Goal: Task Accomplishment & Management: Manage account settings

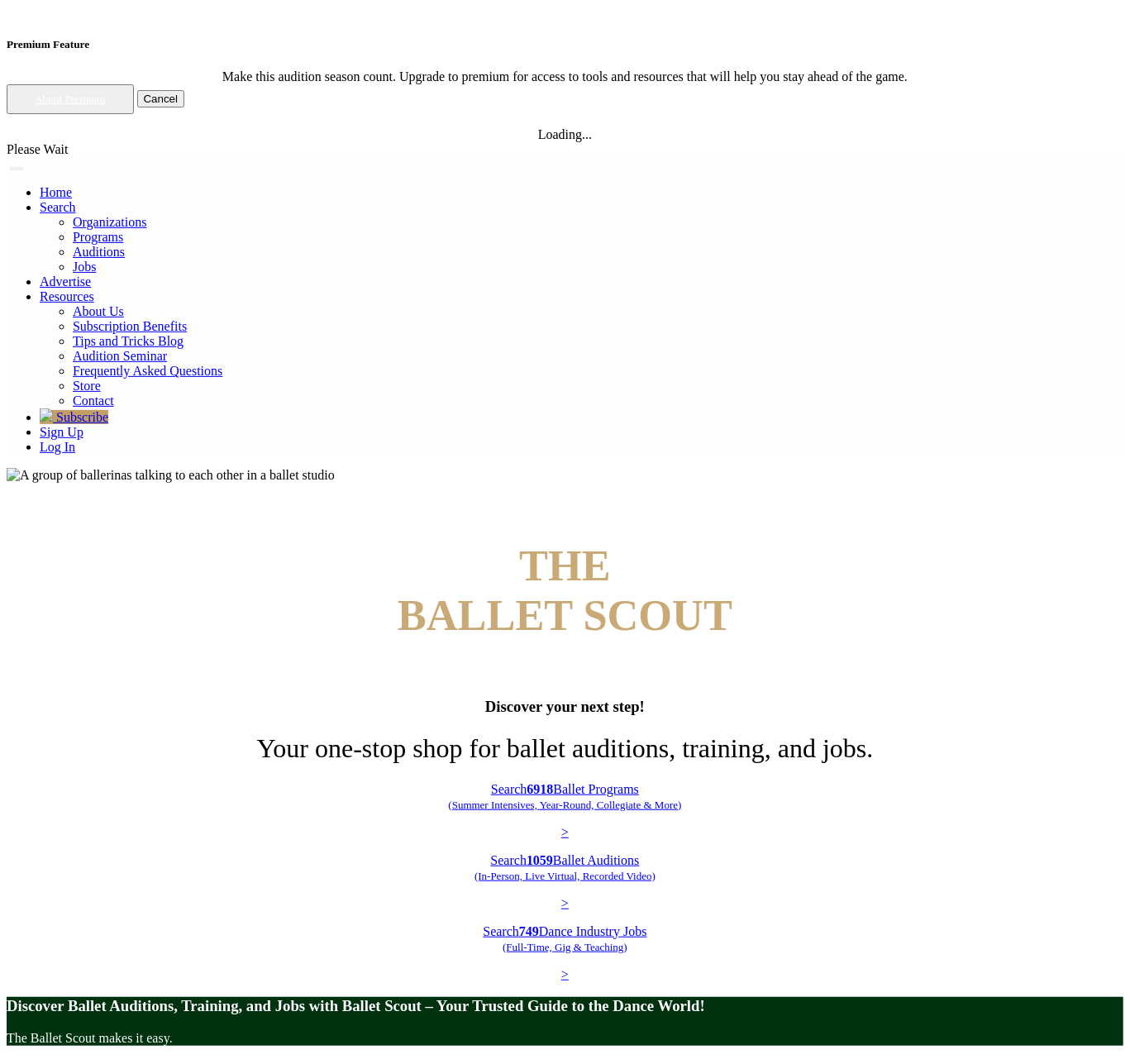
click at [76, 440] on link "Log In" at bounding box center [58, 447] width 36 height 14
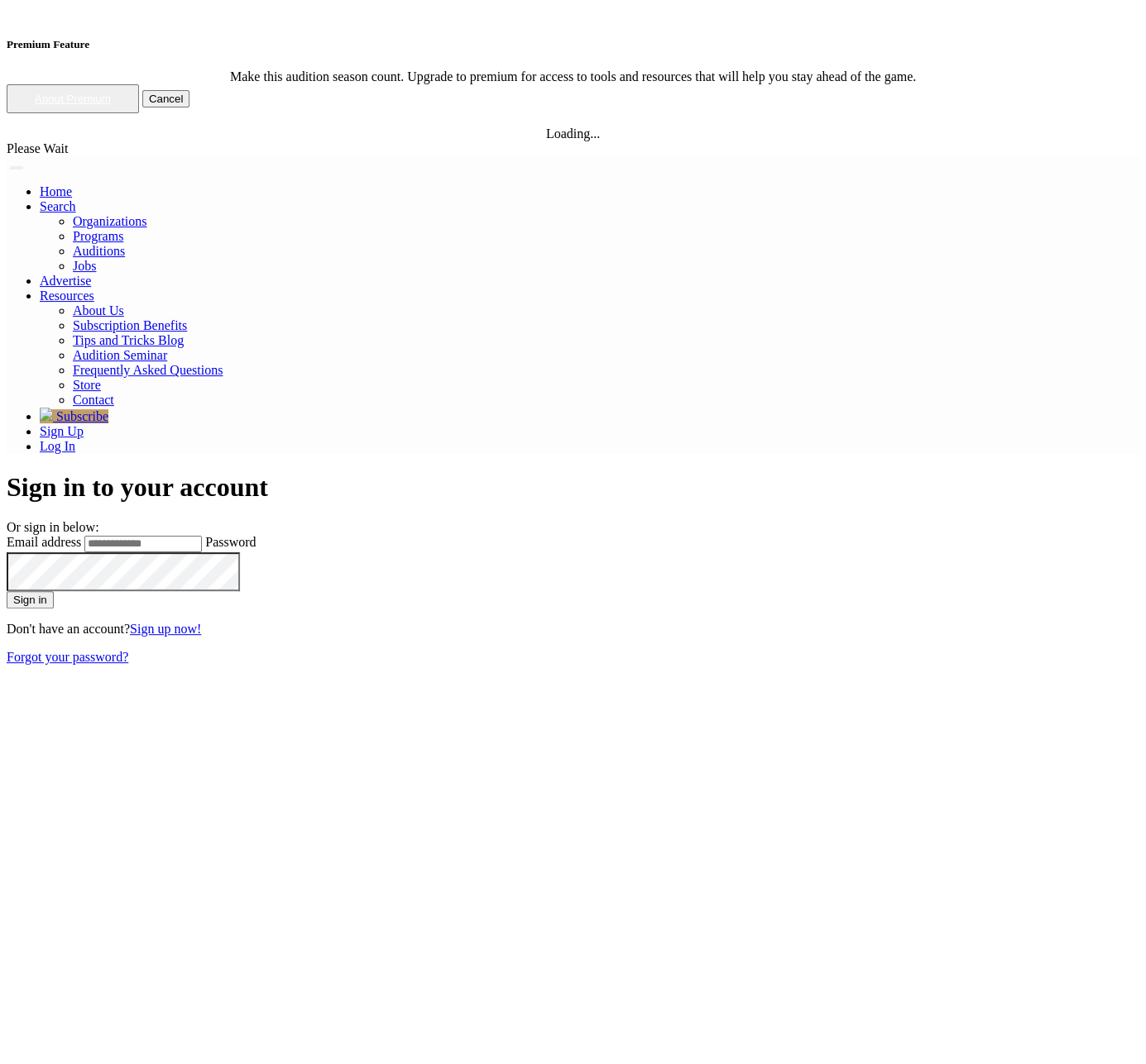
click at [799, 520] on div at bounding box center [403, 520] width 792 height 0
click at [83, 424] on link "Sign Up" at bounding box center [62, 431] width 44 height 14
click at [7, 168] on img at bounding box center [7, 168] width 0 height 0
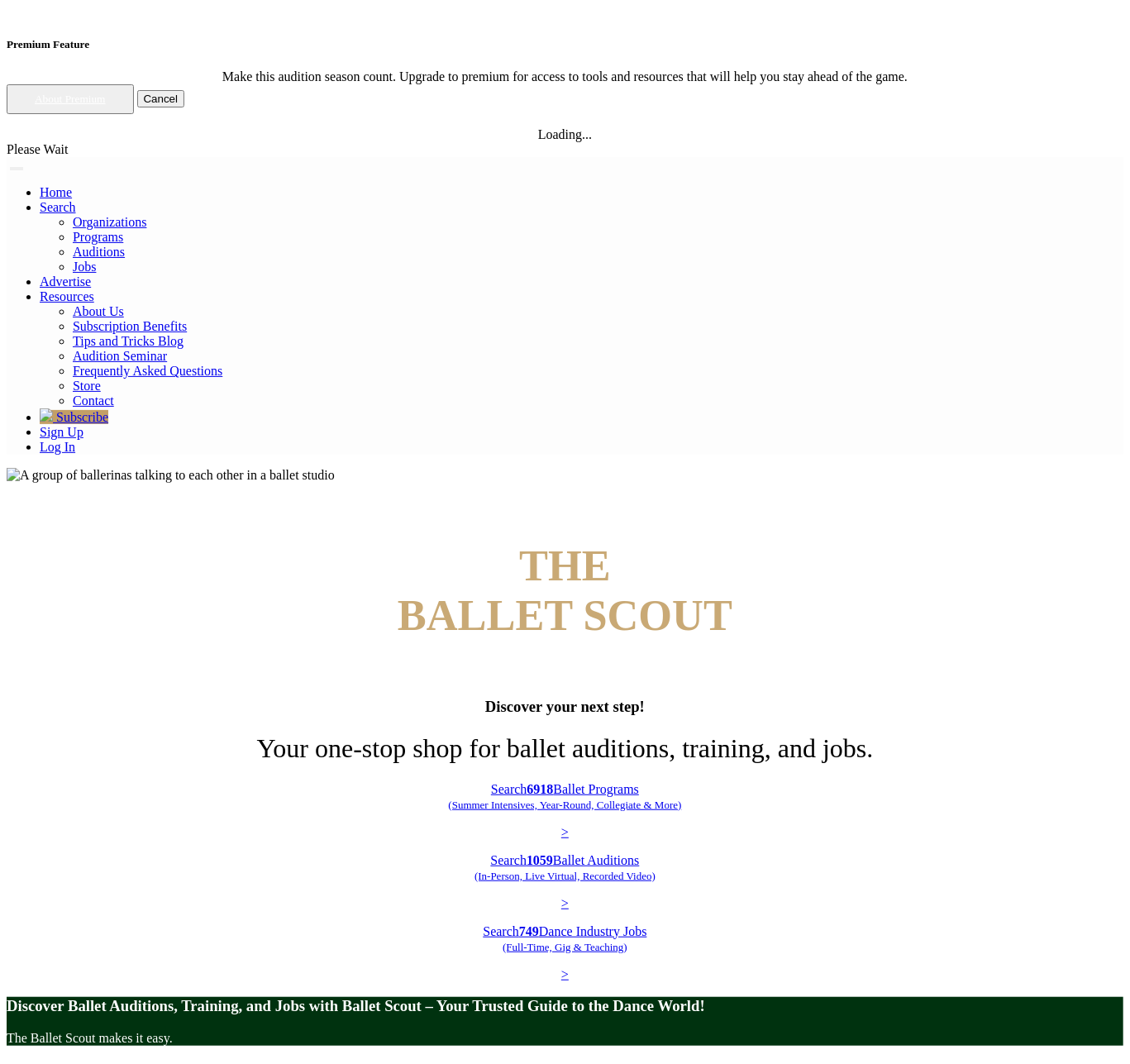
click at [335, 468] on img at bounding box center [171, 476] width 328 height 15
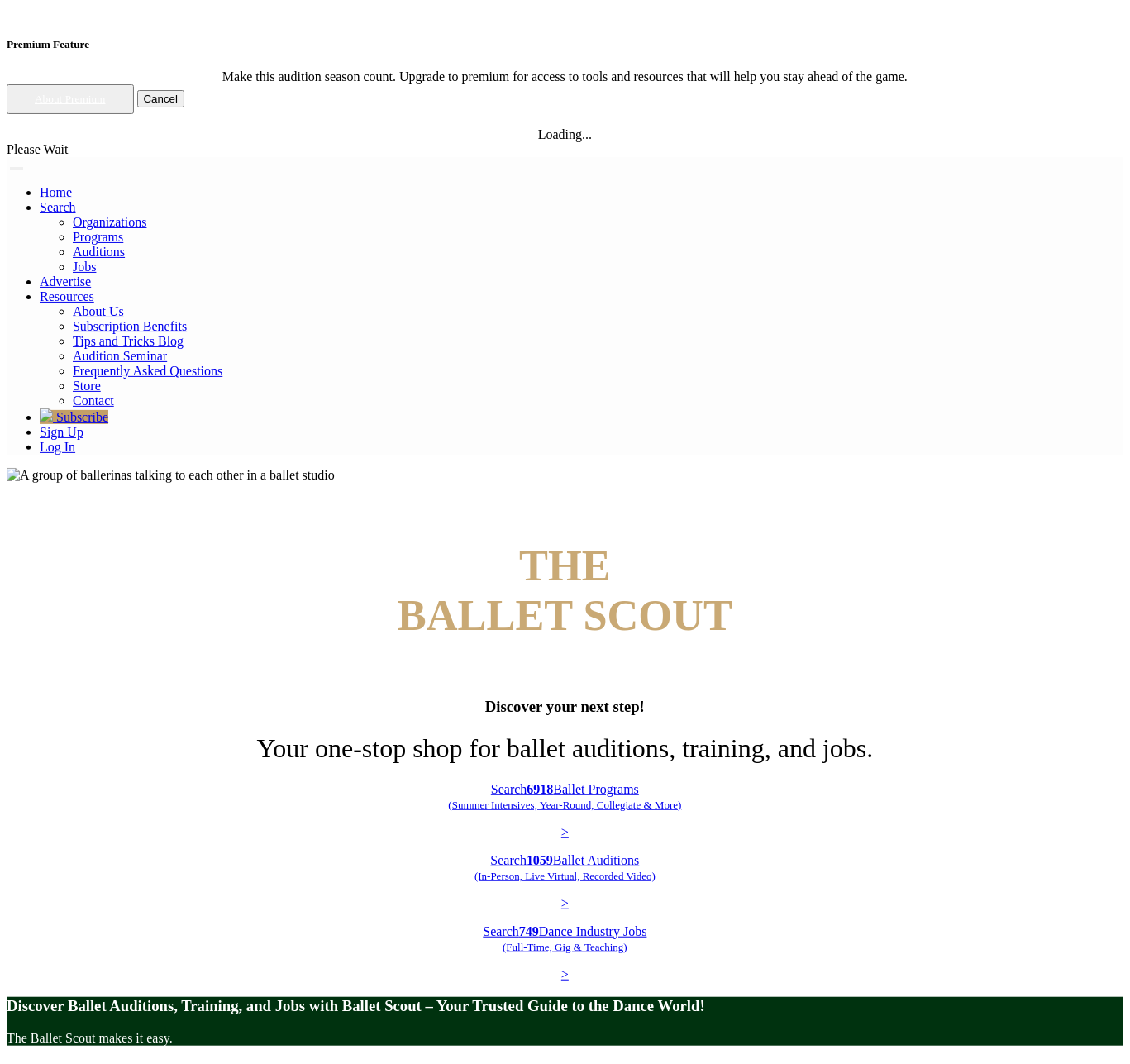
drag, startPoint x: 442, startPoint y: 280, endPoint x: 468, endPoint y: 274, distance: 26.7
click at [335, 468] on img at bounding box center [171, 476] width 328 height 15
click at [825, 540] on h4 "THE BALLET SCOUT" at bounding box center [565, 590] width 1117 height 99
click at [611, 541] on span "THE" at bounding box center [565, 565] width 92 height 48
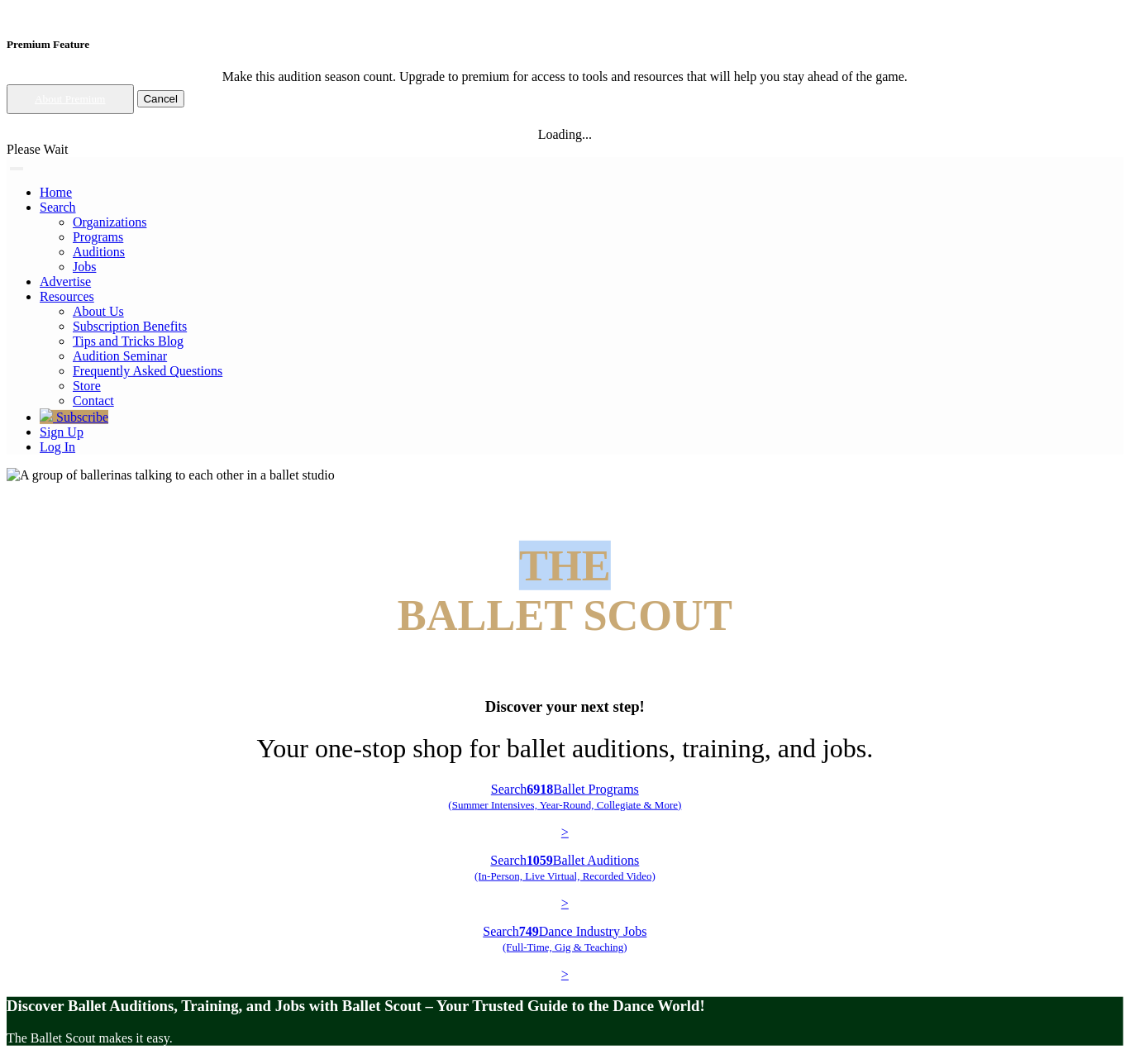
drag, startPoint x: 834, startPoint y: 136, endPoint x: 864, endPoint y: 151, distance: 33.5
click at [611, 541] on span "THE" at bounding box center [565, 565] width 92 height 48
click at [887, 540] on h4 "THE BALLET SCOUT" at bounding box center [565, 590] width 1117 height 99
drag, startPoint x: 894, startPoint y: 169, endPoint x: 766, endPoint y: 103, distance: 144.0
click at [766, 540] on h4 "THE BALLET SCOUT" at bounding box center [565, 590] width 1117 height 99
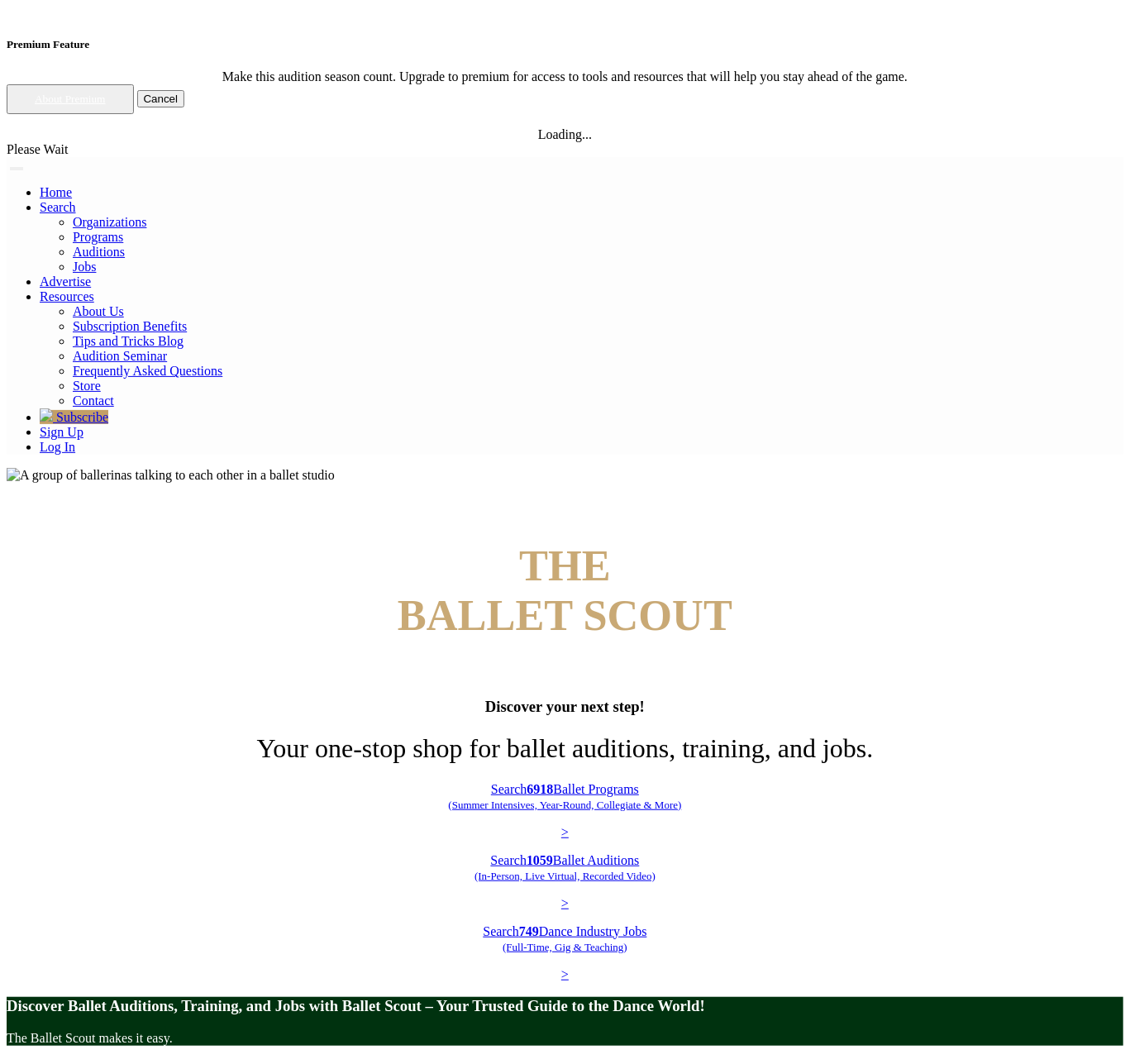
click at [766, 540] on h4 "THE BALLET SCOUT" at bounding box center [565, 590] width 1117 height 99
click at [83, 425] on link "Sign Up" at bounding box center [62, 432] width 44 height 14
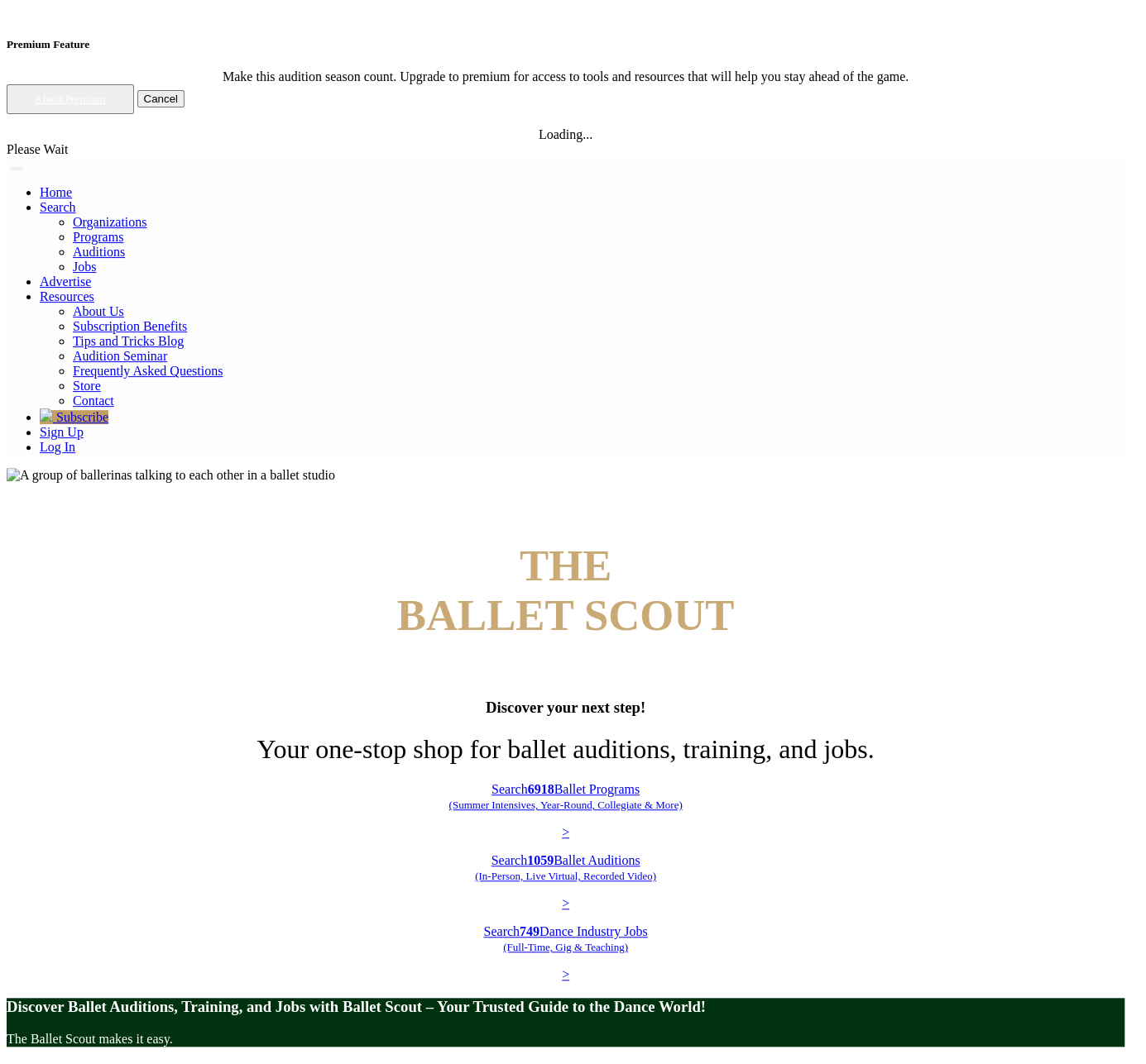
drag, startPoint x: 511, startPoint y: 279, endPoint x: 691, endPoint y: 303, distance: 181.6
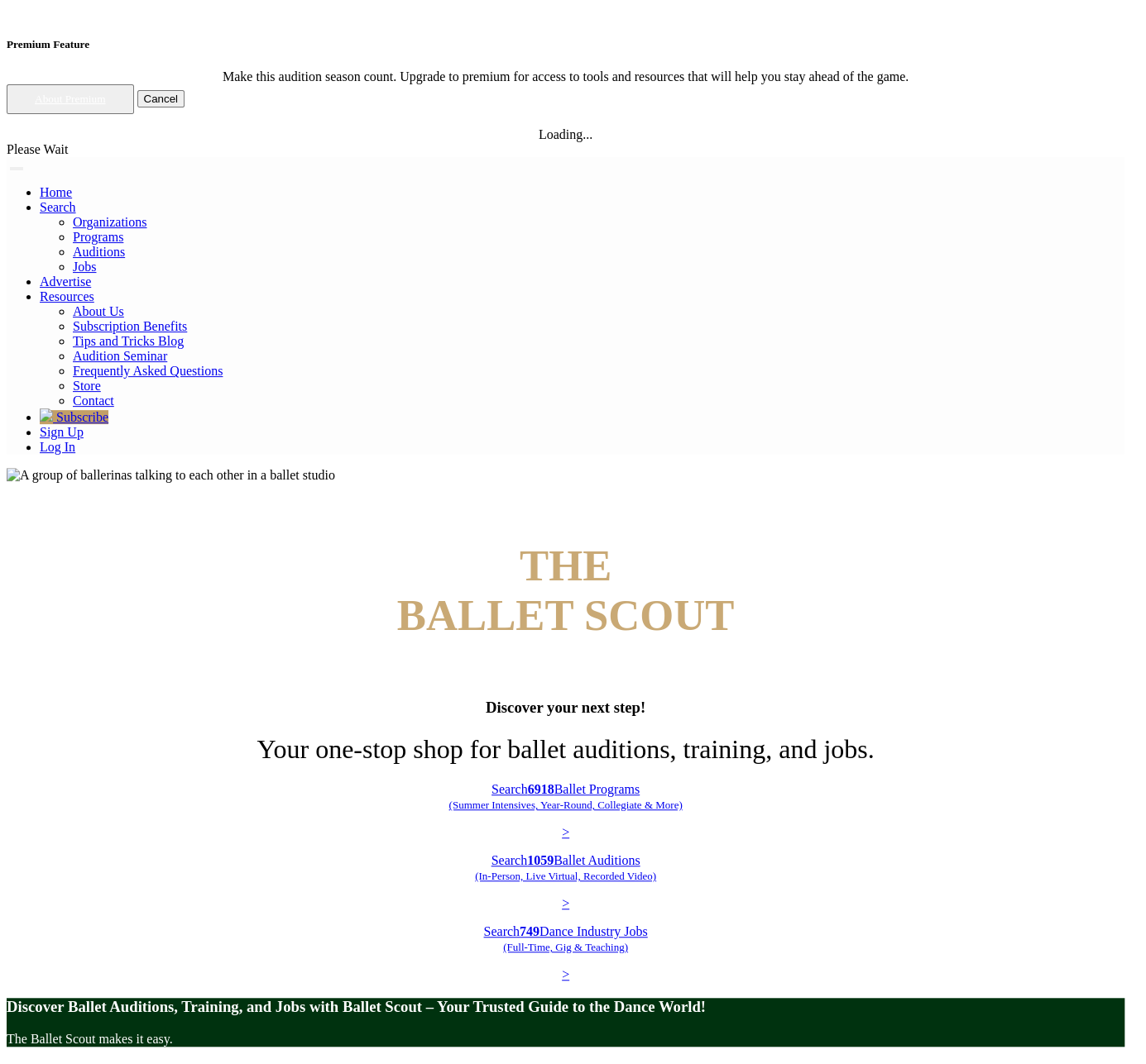
drag, startPoint x: 547, startPoint y: 280, endPoint x: 571, endPoint y: 381, distance: 103.8
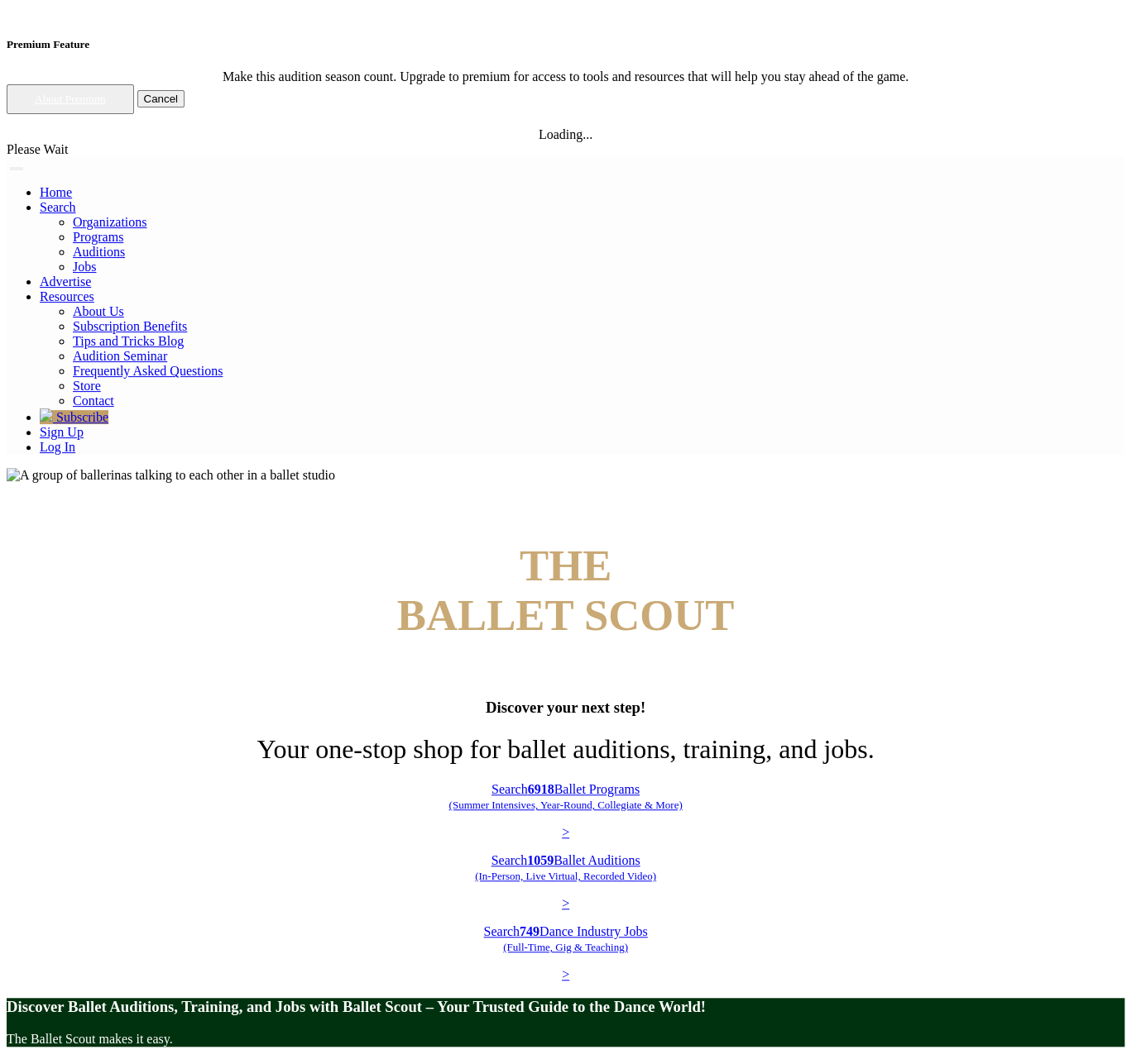
drag, startPoint x: 573, startPoint y: 367, endPoint x: 553, endPoint y: 284, distance: 85.4
drag, startPoint x: 553, startPoint y: 284, endPoint x: 564, endPoint y: 373, distance: 89.7
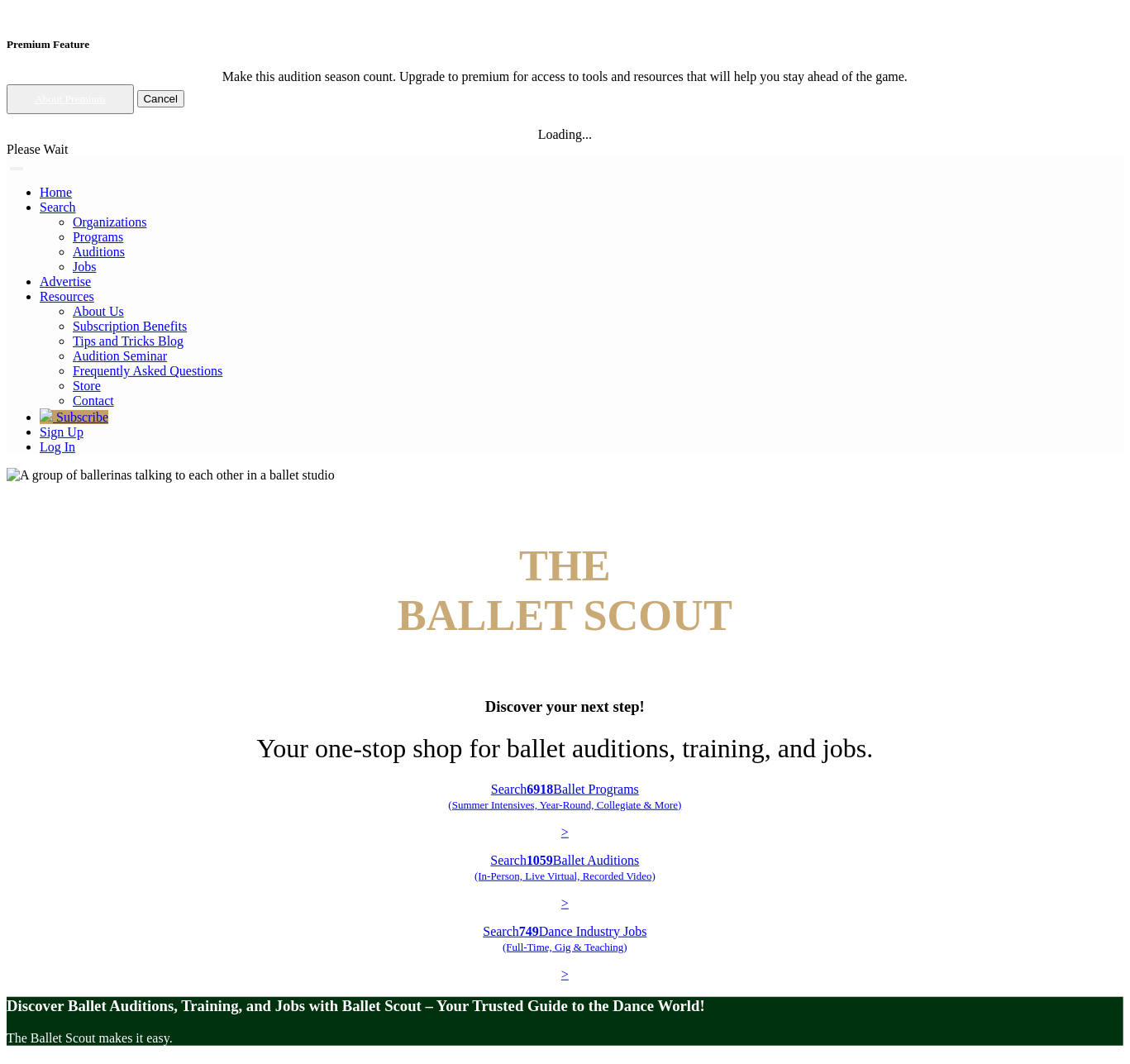
click at [83, 425] on link "Sign Up" at bounding box center [62, 432] width 44 height 14
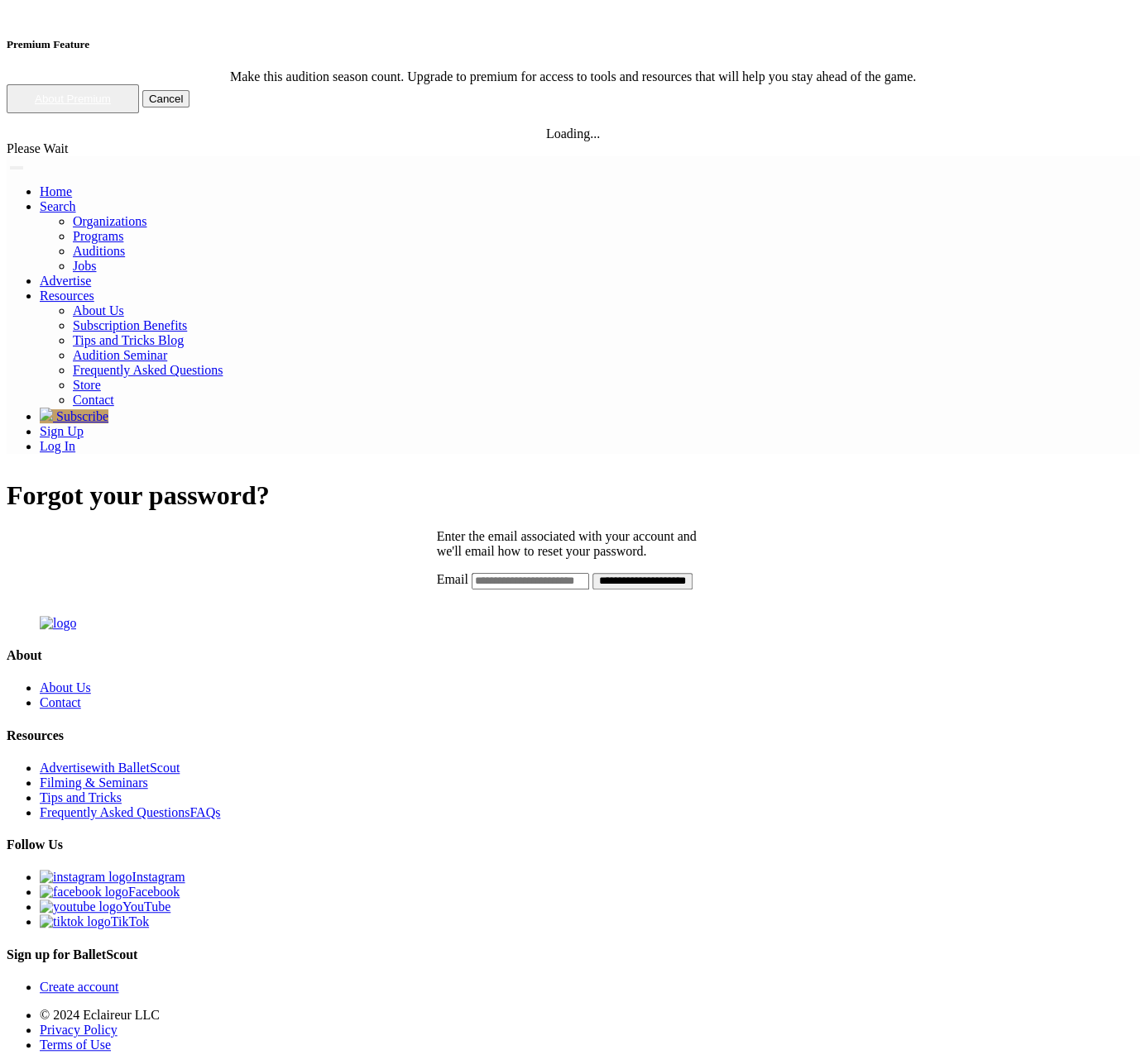
click at [269, 480] on div "**********" at bounding box center [573, 534] width 1132 height 108
click at [499, 480] on h1 "Forgot your password?" at bounding box center [573, 495] width 1132 height 31
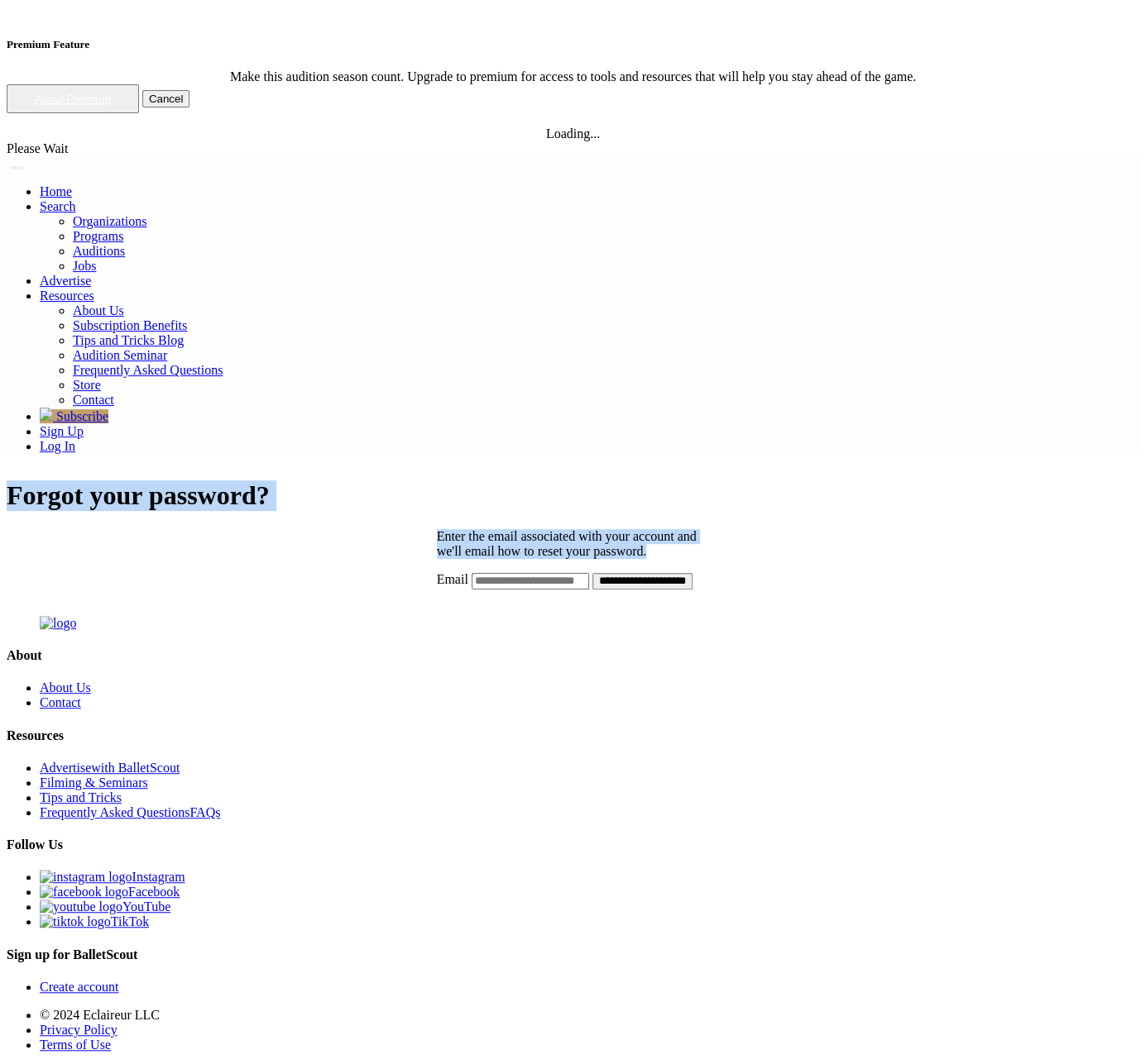
drag, startPoint x: 499, startPoint y: 97, endPoint x: 689, endPoint y: 181, distance: 207.7
click at [689, 480] on div "**********" at bounding box center [573, 534] width 1132 height 108
click at [689, 529] on p "Enter the email associated with your account and we'll email how to reset your …" at bounding box center [573, 544] width 273 height 30
drag, startPoint x: 689, startPoint y: 181, endPoint x: 458, endPoint y: 96, distance: 246.1
click at [458, 480] on div "**********" at bounding box center [573, 534] width 1132 height 108
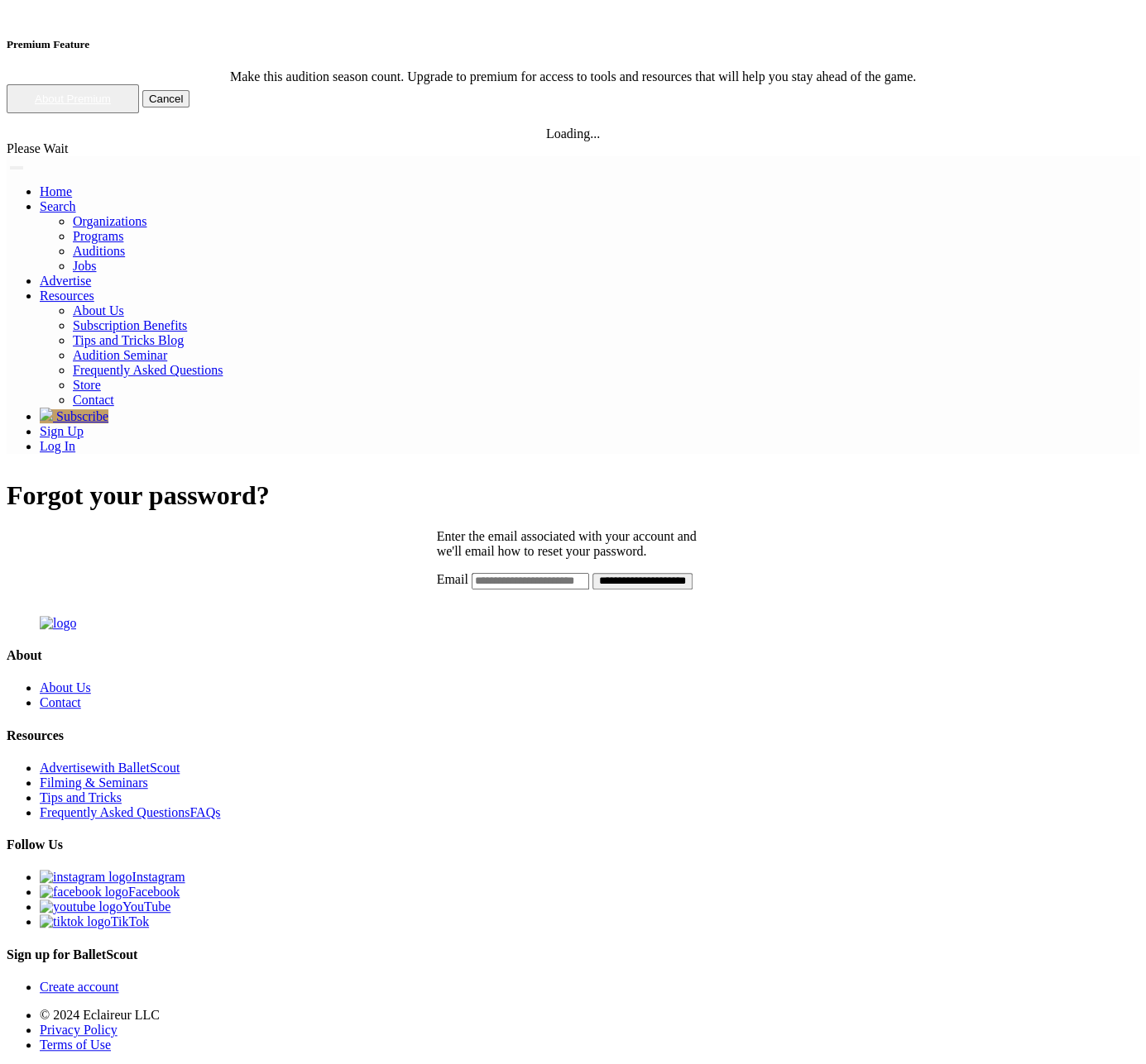
click at [458, 480] on h1 "Forgot your password?" at bounding box center [573, 495] width 1132 height 31
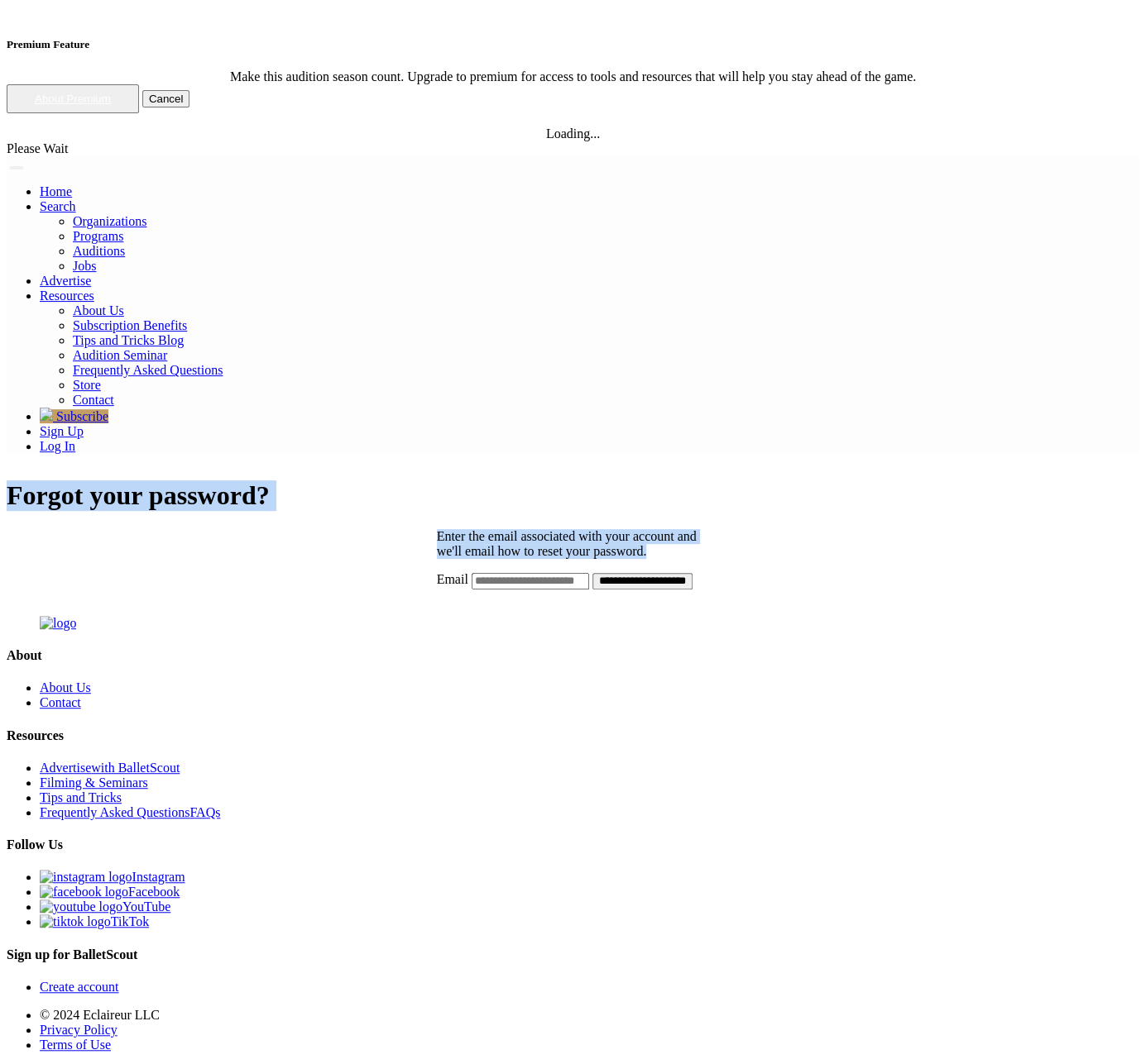
drag, startPoint x: 458, startPoint y: 96, endPoint x: 605, endPoint y: 184, distance: 171.3
click at [605, 480] on div "**********" at bounding box center [573, 534] width 1132 height 108
click at [605, 529] on p "Enter the email associated with your account and we'll email how to reset your …" at bounding box center [573, 544] width 273 height 30
drag, startPoint x: 605, startPoint y: 184, endPoint x: 462, endPoint y: 95, distance: 168.4
click at [462, 480] on div "**********" at bounding box center [573, 534] width 1132 height 108
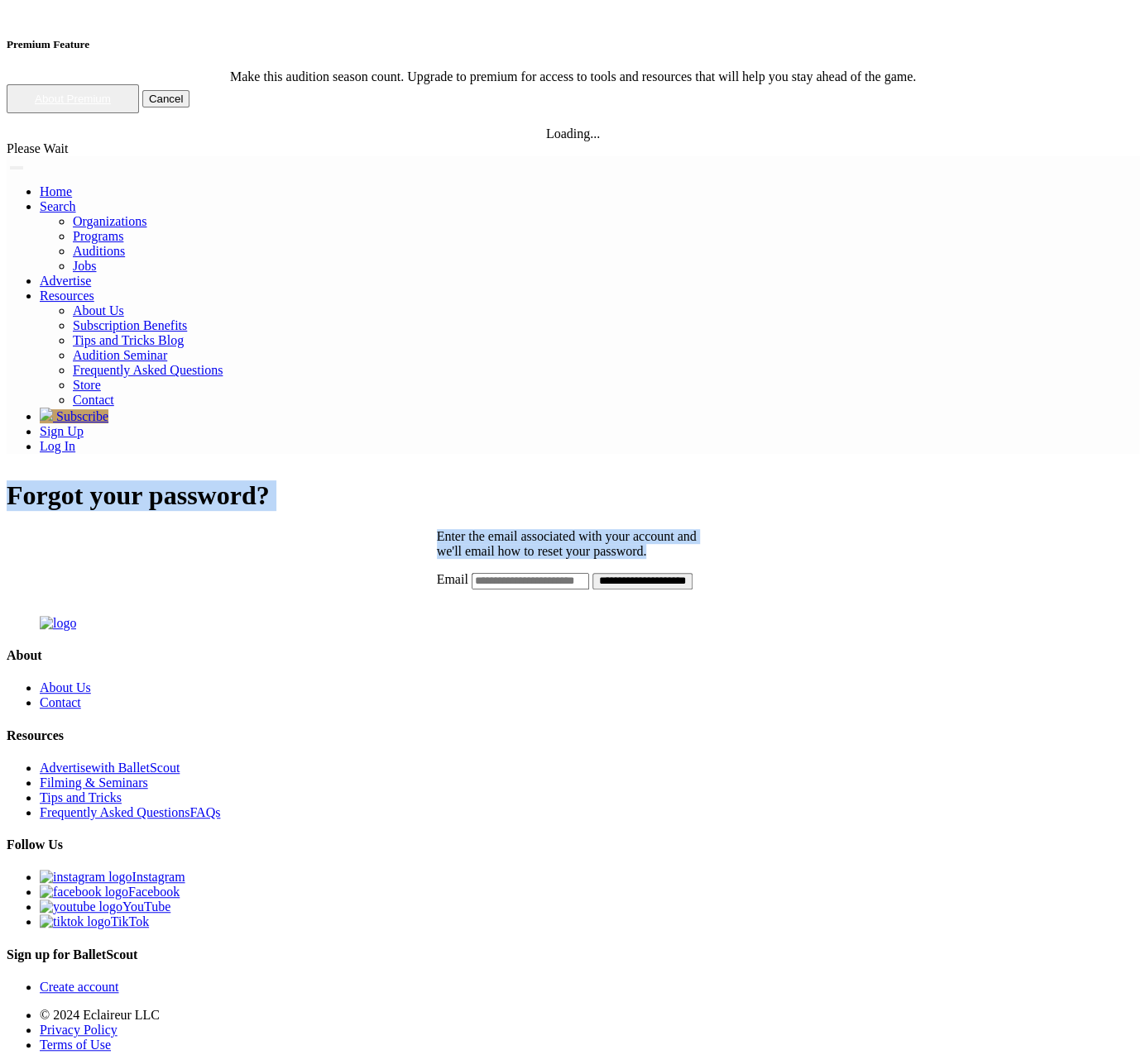
click at [462, 480] on h1 "Forgot your password?" at bounding box center [573, 495] width 1132 height 31
drag, startPoint x: 462, startPoint y: 95, endPoint x: 597, endPoint y: 184, distance: 161.7
click at [597, 480] on div "**********" at bounding box center [573, 534] width 1132 height 108
click at [597, 529] on p "Enter the email associated with your account and we'll email how to reset your …" at bounding box center [573, 544] width 273 height 30
drag, startPoint x: 597, startPoint y: 184, endPoint x: 487, endPoint y: 98, distance: 139.6
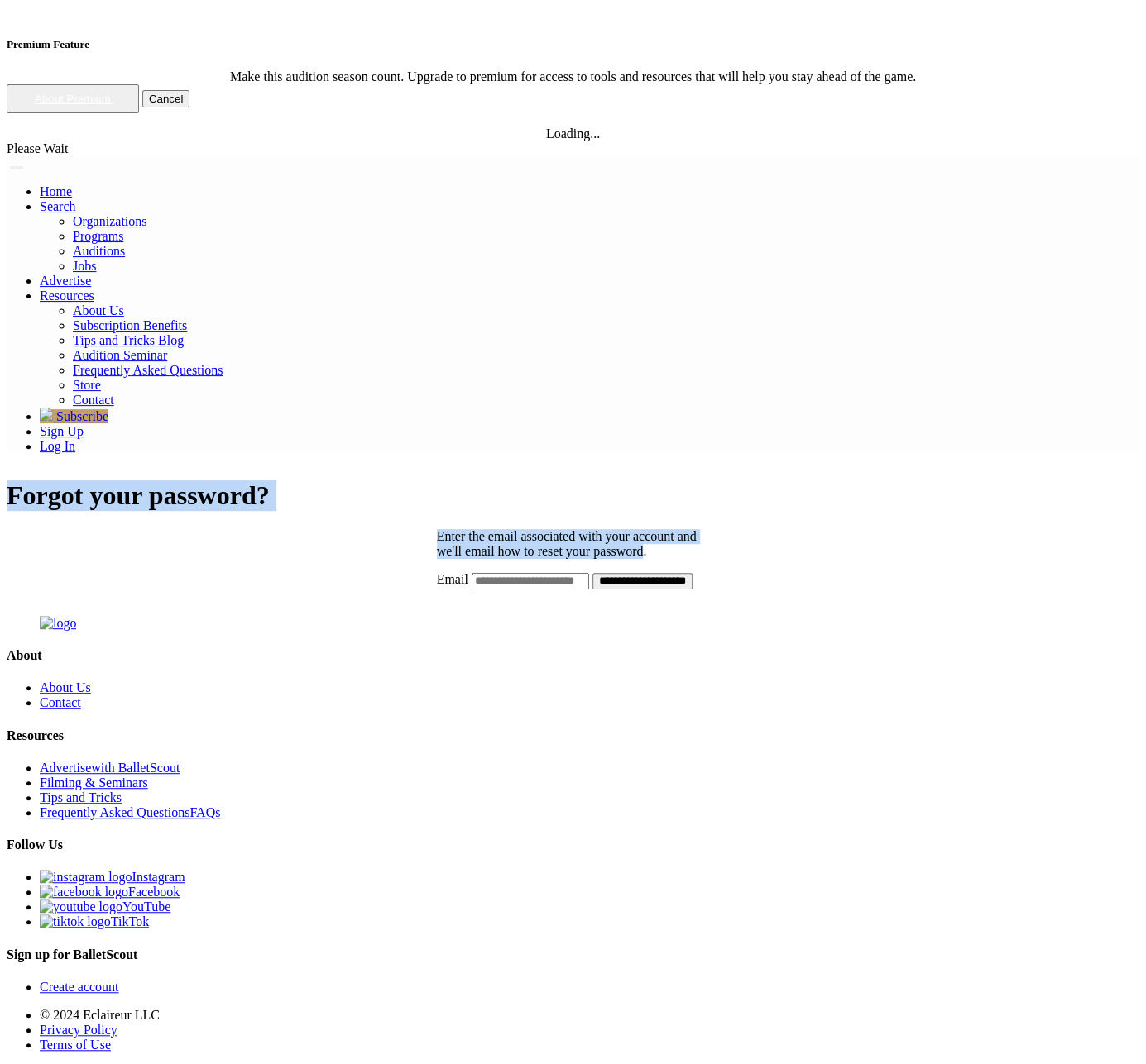
click at [487, 480] on div "**********" at bounding box center [573, 534] width 1132 height 108
click at [487, 480] on h1 "Forgot your password?" at bounding box center [573, 495] width 1132 height 31
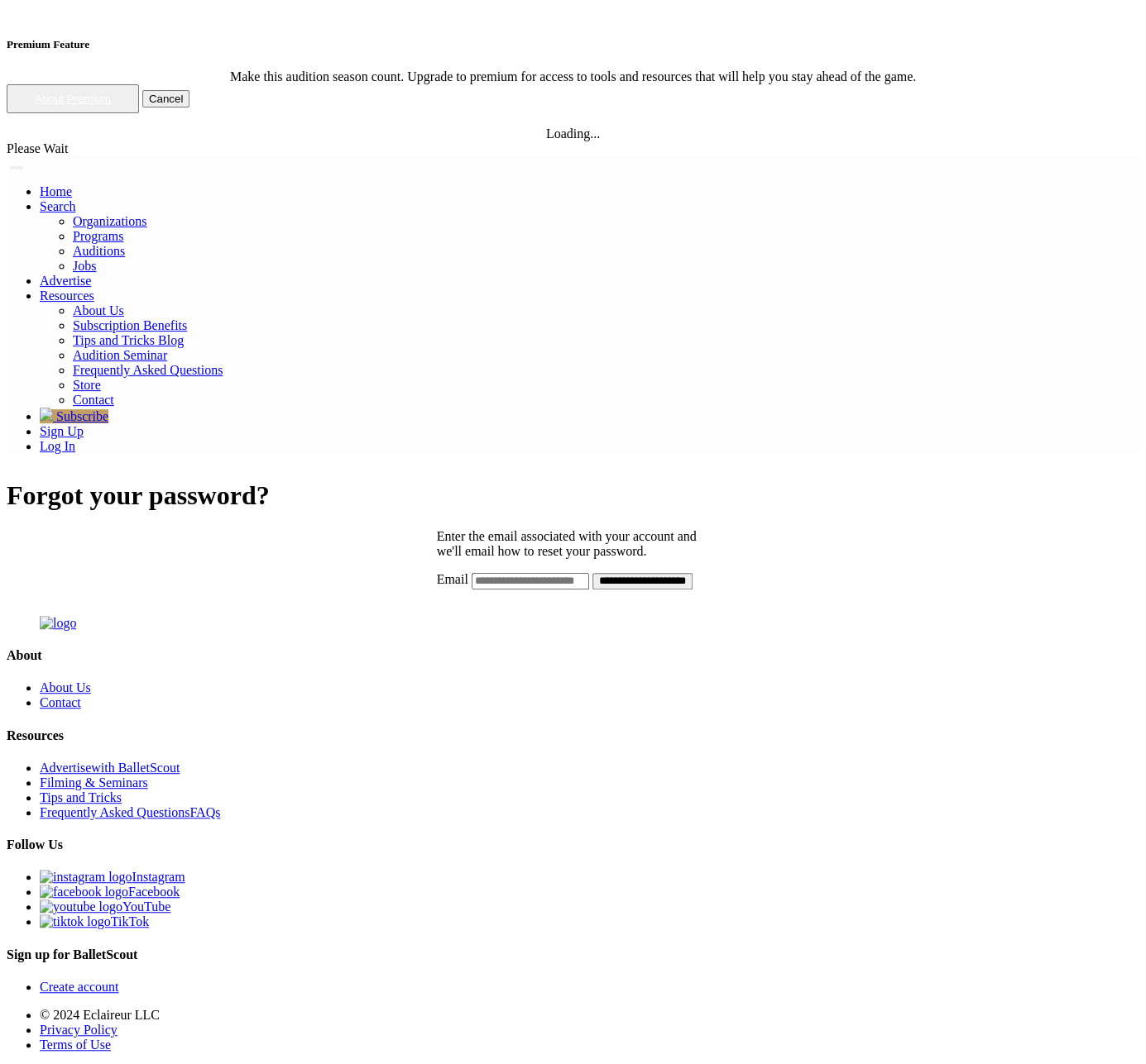
click at [339, 480] on div "**********" at bounding box center [573, 534] width 1132 height 108
click at [76, 439] on link "Log In" at bounding box center [58, 446] width 36 height 14
drag, startPoint x: 514, startPoint y: 163, endPoint x: 37, endPoint y: 198, distance: 478.3
click at [507, 529] on p "Enter the email associated with your account and we'll email how to reset your …" at bounding box center [573, 544] width 273 height 30
click at [382, 480] on div "**********" at bounding box center [573, 534] width 1132 height 108
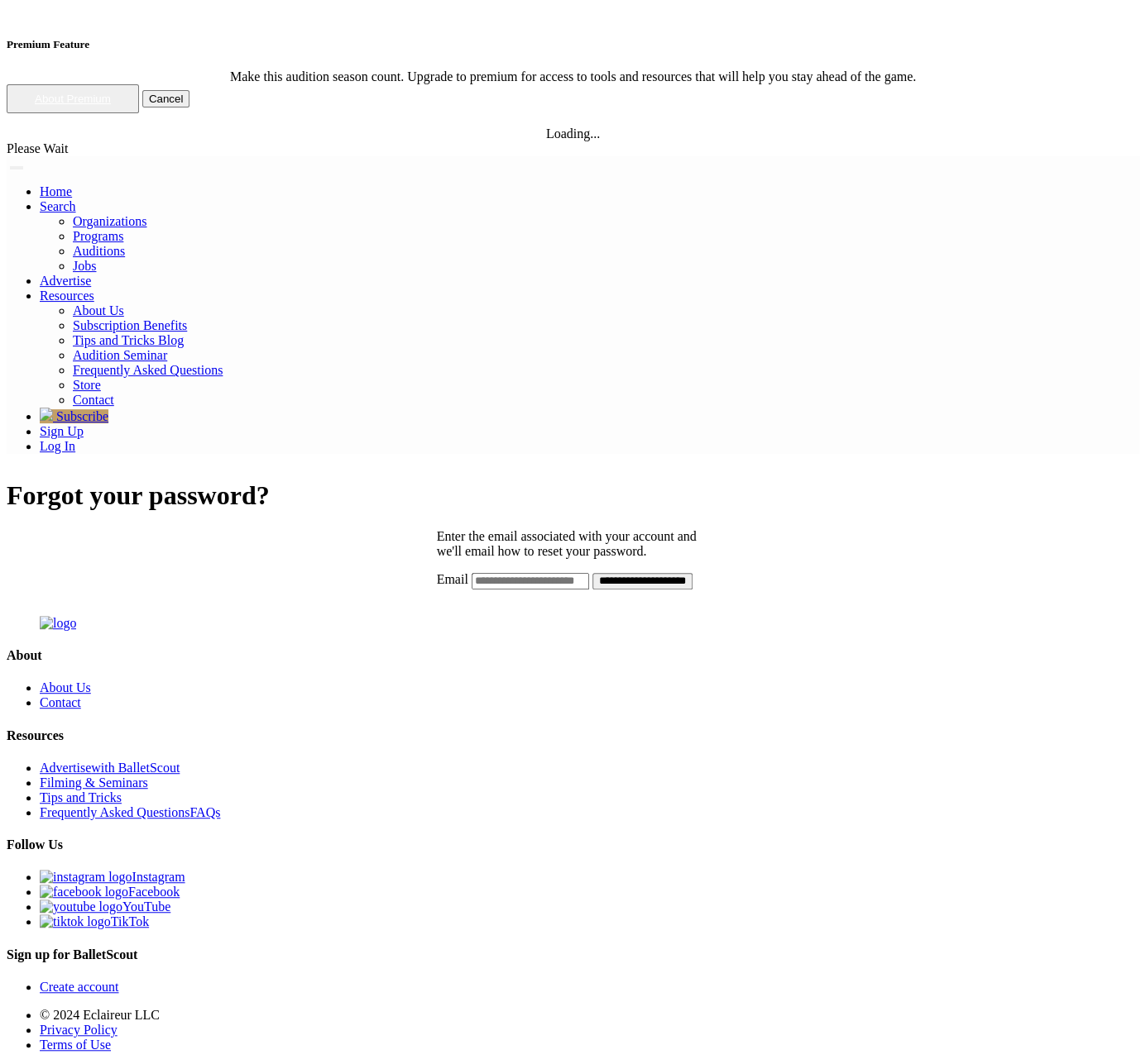
click at [398, 480] on div "**********" at bounding box center [573, 534] width 1132 height 108
click at [241, 480] on div "**********" at bounding box center [573, 534] width 1132 height 108
click at [569, 572] on form "**********" at bounding box center [573, 580] width 273 height 17
click at [587, 573] on input "Email" at bounding box center [530, 580] width 117 height 16
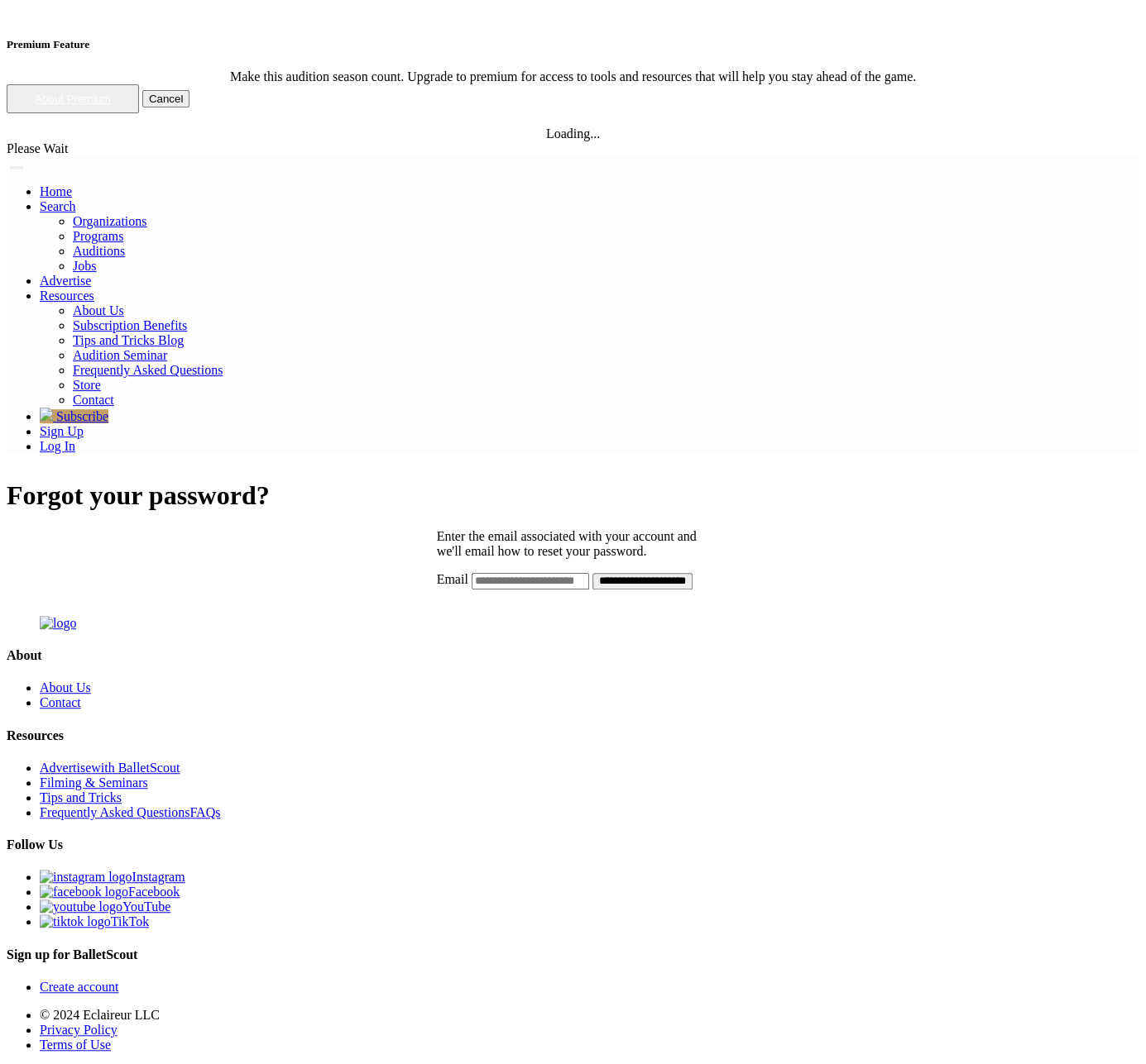
click at [587, 573] on input "Email" at bounding box center [530, 580] width 117 height 16
click at [642, 572] on form "**********" at bounding box center [573, 580] width 273 height 17
click at [636, 573] on input "**********" at bounding box center [643, 580] width 100 height 16
type input "**********"
click at [593, 573] on input "**********" at bounding box center [643, 580] width 100 height 16
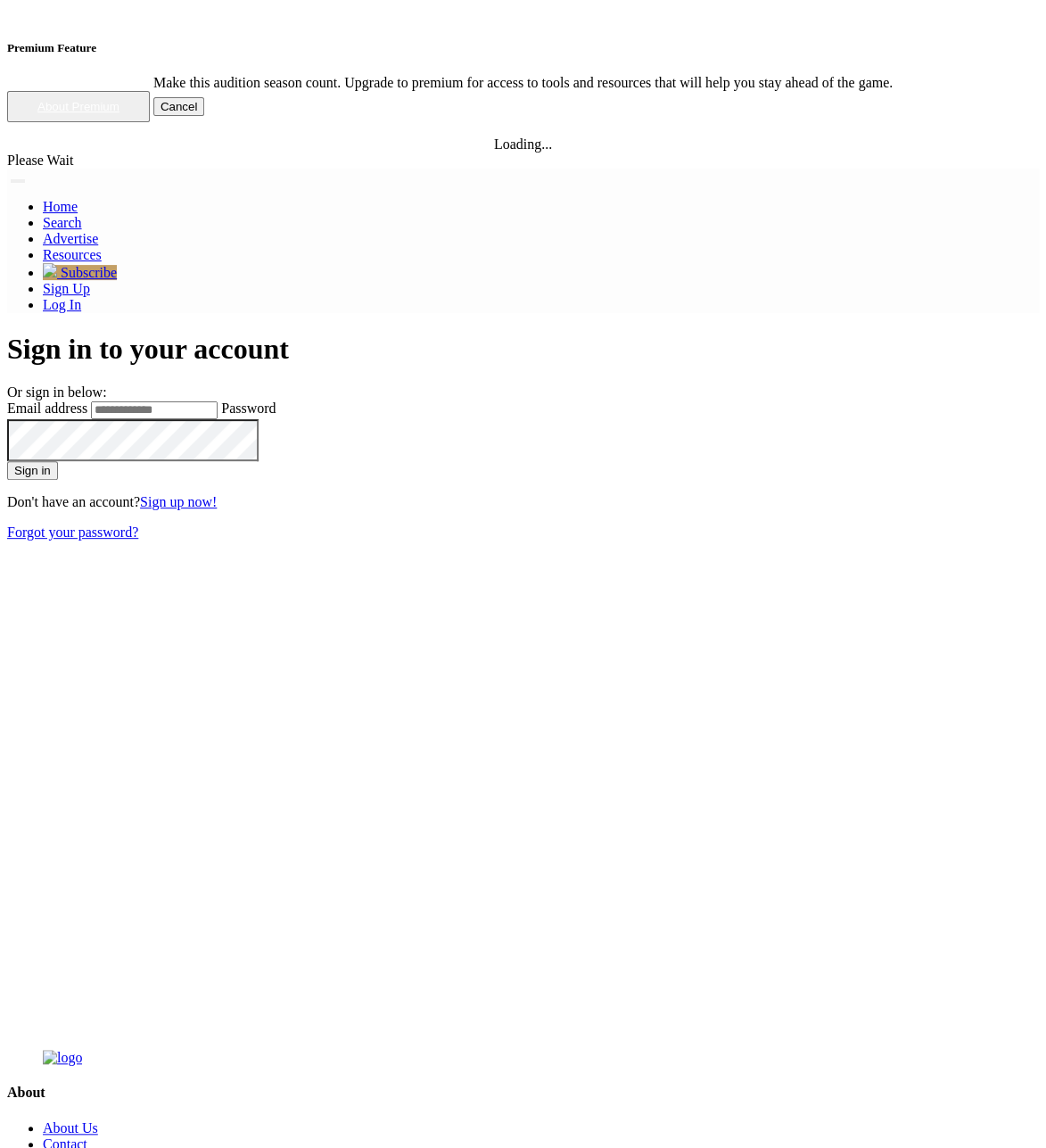
click at [948, 333] on div "Sign in to your account Or sign in below: Email address Password Sign in Don't …" at bounding box center [523, 677] width 1032 height 689
click at [818, 333] on div "Sign in to your account Or sign in below: Email address Password Sign in Don't …" at bounding box center [523, 677] width 1032 height 689
click at [884, 333] on div "Sign in to your account Or sign in below: Email address Password Sign in Don't …" at bounding box center [523, 677] width 1032 height 689
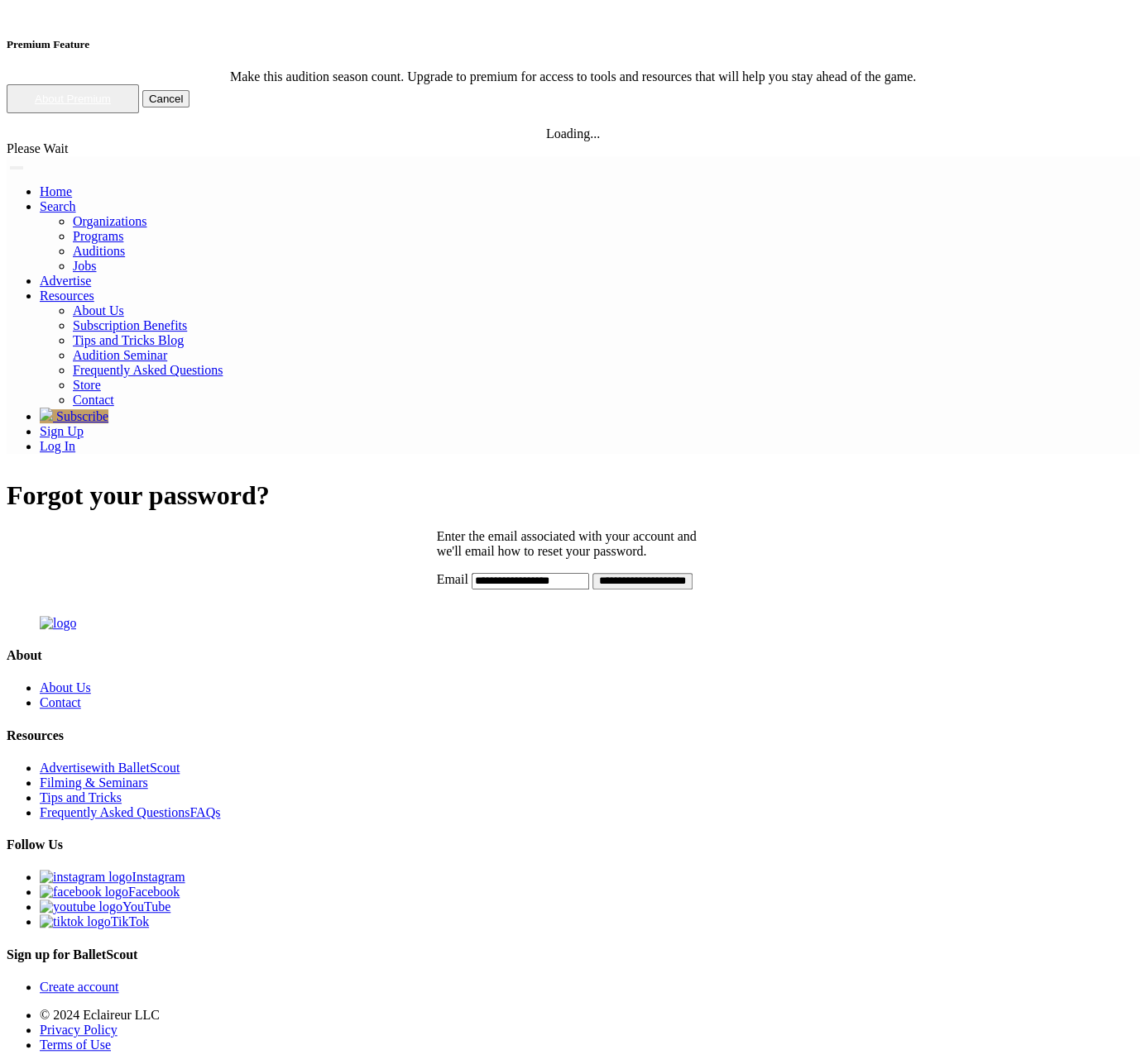
click at [540, 480] on h1 "Forgot your password?" at bounding box center [573, 495] width 1132 height 31
drag, startPoint x: 540, startPoint y: 100, endPoint x: 569, endPoint y: 175, distance: 80.4
click at [569, 480] on div "**********" at bounding box center [573, 534] width 1132 height 108
click at [569, 529] on p "Enter the email associated with your account and we'll email how to reset your …" at bounding box center [573, 544] width 273 height 30
drag, startPoint x: 569, startPoint y: 175, endPoint x: 544, endPoint y: 119, distance: 61.3
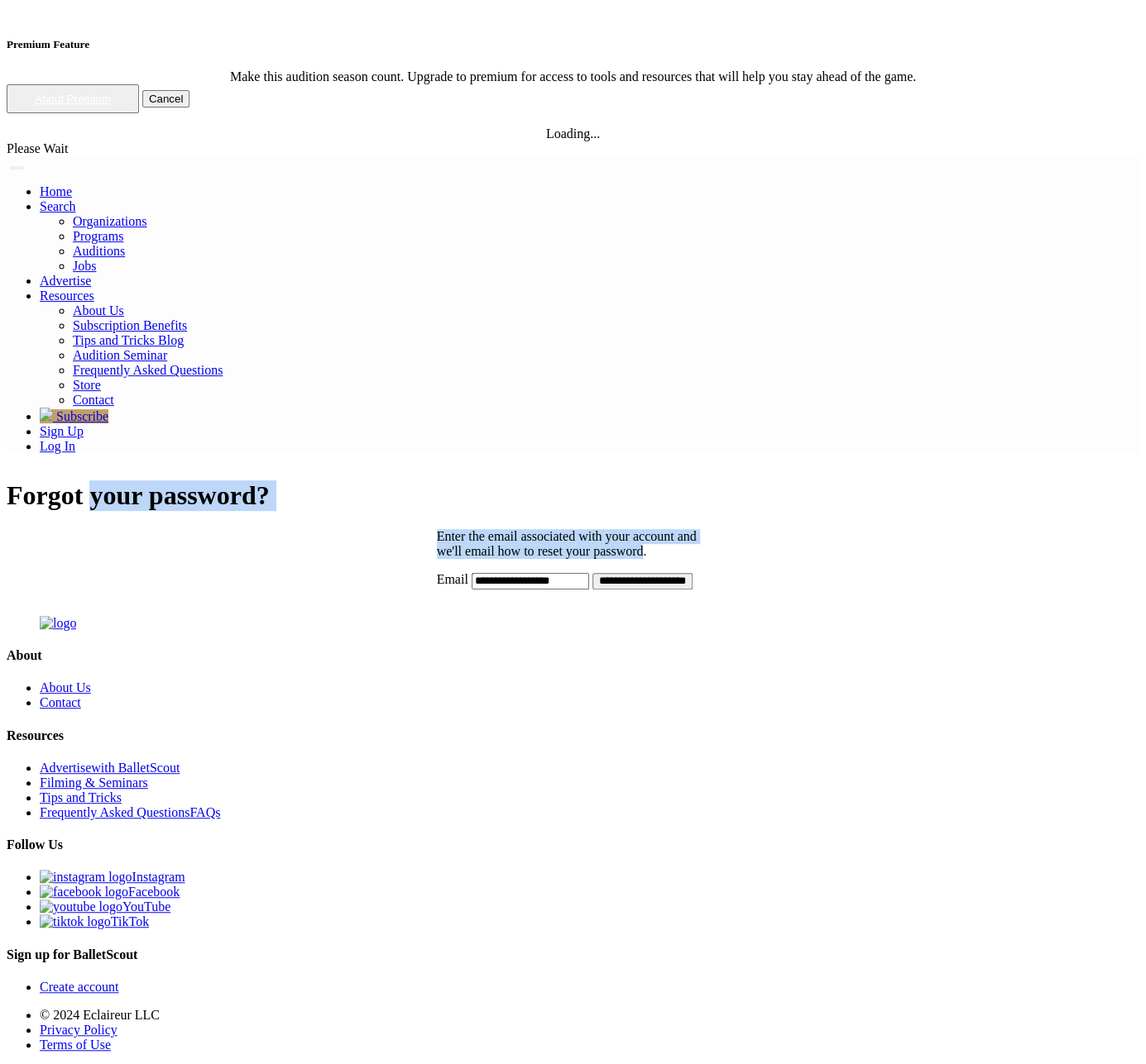
click at [544, 480] on div "**********" at bounding box center [573, 534] width 1132 height 108
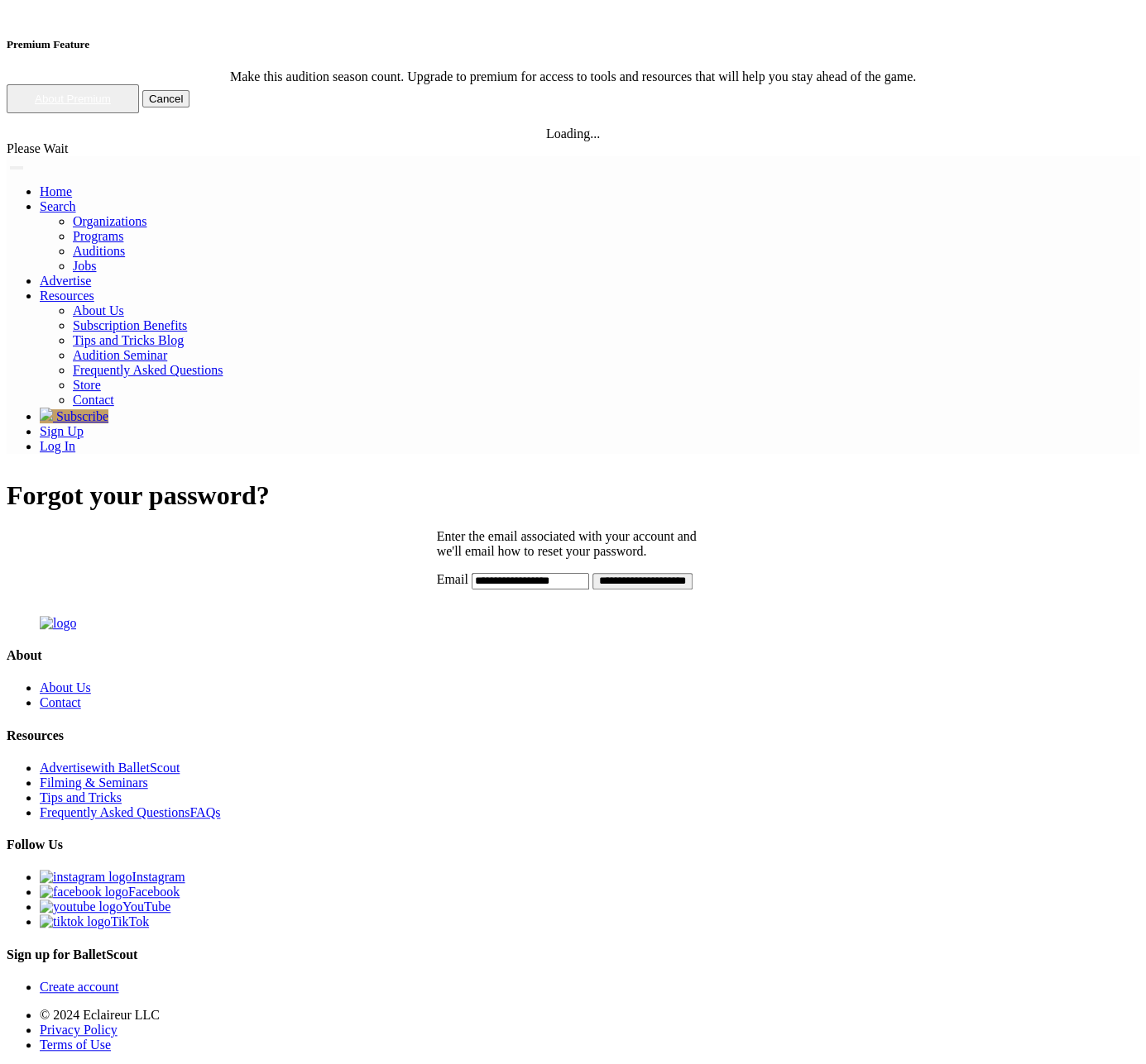
click at [544, 480] on div "**********" at bounding box center [573, 534] width 1132 height 108
click at [349, 480] on div "**********" at bounding box center [573, 534] width 1132 height 108
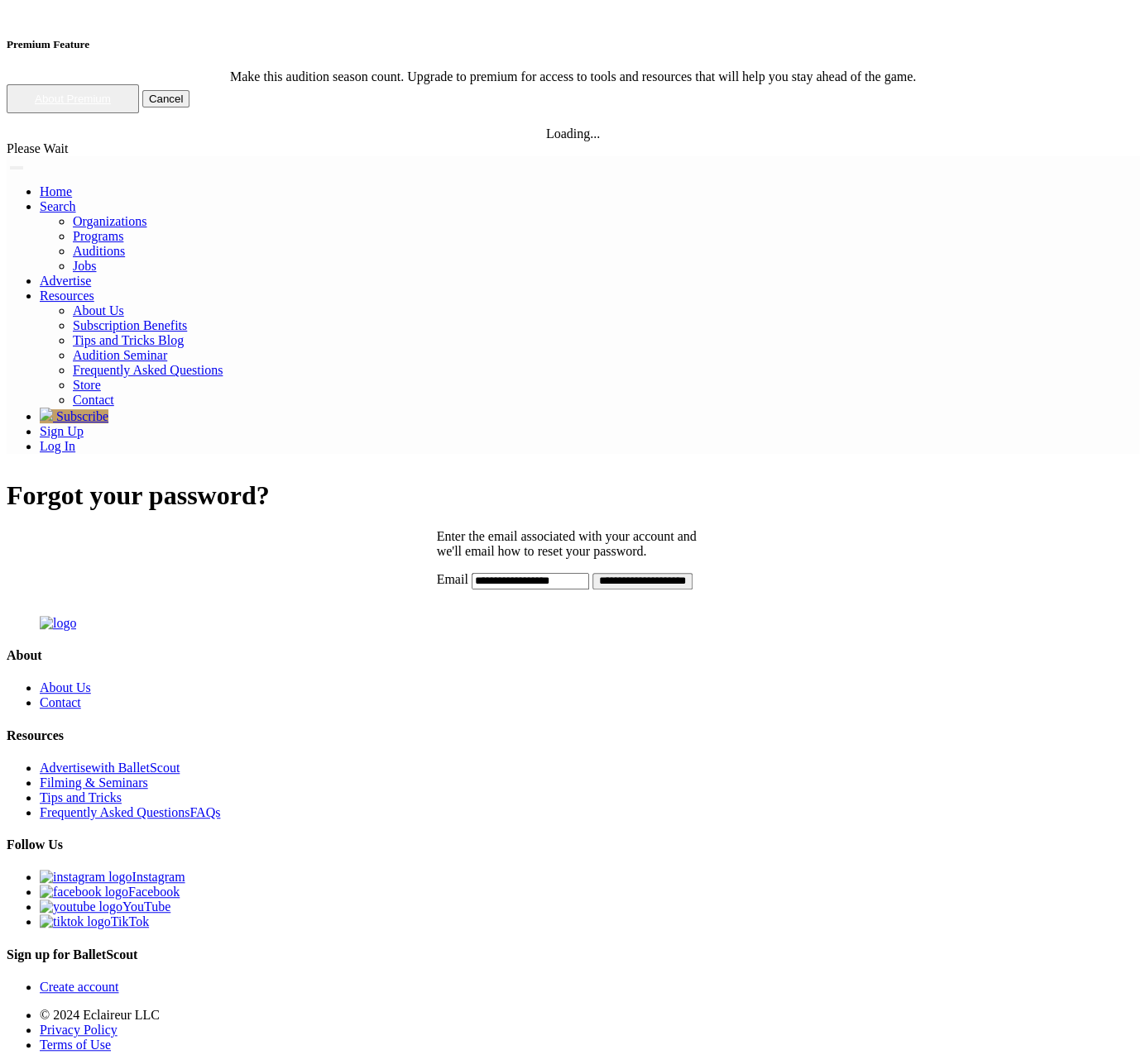
click at [7, 168] on img at bounding box center [7, 168] width 0 height 0
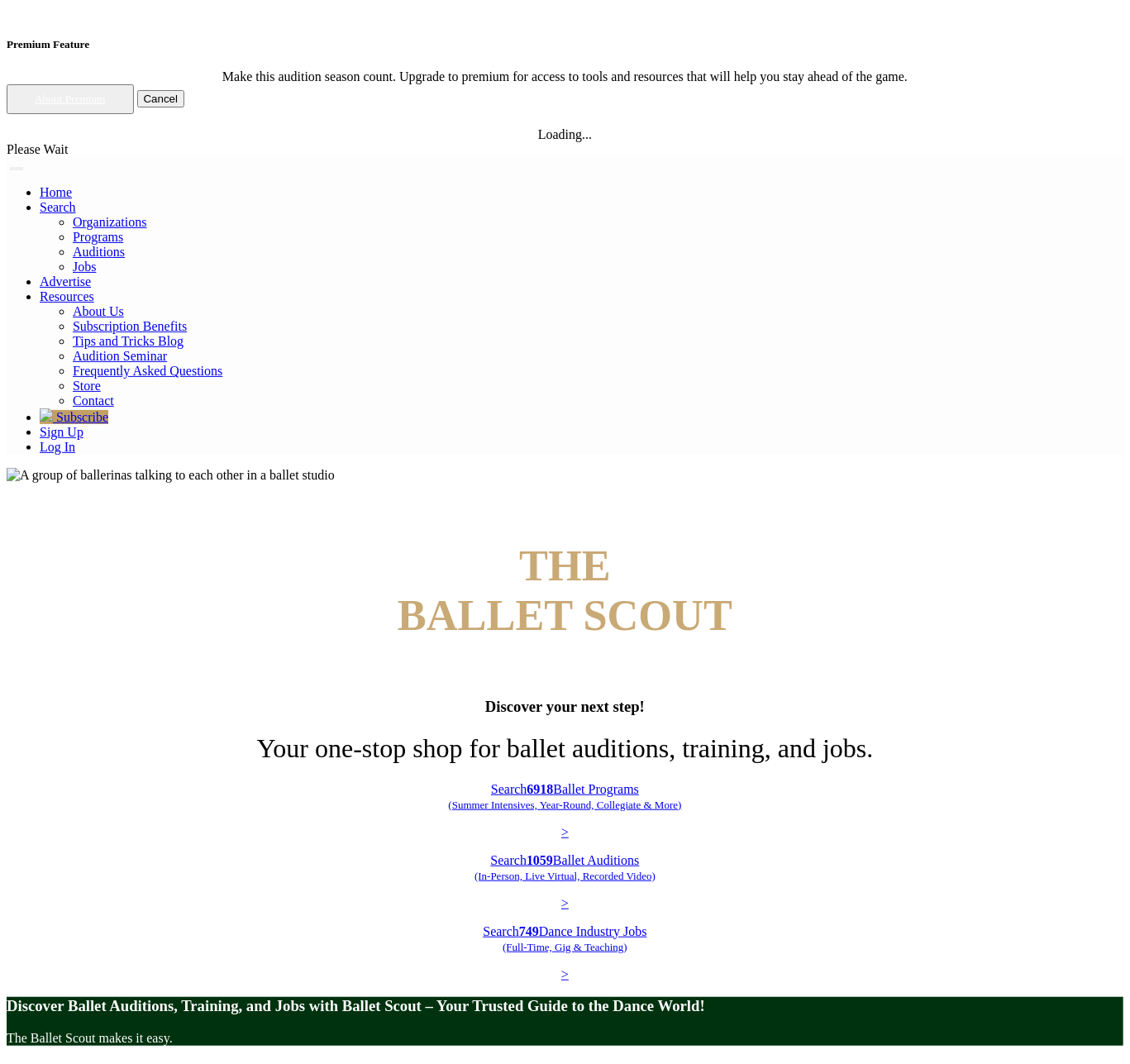
click at [76, 440] on link "Log In" at bounding box center [58, 447] width 36 height 14
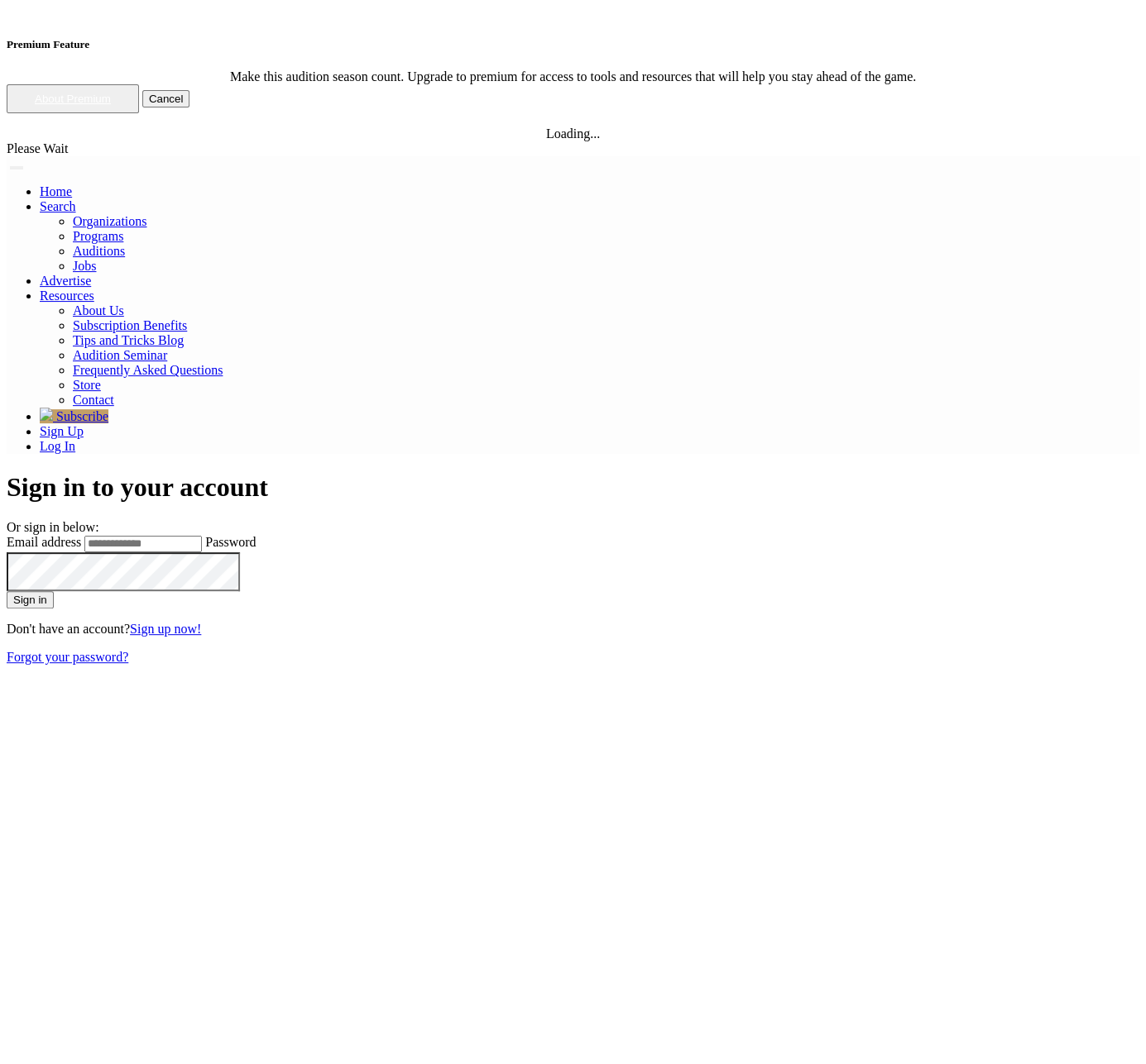
type input "*"
type input "**********"
click at [7, 591] on button "Sign in" at bounding box center [30, 600] width 47 height 17
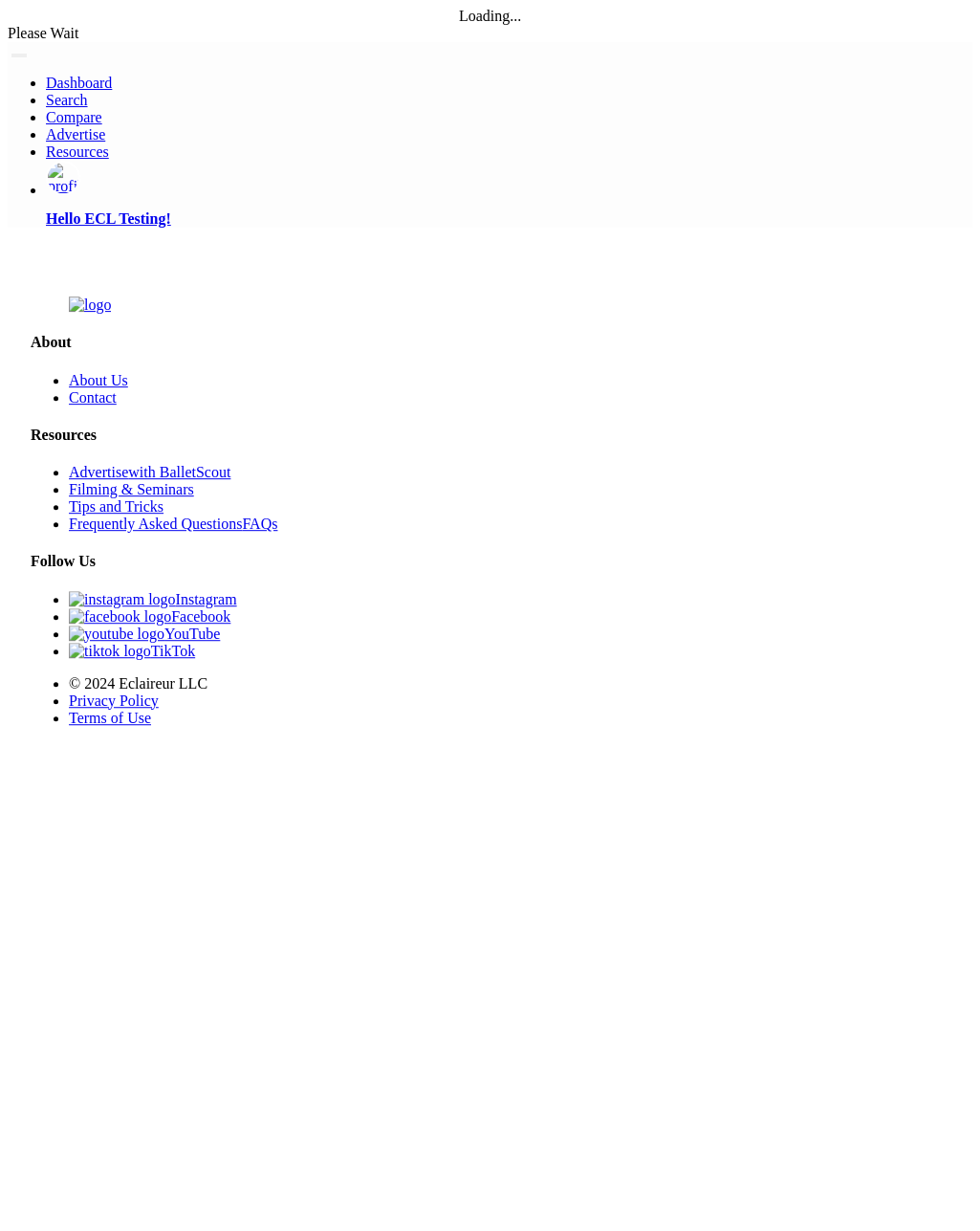
click at [441, 753] on html "Loading... Please Wait Dashboard Organizations Programs Auditions" at bounding box center [490, 386] width 980 height 773
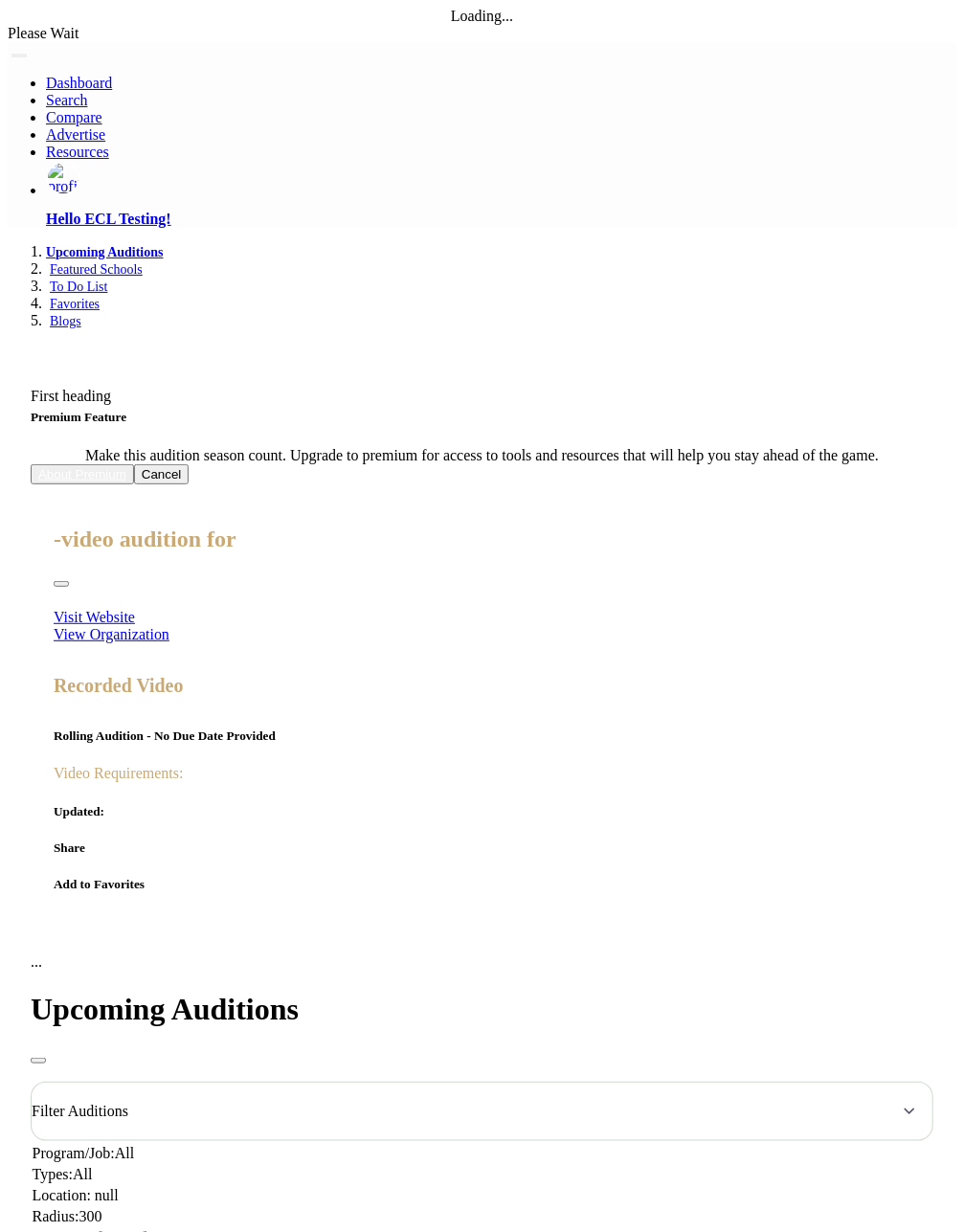
click at [19, 55] on span "Toggle navigation" at bounding box center [19, 55] width 0 height 0
click at [131, 228] on p "Hello ECL Testing!" at bounding box center [501, 219] width 910 height 18
click at [230, 228] on link "Hello ECL Testing!" at bounding box center [501, 194] width 910 height 67
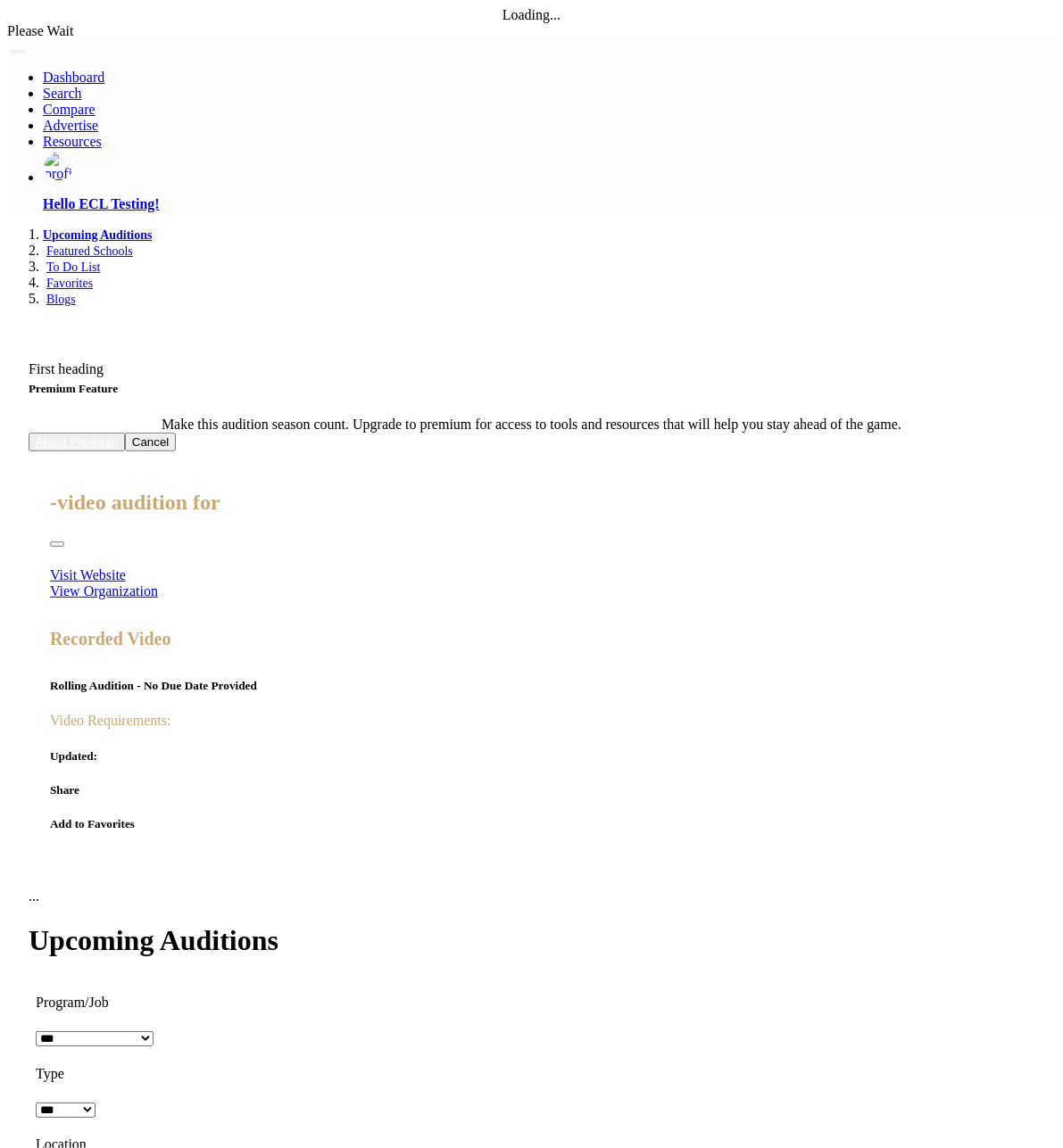
click at [914, 196] on p "Hello ECL Testing!" at bounding box center [549, 204] width 1013 height 17
click at [0, 0] on link "Log Out" at bounding box center [0, 0] width 0 height 0
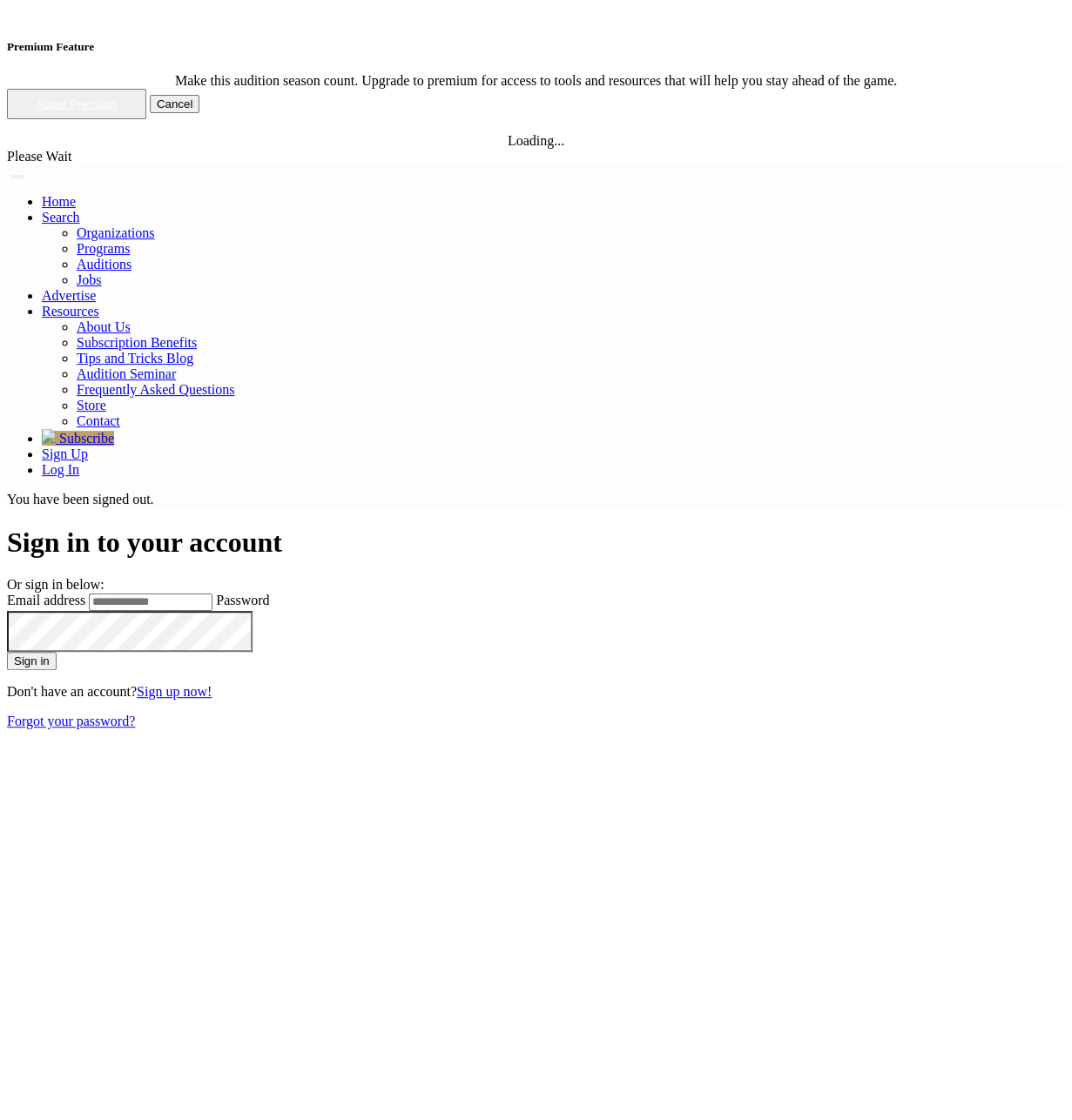
click at [758, 527] on div "Sign in to your account Or sign in below: Email address Password Sign in Don't …" at bounding box center [536, 862] width 1058 height 672
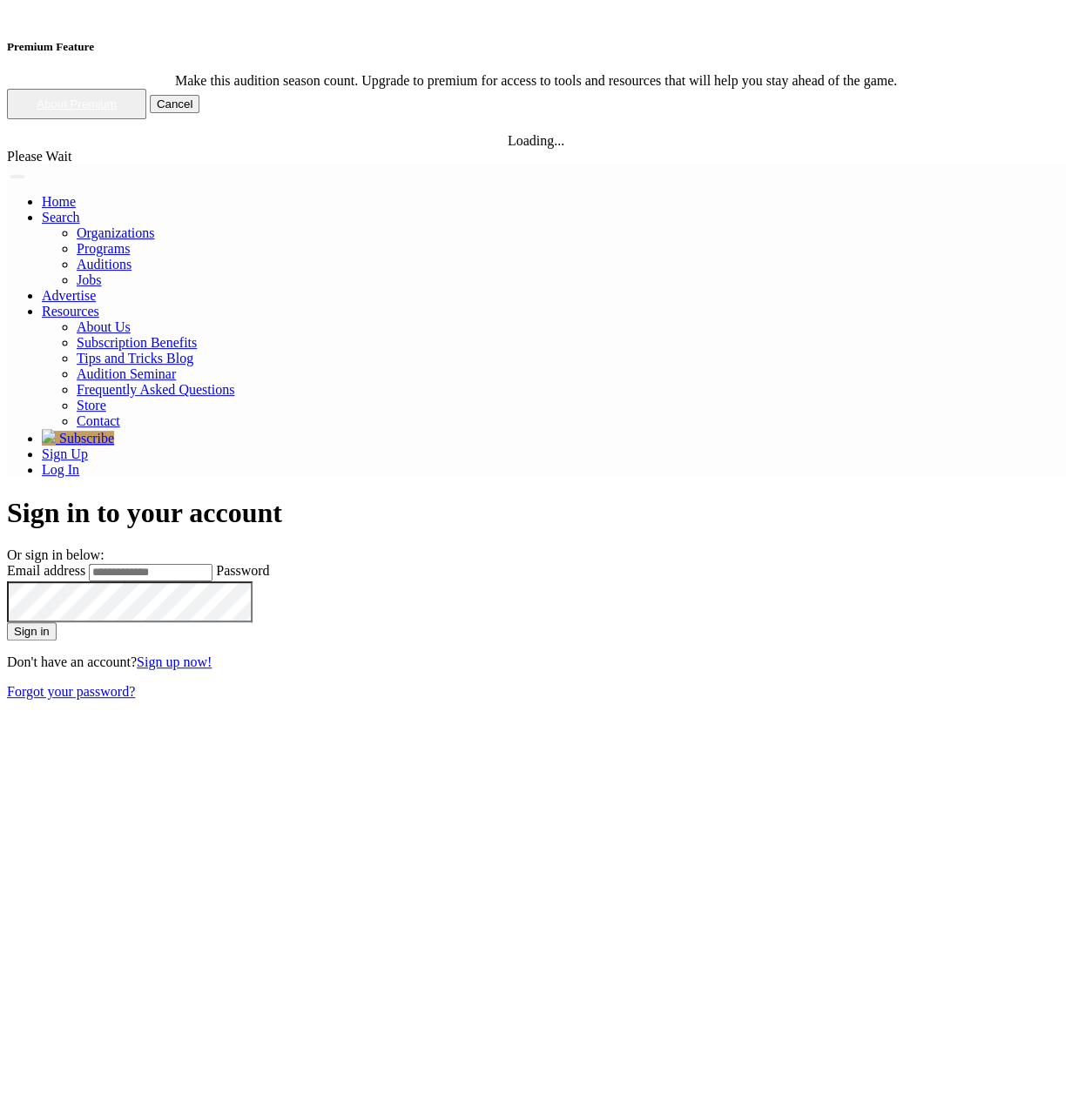
click at [135, 684] on link "Forgot your password?" at bounding box center [71, 692] width 128 height 15
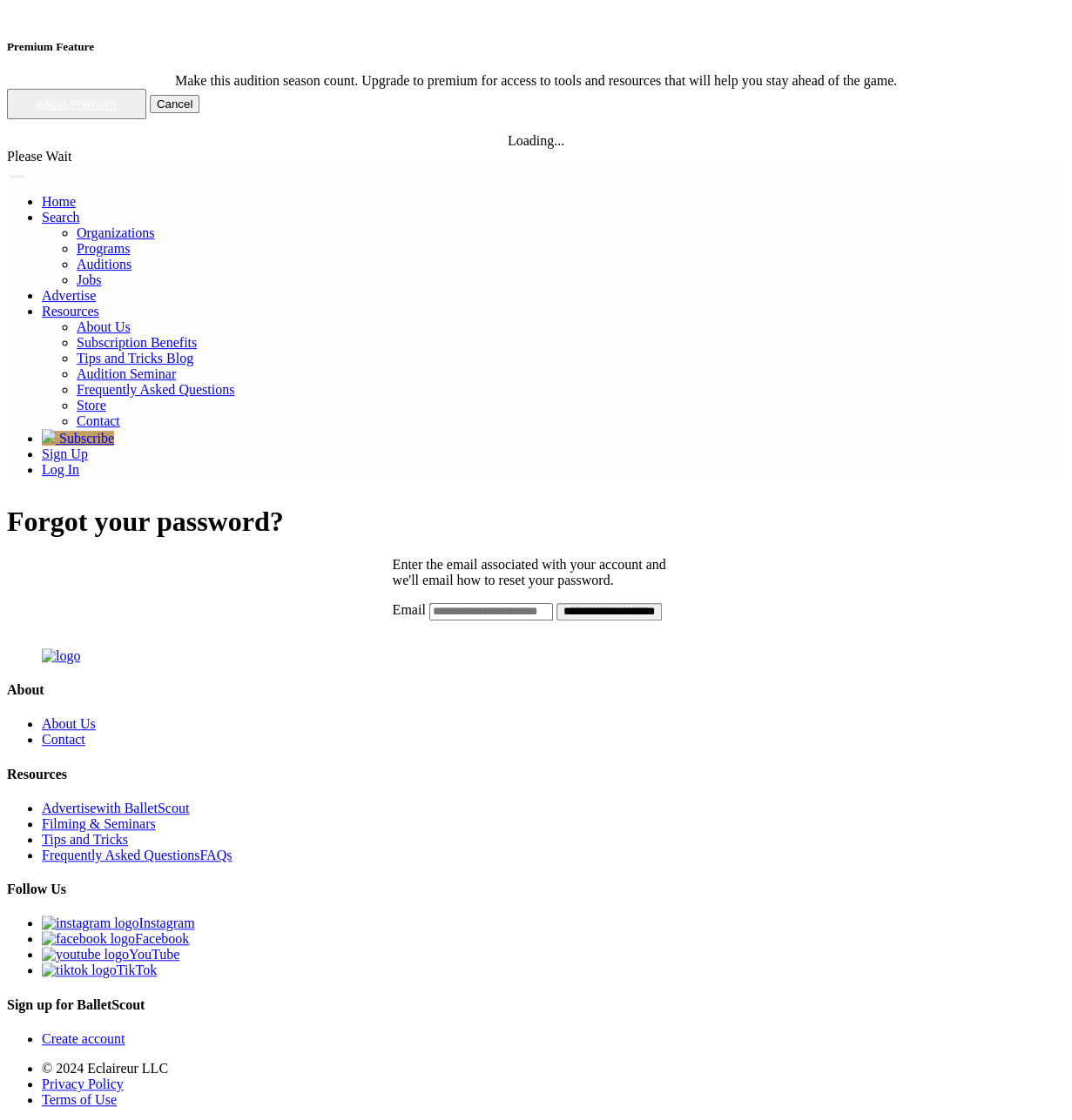
click at [542, 603] on input "Email" at bounding box center [491, 611] width 123 height 17
type input "**********"
click at [557, 603] on input "**********" at bounding box center [609, 611] width 106 height 17
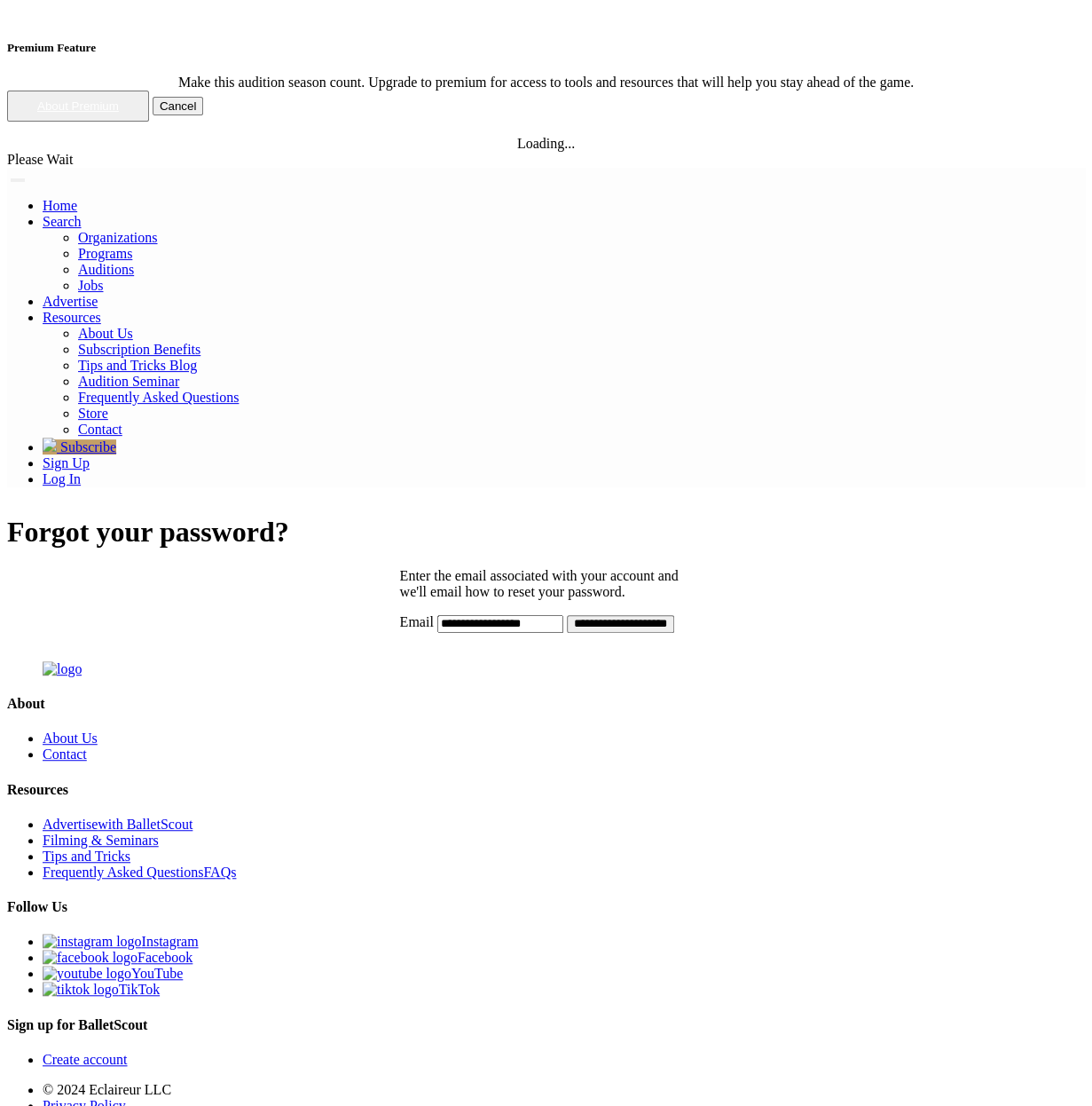
click at [359, 515] on div "**********" at bounding box center [546, 573] width 1077 height 116
click at [570, 615] on input "**********" at bounding box center [621, 623] width 108 height 17
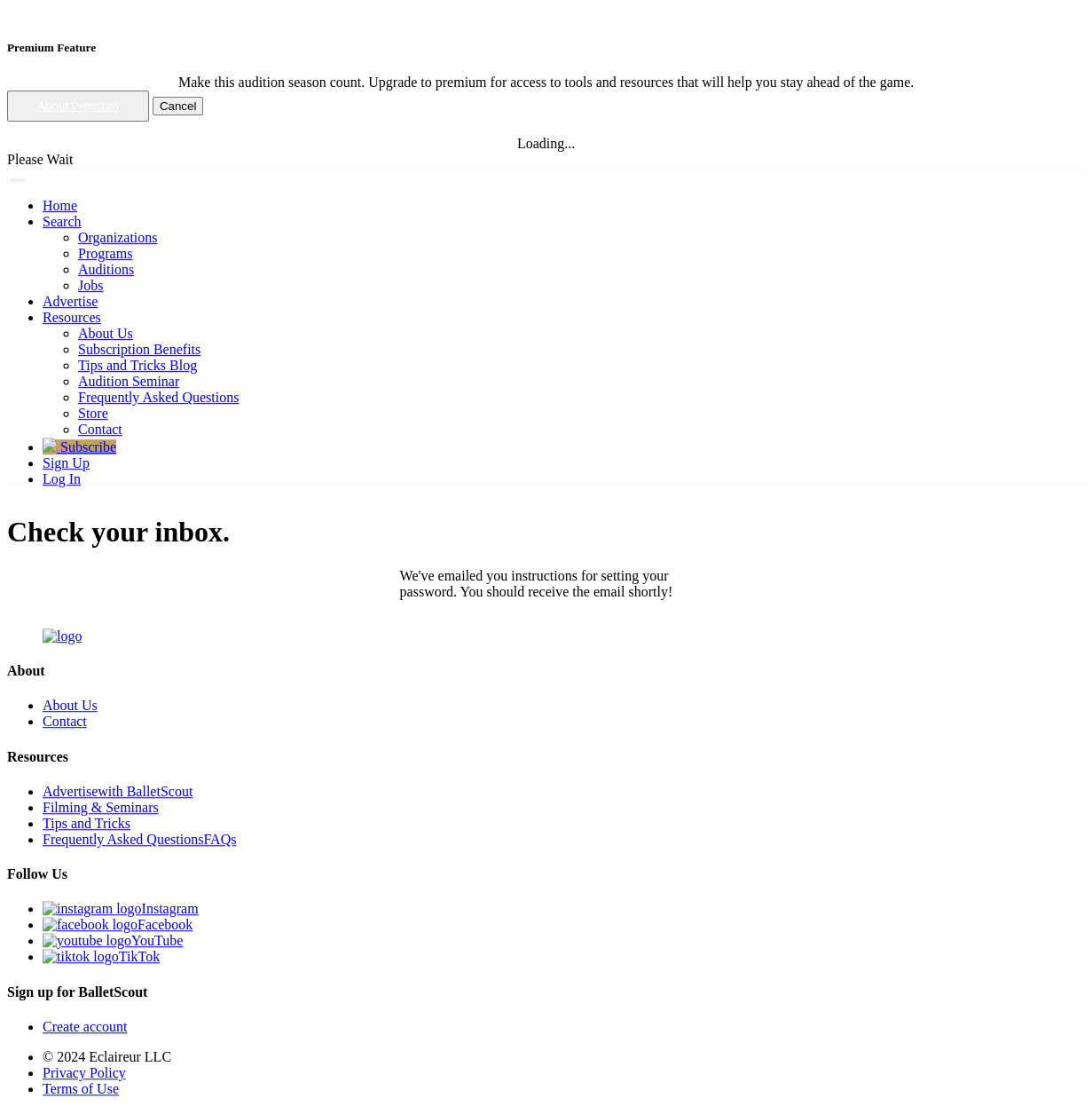
click at [530, 568] on p "We've emailed you instructions for setting your password. You should receive th…" at bounding box center [546, 584] width 293 height 32
drag, startPoint x: 530, startPoint y: 160, endPoint x: 675, endPoint y: 152, distance: 145.2
click at [535, 568] on p "We've emailed you instructions for setting your password. You should receive th…" at bounding box center [546, 584] width 293 height 32
click at [675, 568] on p "We've emailed you instructions for setting your password. You should receive th…" at bounding box center [546, 584] width 293 height 32
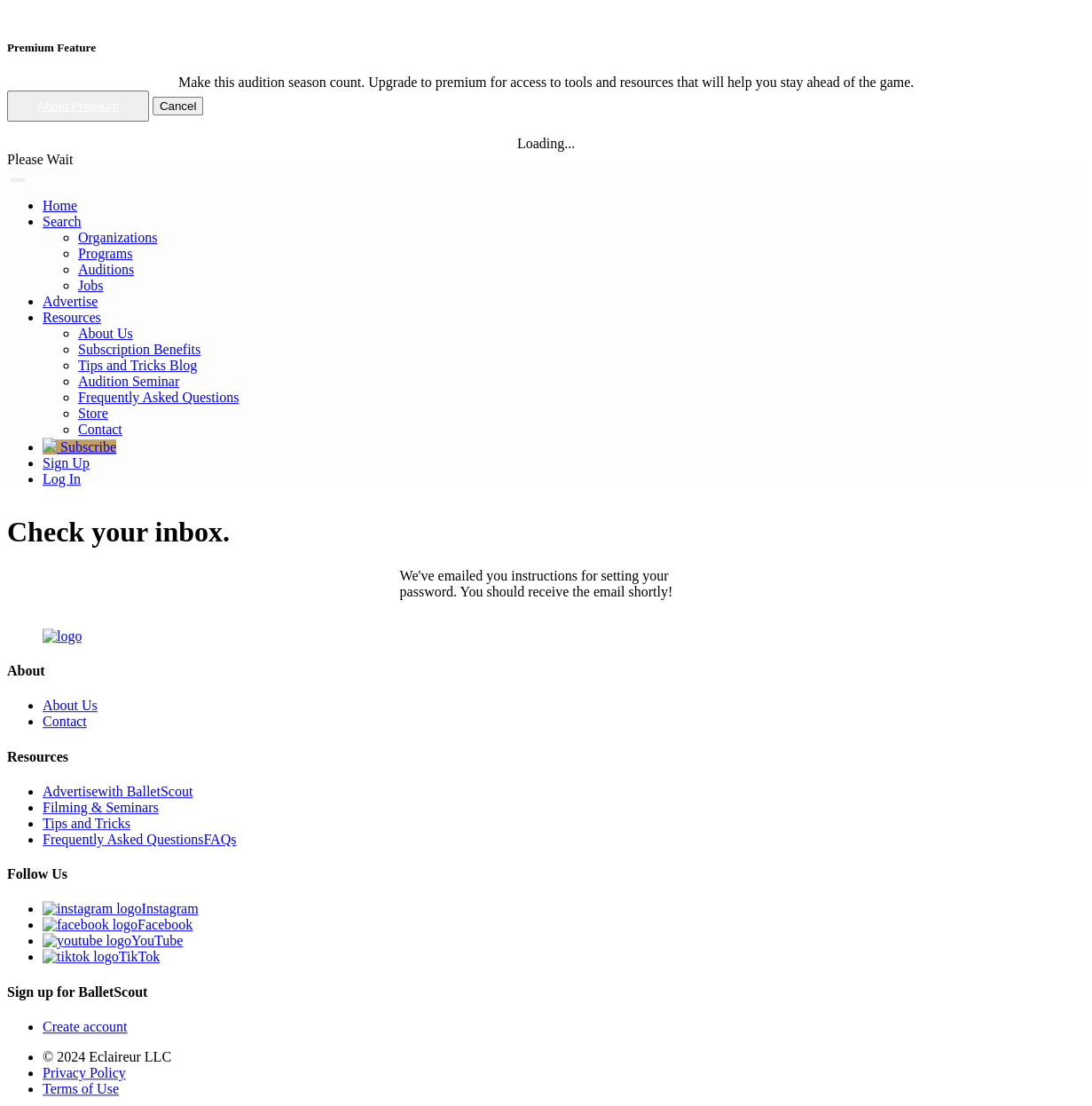
click at [591, 515] on h1 "Check your inbox." at bounding box center [546, 532] width 1077 height 33
drag, startPoint x: 591, startPoint y: 106, endPoint x: 611, endPoint y: 142, distance: 41.2
click at [611, 515] on div "Check your inbox. We've emailed you instructions for setting your password. You…" at bounding box center [546, 556] width 1077 height 83
click at [611, 568] on p "We've emailed you instructions for setting your password. You should receive th…" at bounding box center [546, 584] width 293 height 32
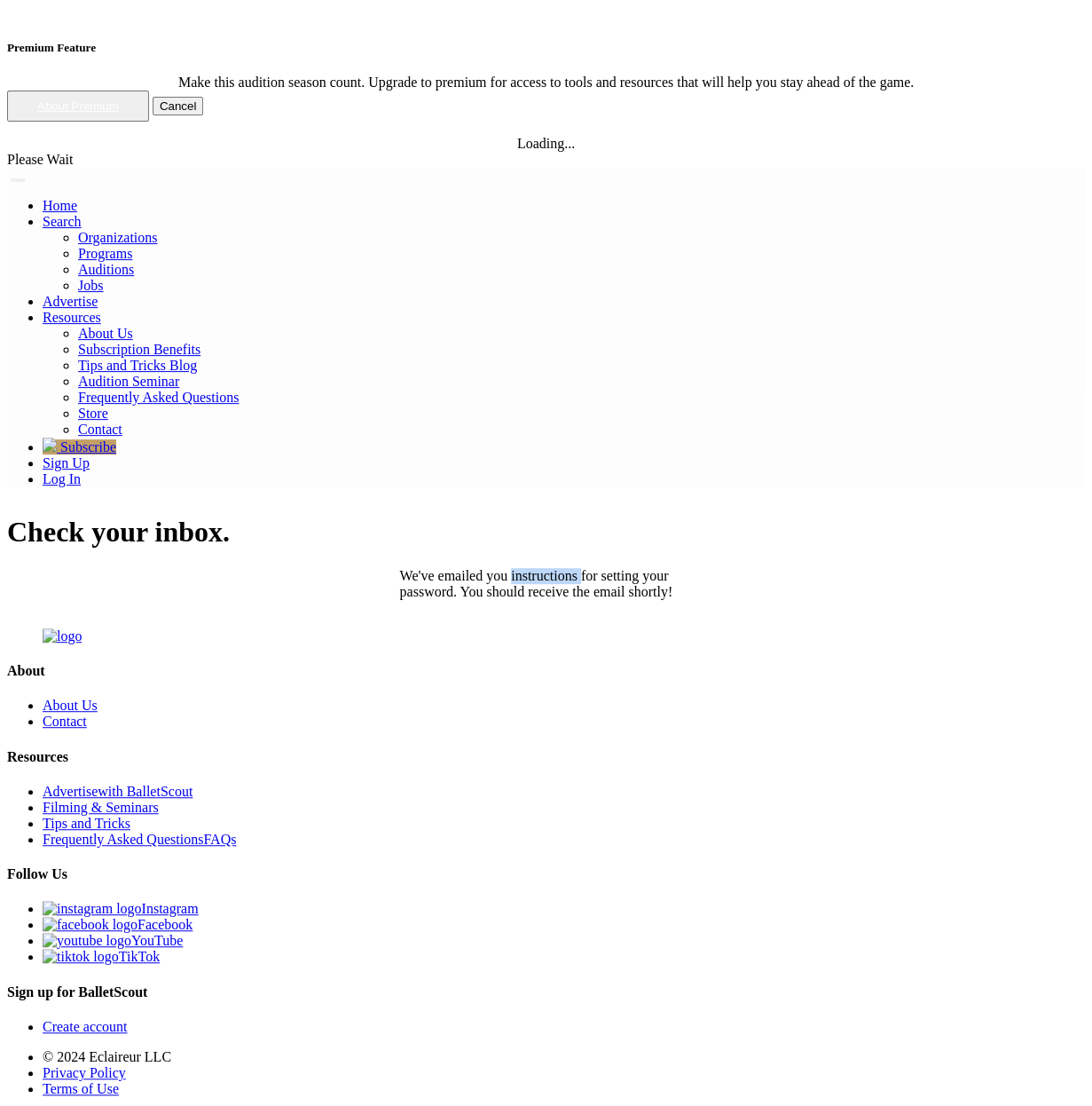
click at [611, 568] on p "We've emailed you instructions for setting your password. You should receive th…" at bounding box center [546, 584] width 293 height 32
drag, startPoint x: 611, startPoint y: 142, endPoint x: 572, endPoint y: 104, distance: 54.5
click at [572, 515] on div "Check your inbox. We've emailed you instructions for setting your password. You…" at bounding box center [546, 556] width 1077 height 83
click at [572, 515] on h1 "Check your inbox." at bounding box center [546, 532] width 1077 height 33
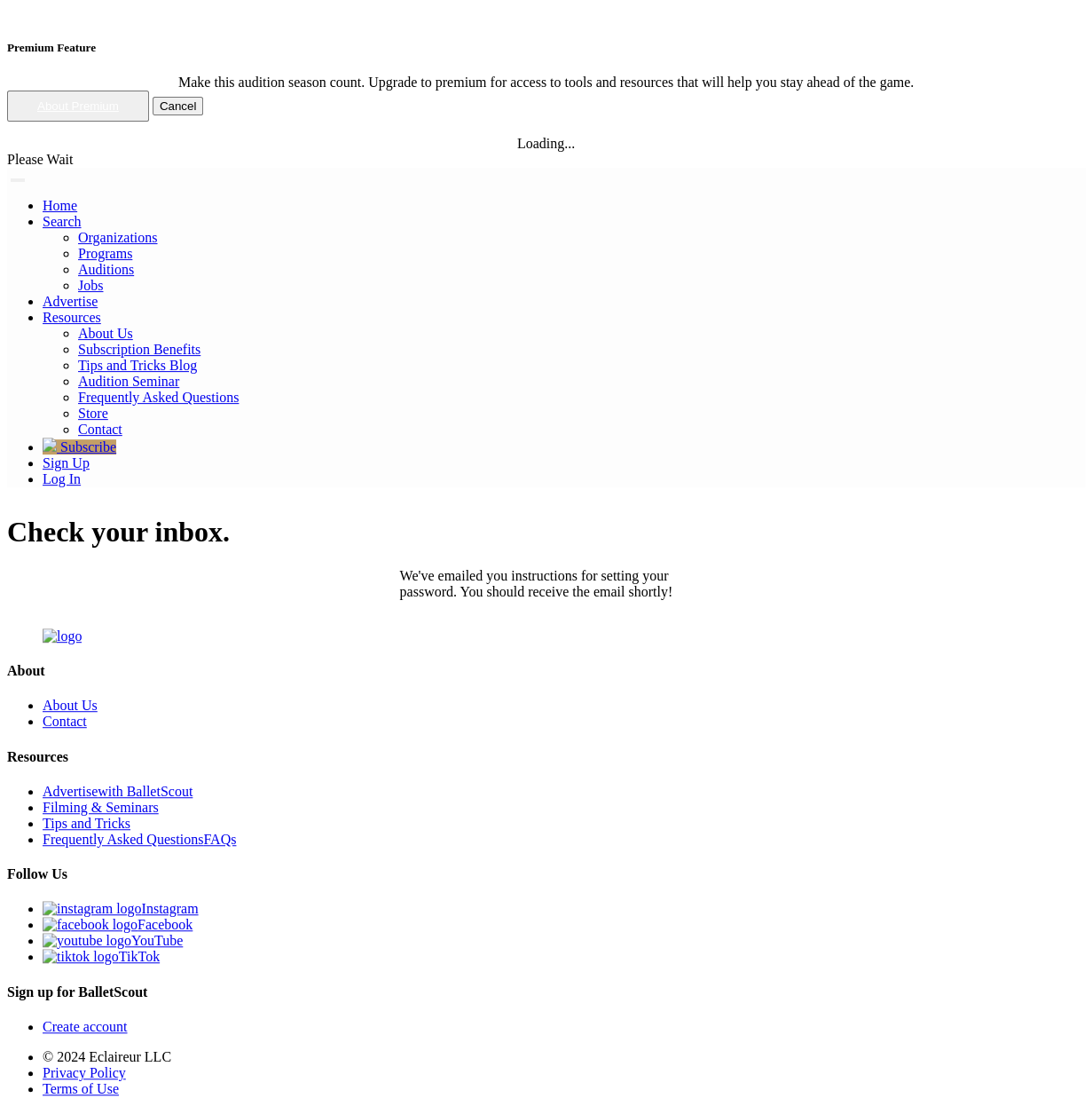
click at [572, 515] on h1 "Check your inbox." at bounding box center [546, 532] width 1077 height 33
click at [632, 568] on p "We've emailed you instructions for setting your password. You should receive th…" at bounding box center [546, 584] width 293 height 32
click at [611, 568] on p "We've emailed you instructions for setting your password. You should receive th…" at bounding box center [546, 584] width 293 height 32
drag, startPoint x: 611, startPoint y: 155, endPoint x: 726, endPoint y: 161, distance: 115.2
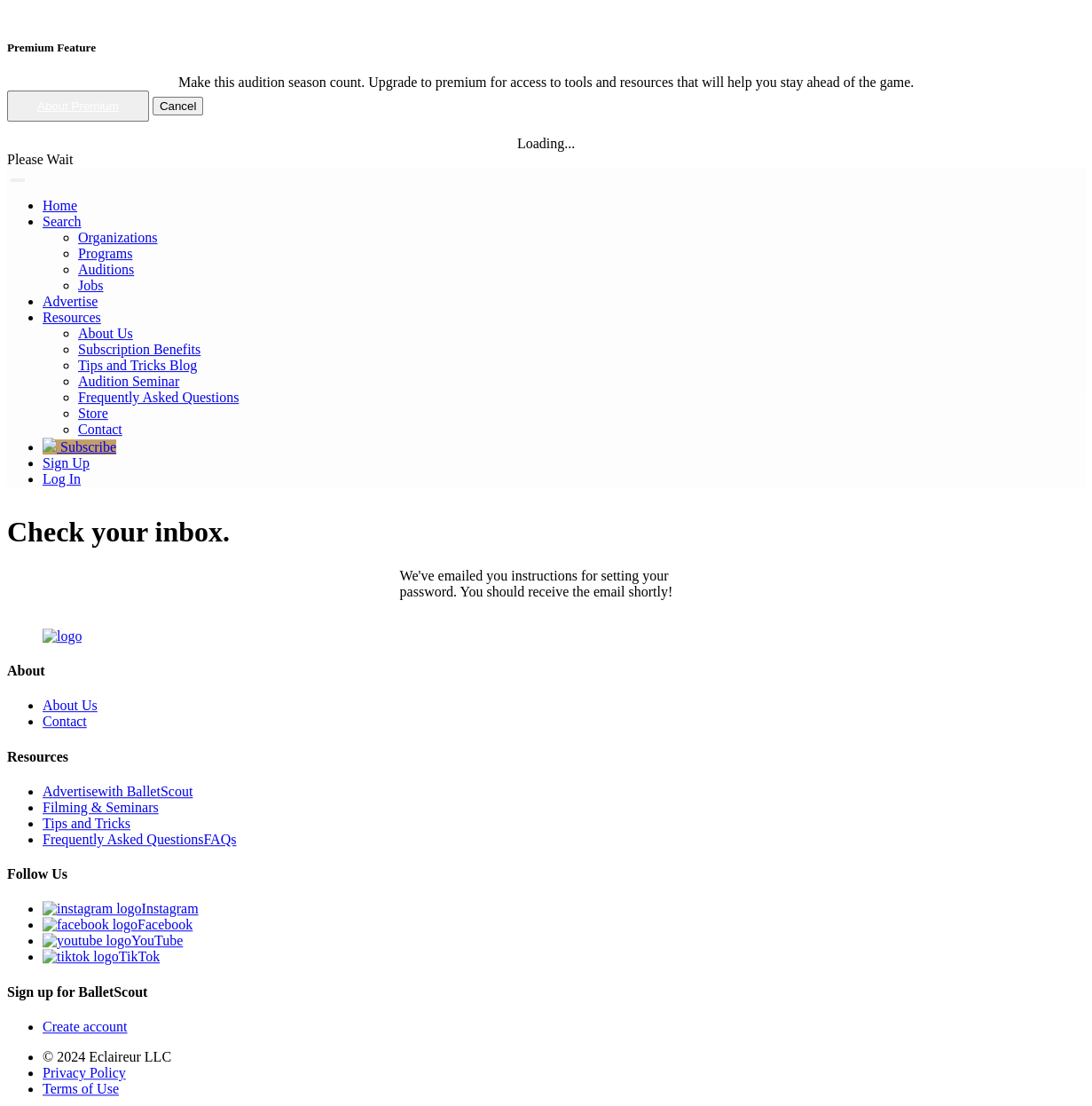
click at [612, 568] on p "We've emailed you instructions for setting your password. You should receive th…" at bounding box center [546, 584] width 293 height 32
click at [726, 515] on div "Check your inbox. We've emailed you instructions for setting your password. You…" at bounding box center [546, 556] width 1077 height 83
click at [586, 568] on p "We've emailed you instructions for setting your password. You should receive th…" at bounding box center [546, 584] width 293 height 32
drag, startPoint x: 586, startPoint y: 145, endPoint x: 738, endPoint y: 166, distance: 153.4
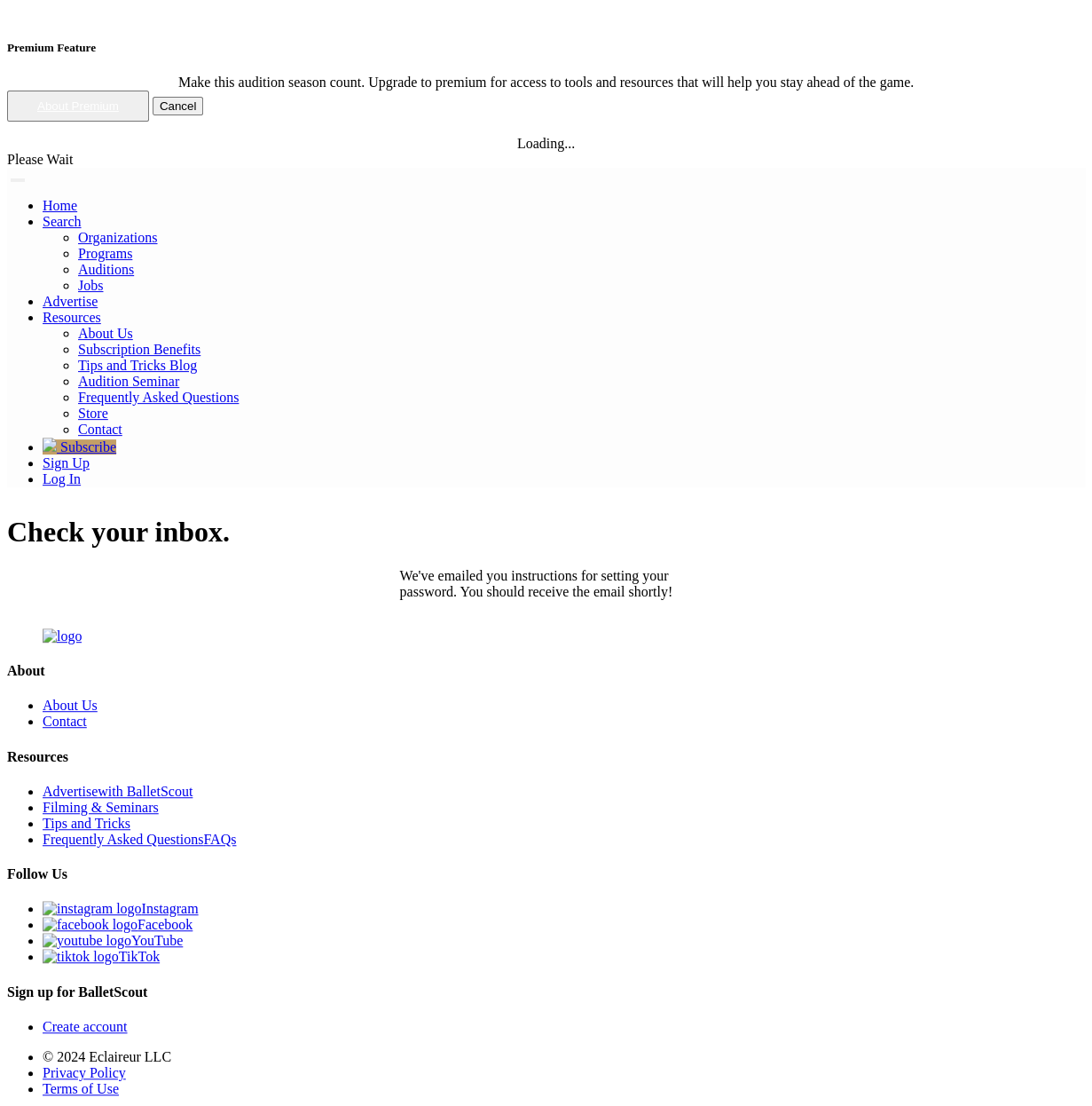
click at [589, 568] on p "We've emailed you instructions for setting your password. You should receive th…" at bounding box center [546, 584] width 293 height 32
click at [738, 515] on div "Check your inbox. We've emailed you instructions for setting your password. You…" at bounding box center [546, 556] width 1077 height 83
click at [530, 568] on p "We've emailed you instructions for setting your password. You should receive th…" at bounding box center [546, 584] width 293 height 32
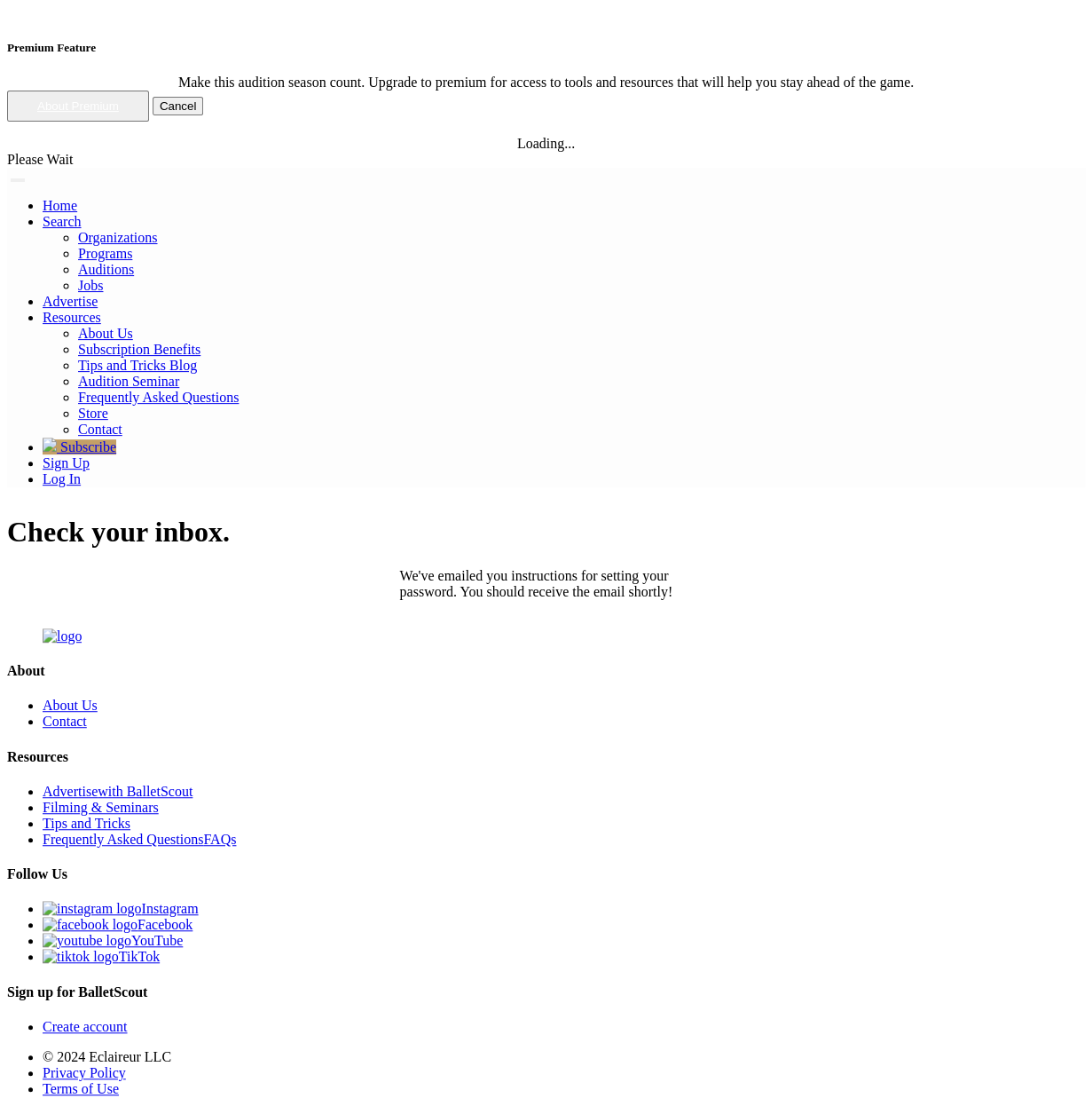
click at [615, 568] on p "We've emailed you instructions for setting your password. You should receive th…" at bounding box center [546, 584] width 293 height 32
click at [707, 515] on div "Check your inbox. We've emailed you instructions for setting your password. You…" at bounding box center [546, 556] width 1077 height 83
click at [606, 568] on p "We've emailed you instructions for setting your password. You should receive th…" at bounding box center [546, 584] width 293 height 32
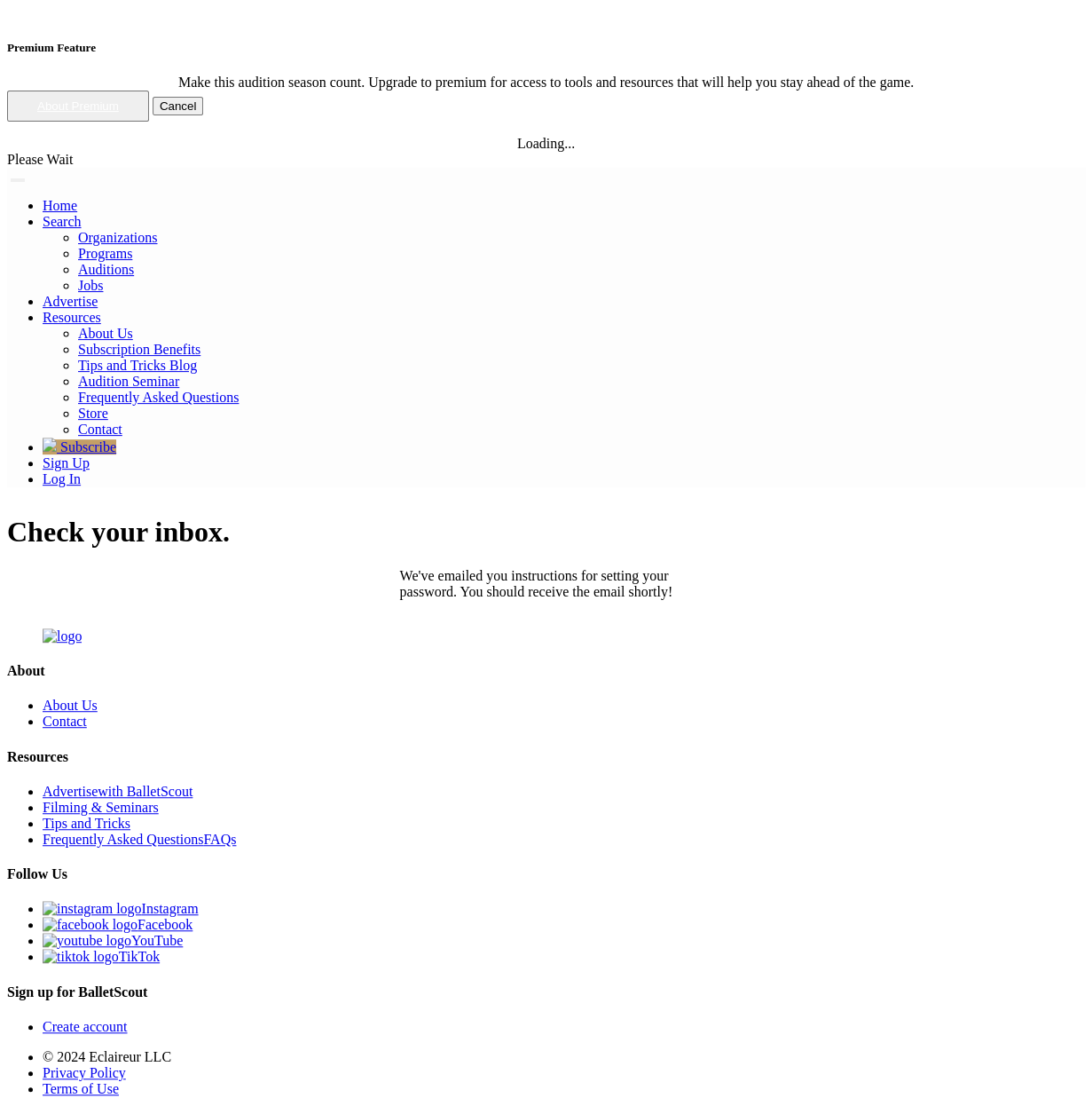
click at [767, 515] on div "Check your inbox. We've emailed you instructions for setting your password. You…" at bounding box center [546, 556] width 1077 height 83
click at [590, 568] on p "We've emailed you instructions for setting your password. You should receive th…" at bounding box center [546, 584] width 293 height 32
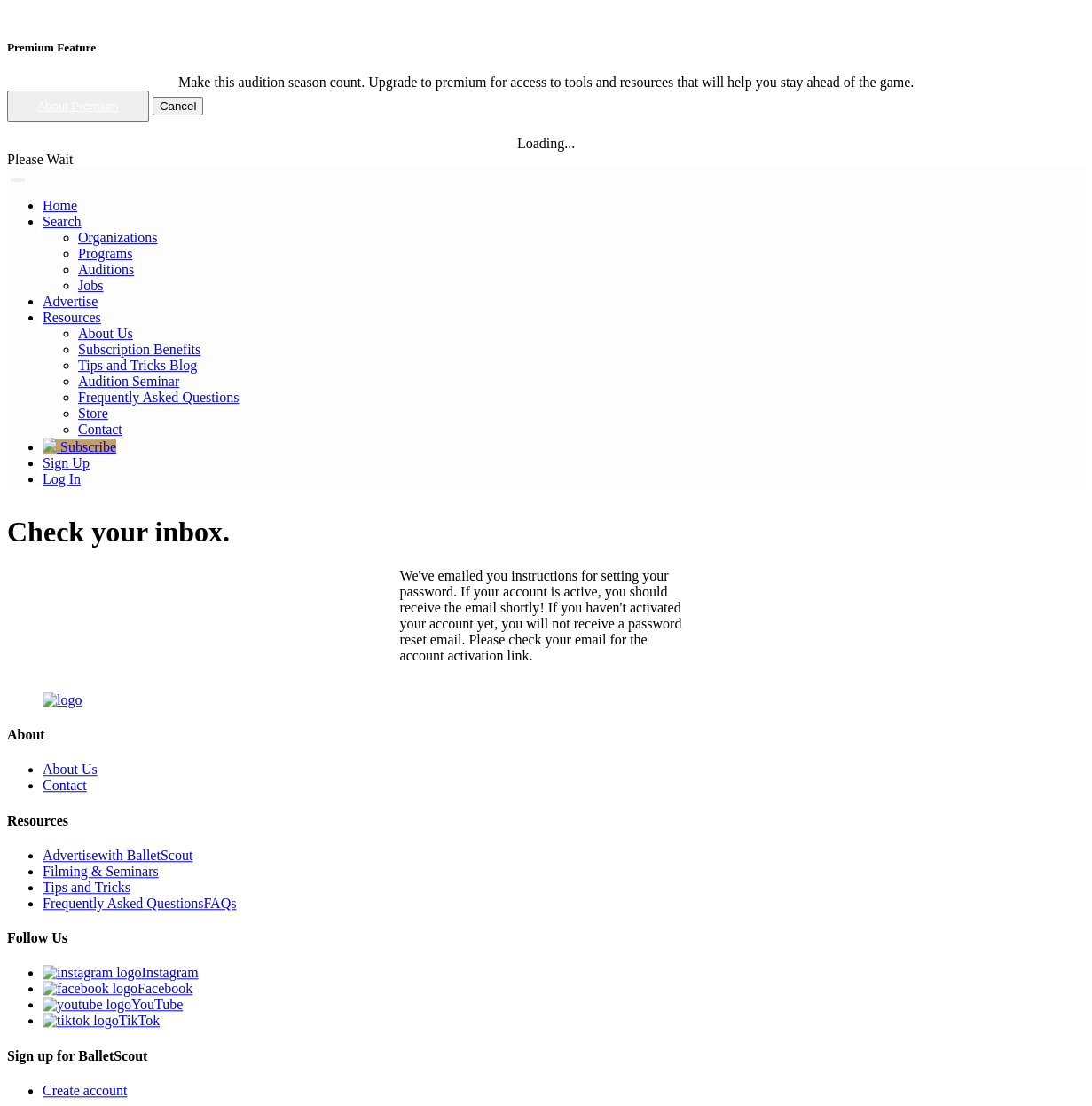
click at [491, 568] on p "We've emailed you instructions for setting your password. If your account is ac…" at bounding box center [546, 615] width 293 height 96
click at [619, 568] on p "We've emailed you instructions for setting your password. If your account is ac…" at bounding box center [546, 615] width 293 height 96
click at [434, 568] on p "We've emailed you instructions for setting your password. If your account is ac…" at bounding box center [546, 615] width 293 height 96
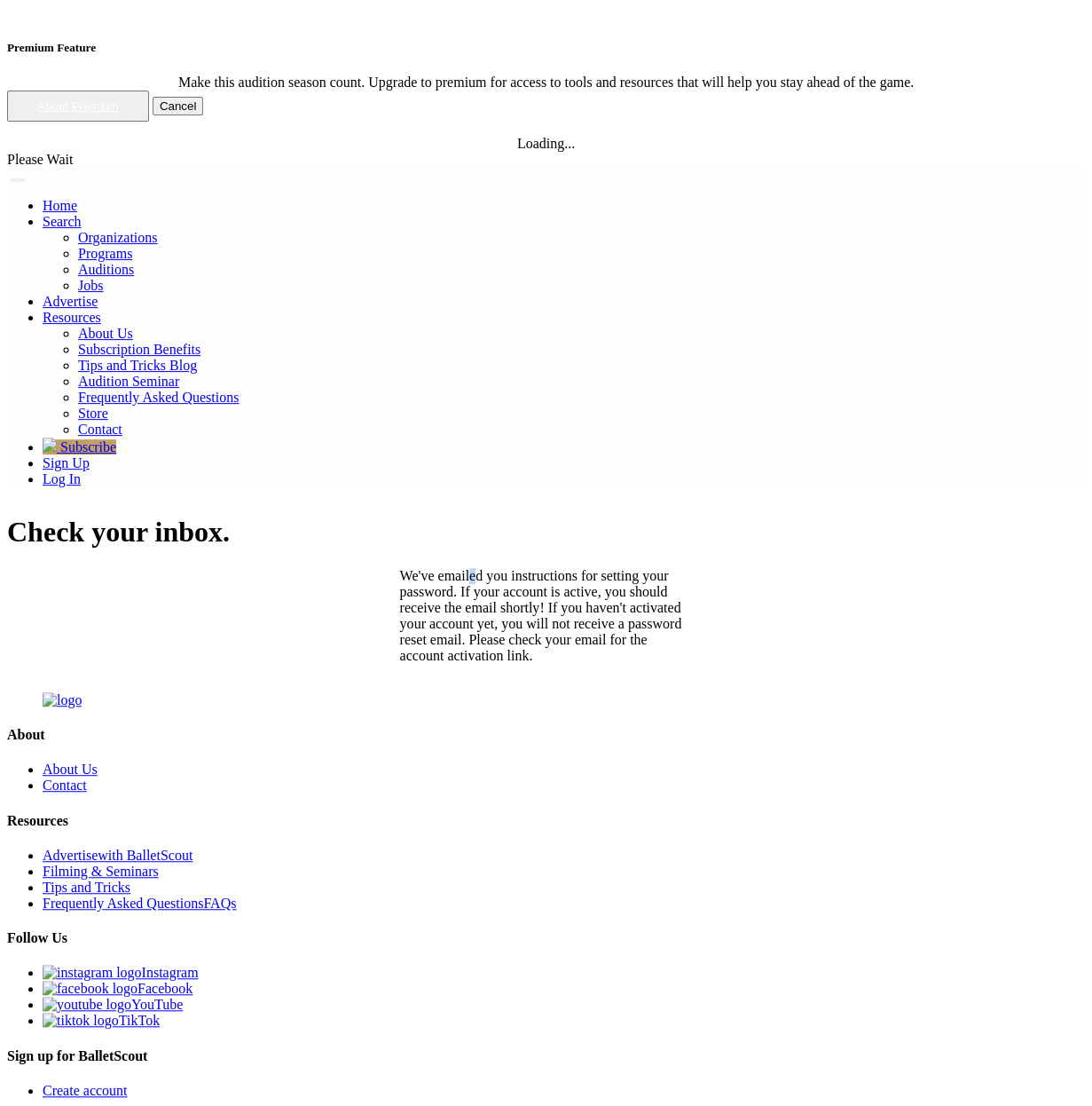
click at [434, 568] on p "We've emailed you instructions for setting your password. If your account is ac…" at bounding box center [546, 615] width 293 height 96
click at [566, 568] on p "We've emailed you instructions for setting your password. If your account is ac…" at bounding box center [546, 615] width 293 height 96
drag, startPoint x: 646, startPoint y: 195, endPoint x: 644, endPoint y: 299, distance: 104.0
click at [644, 299] on body "Premium Feature Make this audition season count. Upgrade to premium for access …" at bounding box center [546, 821] width 1077 height 1628
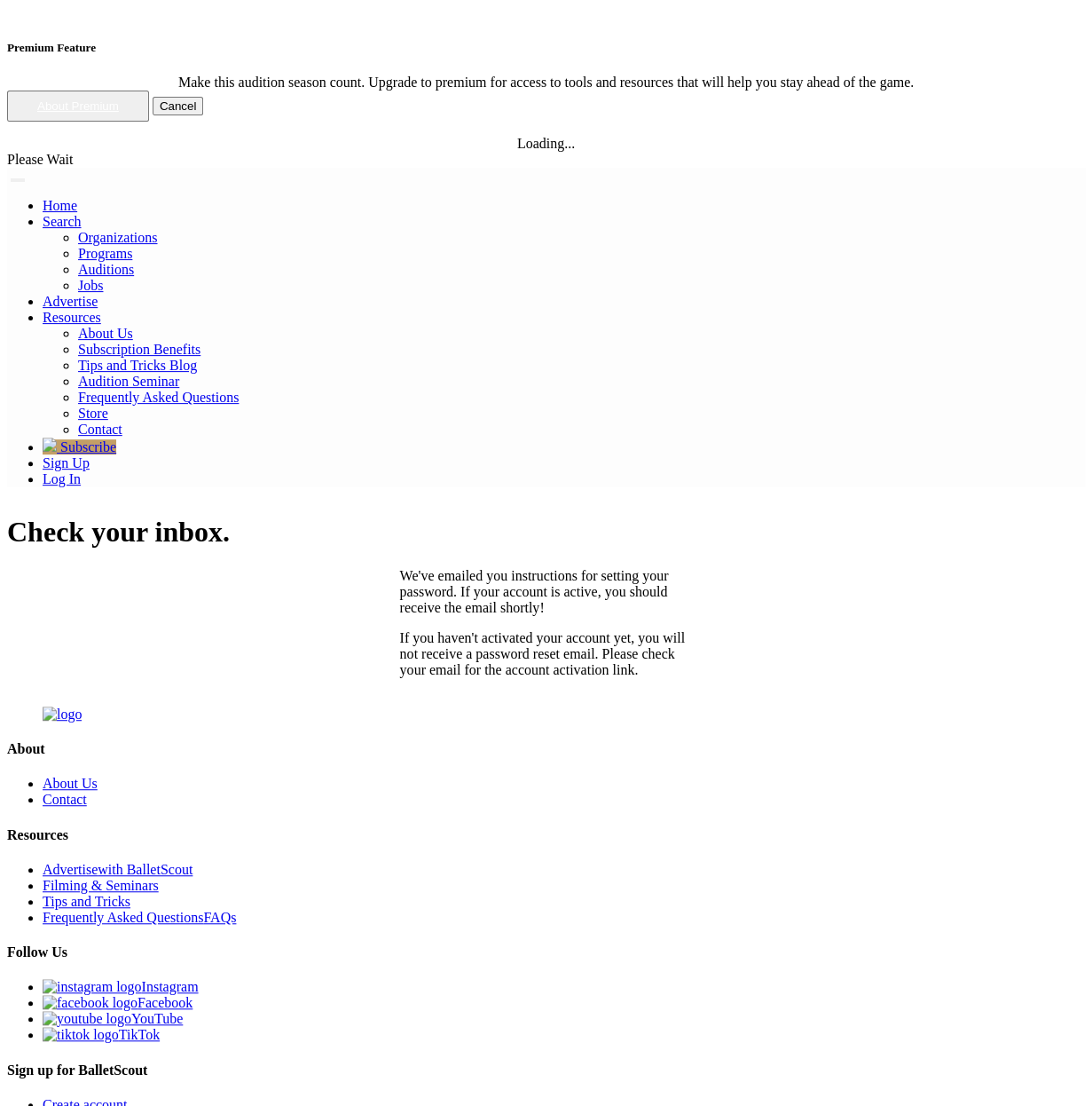
click at [566, 630] on p "If you haven't activated your account yet, you will not receive a password rese…" at bounding box center [546, 654] width 293 height 48
drag, startPoint x: 566, startPoint y: 222, endPoint x: 557, endPoint y: 173, distance: 49.8
click at [557, 568] on div "We've emailed you instructions for setting your password. If your account is ac…" at bounding box center [546, 623] width 293 height 110
click at [557, 568] on p "We've emailed you instructions for setting your password. If your account is ac…" at bounding box center [546, 592] width 293 height 48
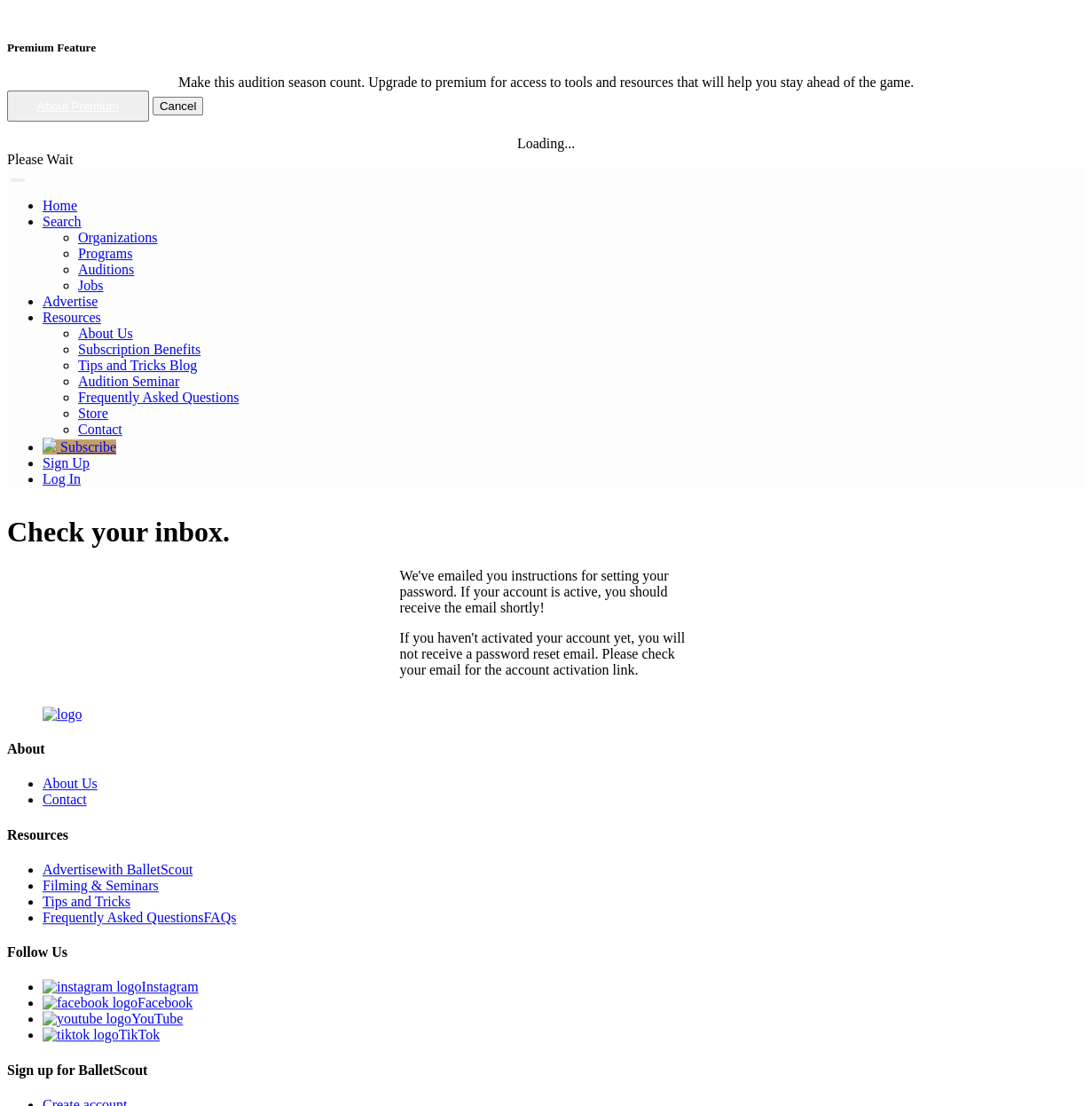
click at [561, 568] on p "We've emailed you instructions for setting your password. If your account is ac…" at bounding box center [546, 592] width 293 height 48
drag, startPoint x: 561, startPoint y: 151, endPoint x: 567, endPoint y: 225, distance: 74.2
click at [567, 568] on div "We've emailed you instructions for setting your password. If your account is ac…" at bounding box center [546, 623] width 293 height 110
click at [567, 630] on p "If you haven't activated your account yet, you will not receive a password rese…" at bounding box center [546, 654] width 293 height 48
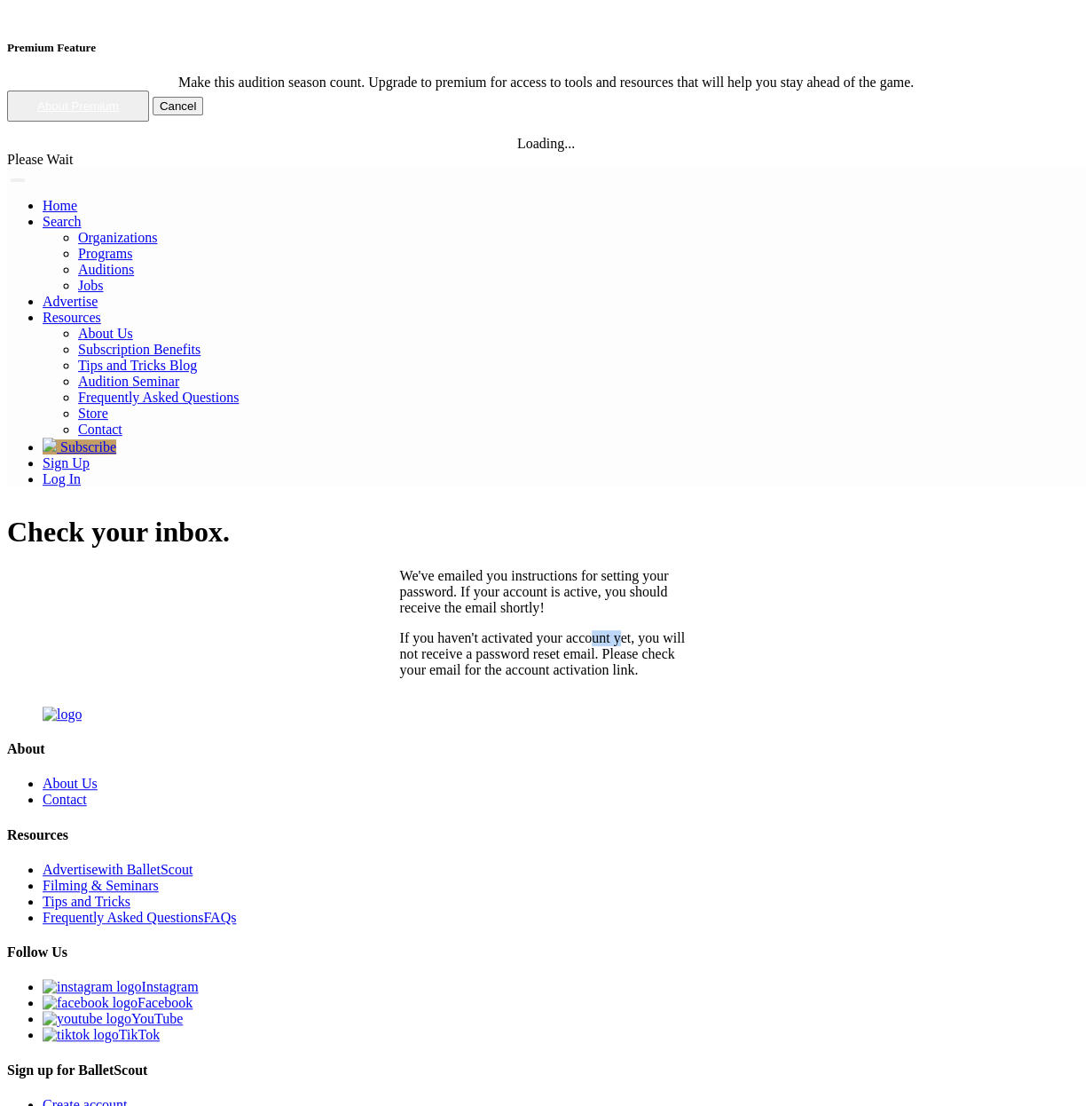
click at [567, 630] on p "If you haven't activated your account yet, you will not receive a password rese…" at bounding box center [546, 654] width 293 height 48
drag, startPoint x: 567, startPoint y: 225, endPoint x: 551, endPoint y: 147, distance: 79.6
click at [551, 568] on div "We've emailed you instructions for setting your password. If your account is ac…" at bounding box center [546, 623] width 293 height 110
click at [538, 630] on p "If you haven't activated your account yet, you will not receive a password rese…" at bounding box center [546, 654] width 293 height 48
click at [530, 568] on p "We've emailed you instructions for setting your password. If your account is ac…" at bounding box center [546, 592] width 293 height 48
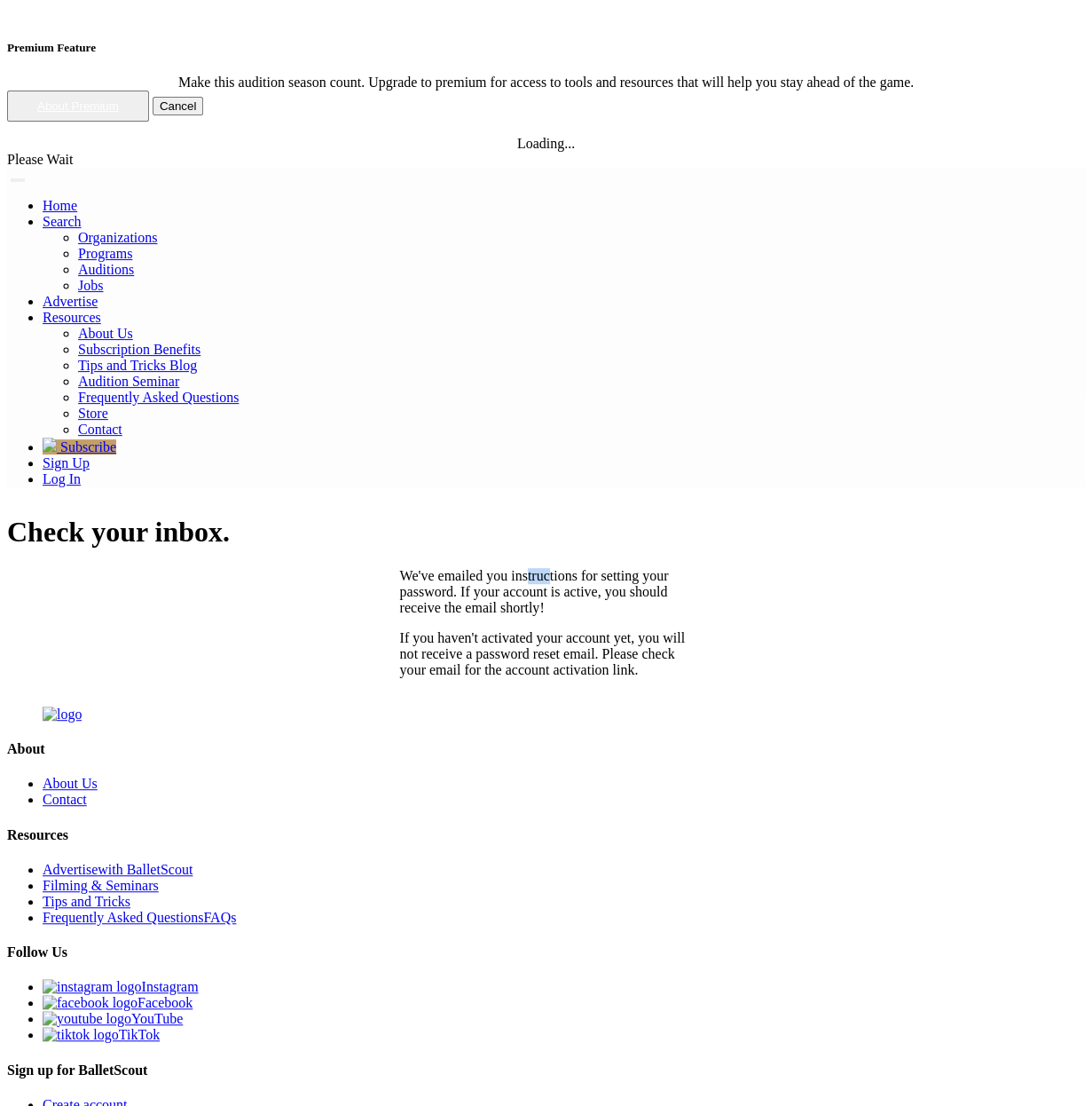
click at [530, 568] on p "We've emailed you instructions for setting your password. If your account is ac…" at bounding box center [546, 592] width 293 height 48
drag, startPoint x: 530, startPoint y: 145, endPoint x: 546, endPoint y: 291, distance: 146.9
click at [546, 568] on div "We've emailed you instructions for setting your password. If your account is ac…" at bounding box center [546, 623] width 293 height 110
click at [788, 515] on div "Check your inbox. We've emailed you instructions for setting your password. If …" at bounding box center [546, 595] width 1077 height 161
click at [481, 568] on div "We've emailed you instructions for setting your password. If your account is ac…" at bounding box center [546, 623] width 293 height 110
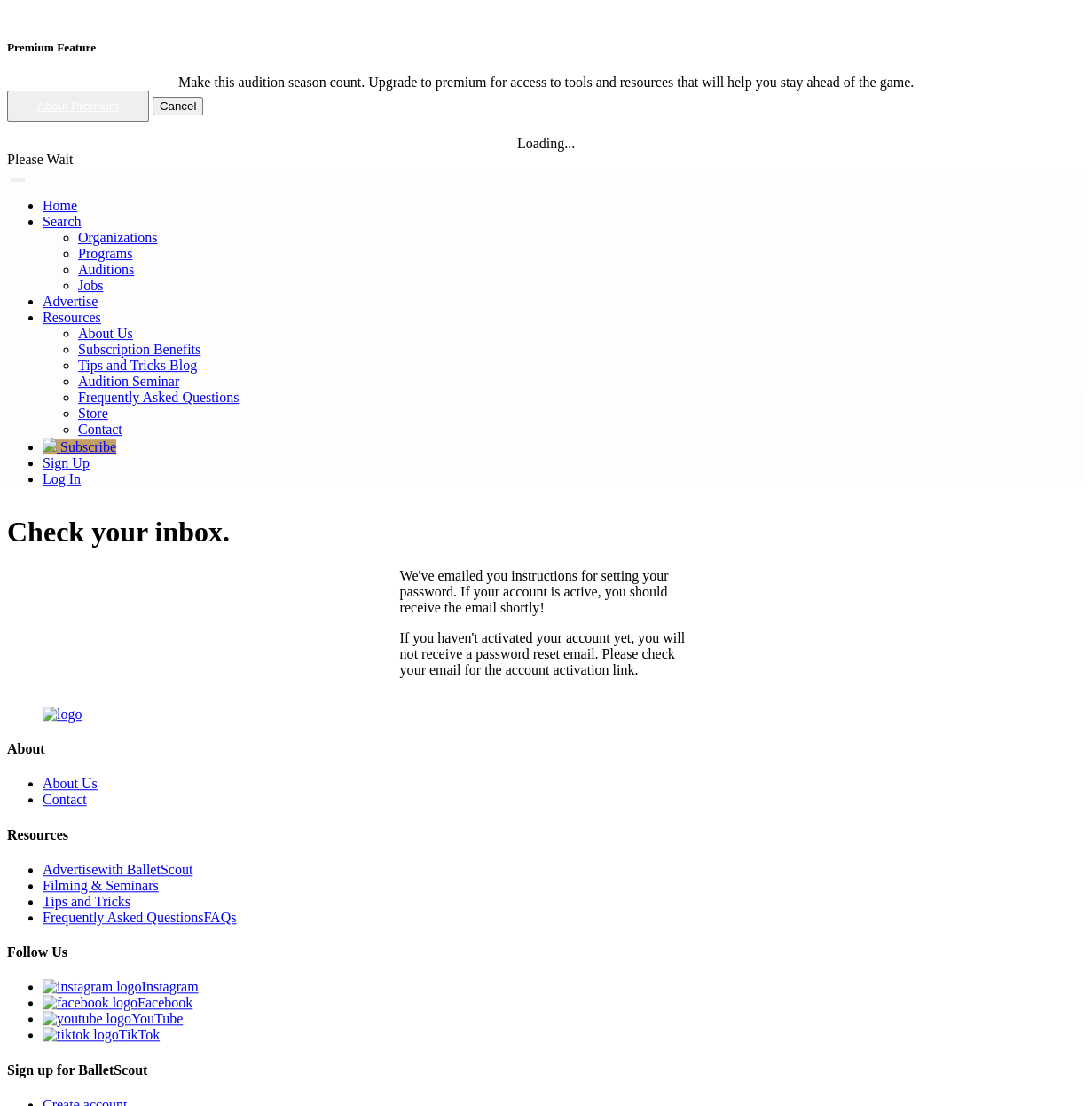
click at [511, 630] on p "If you haven't activated your account yet, you will not receive a password rese…" at bounding box center [546, 654] width 293 height 48
drag, startPoint x: 511, startPoint y: 231, endPoint x: 537, endPoint y: 265, distance: 42.8
click at [537, 630] on p "If you haven't activated your account yet, you will not receive a password rese…" at bounding box center [546, 654] width 293 height 48
click at [612, 630] on p "If you haven't activated your account yet, you will not receive a password rese…" at bounding box center [546, 654] width 293 height 48
drag, startPoint x: 612, startPoint y: 282, endPoint x: 497, endPoint y: 243, distance: 121.4
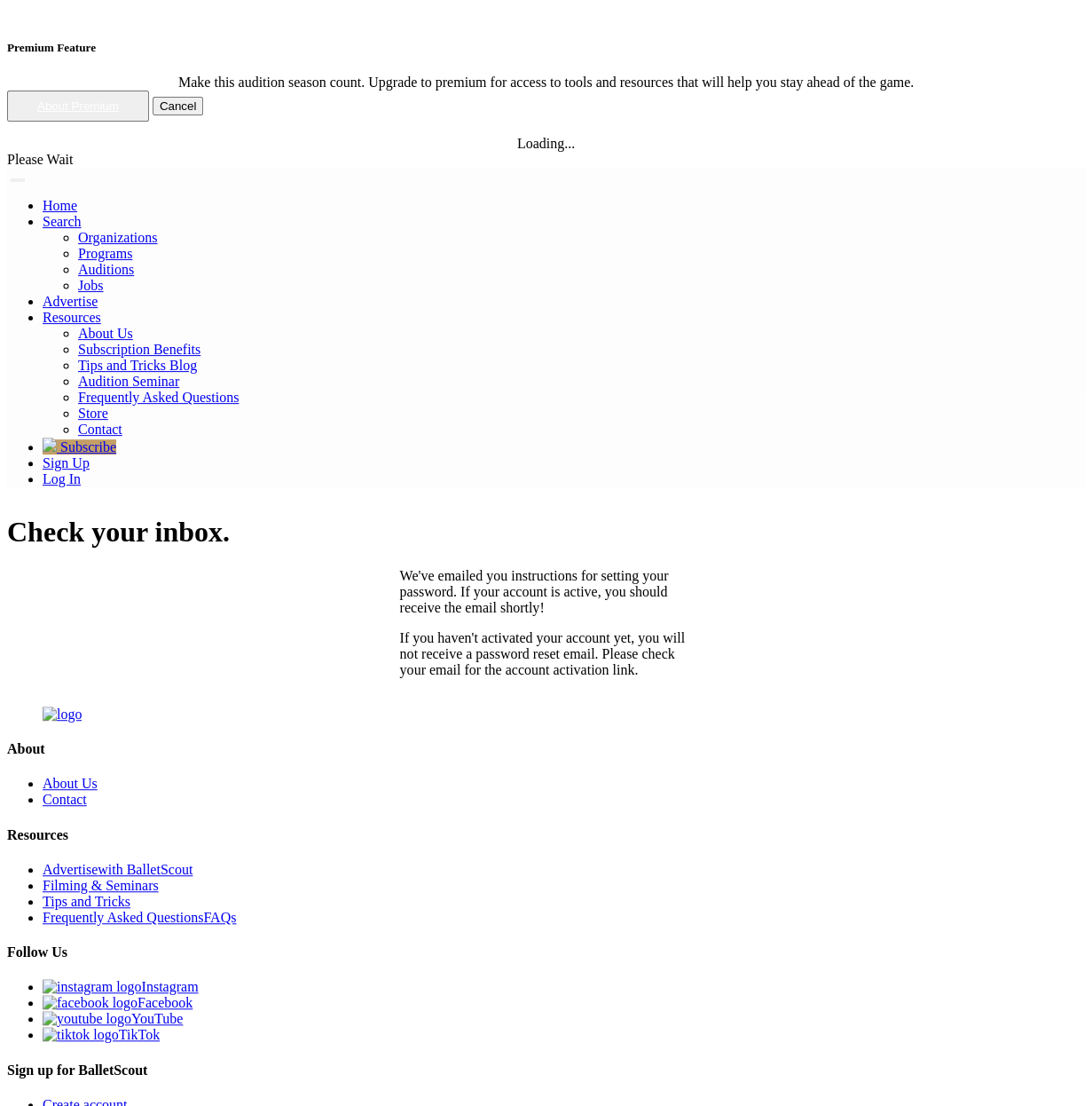
click at [498, 630] on p "If you haven't activated your account yet, you will not receive a password rese…" at bounding box center [546, 654] width 293 height 48
click at [496, 630] on p "If you haven't activated your account yet, you will not receive a password rese…" at bounding box center [546, 654] width 293 height 48
click at [462, 630] on p "If you haven't activated your account yet, you will not receive a password rese…" at bounding box center [546, 654] width 293 height 48
drag, startPoint x: 462, startPoint y: 244, endPoint x: 458, endPoint y: 253, distance: 9.8
click at [464, 630] on p "If you haven't activated your account yet, you will not receive a password rese…" at bounding box center [546, 654] width 293 height 48
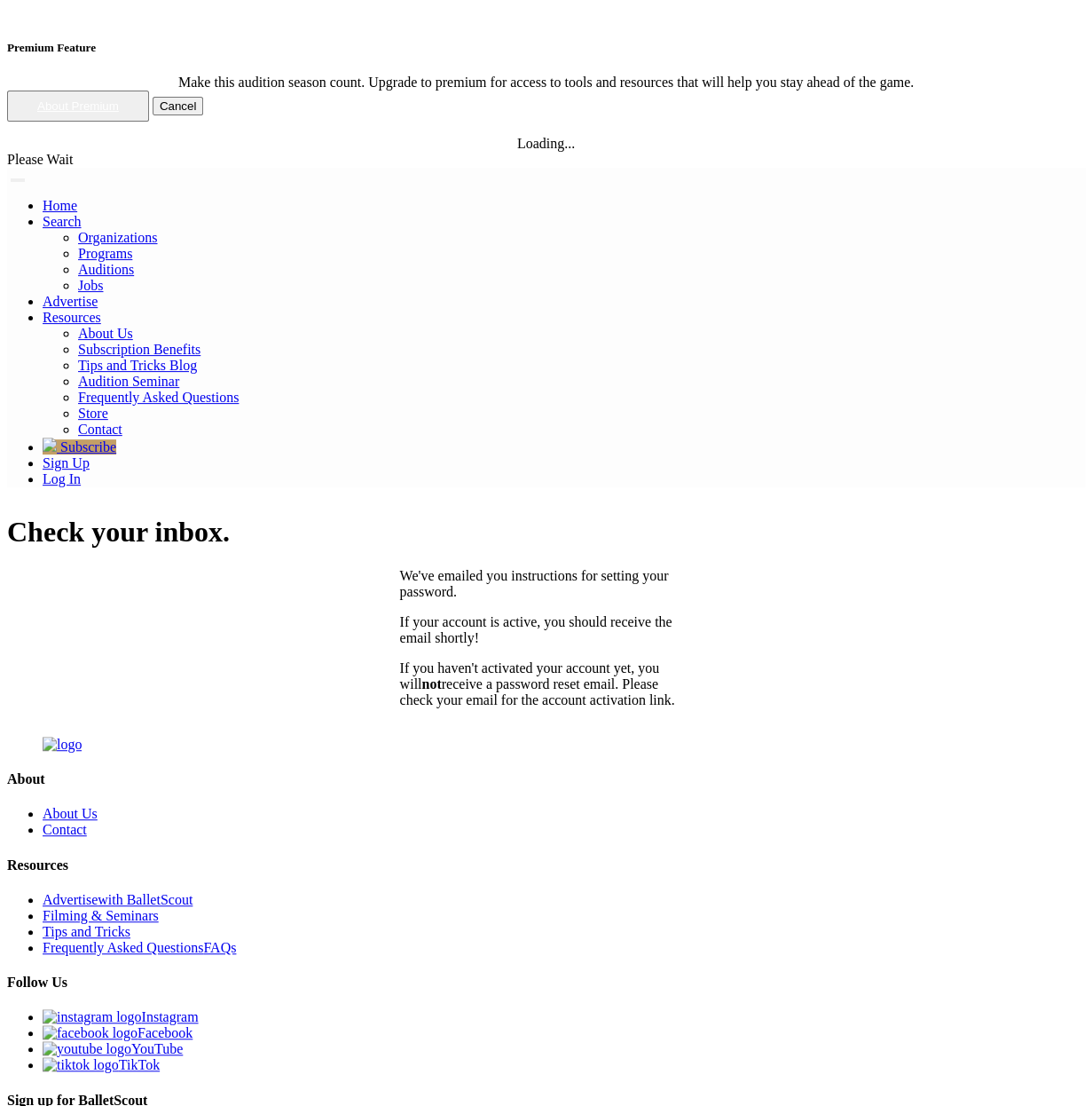
click at [577, 568] on p "We've emailed you instructions for setting your password." at bounding box center [546, 584] width 293 height 32
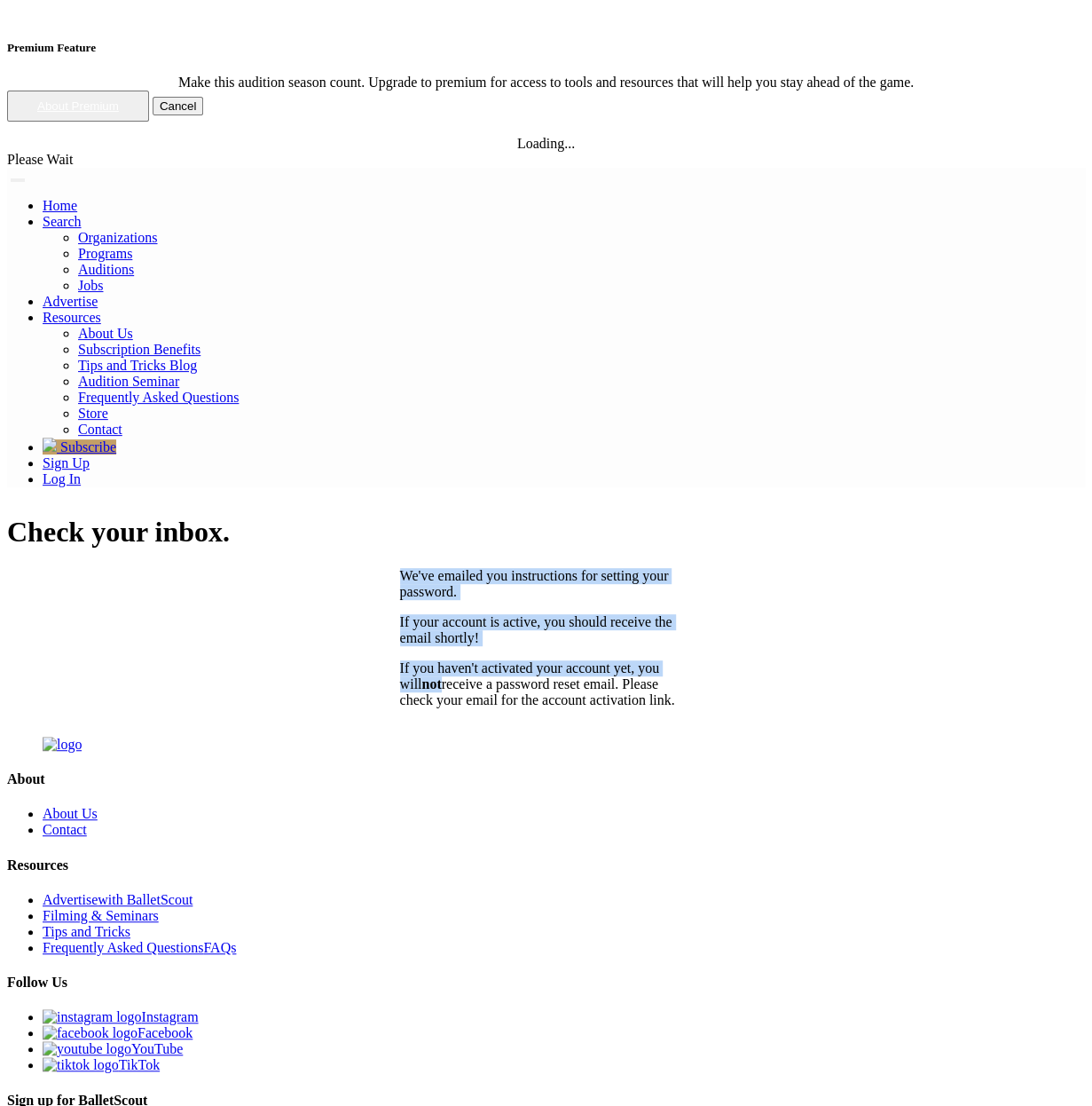
drag, startPoint x: 577, startPoint y: 175, endPoint x: 579, endPoint y: 241, distance: 66.0
click at [579, 568] on div "We've emailed you instructions for setting your password. If your account is ac…" at bounding box center [546, 638] width 293 height 140
click at [579, 660] on p "If you haven't activated your account yet, you will not receive a password rese…" at bounding box center [546, 684] width 293 height 48
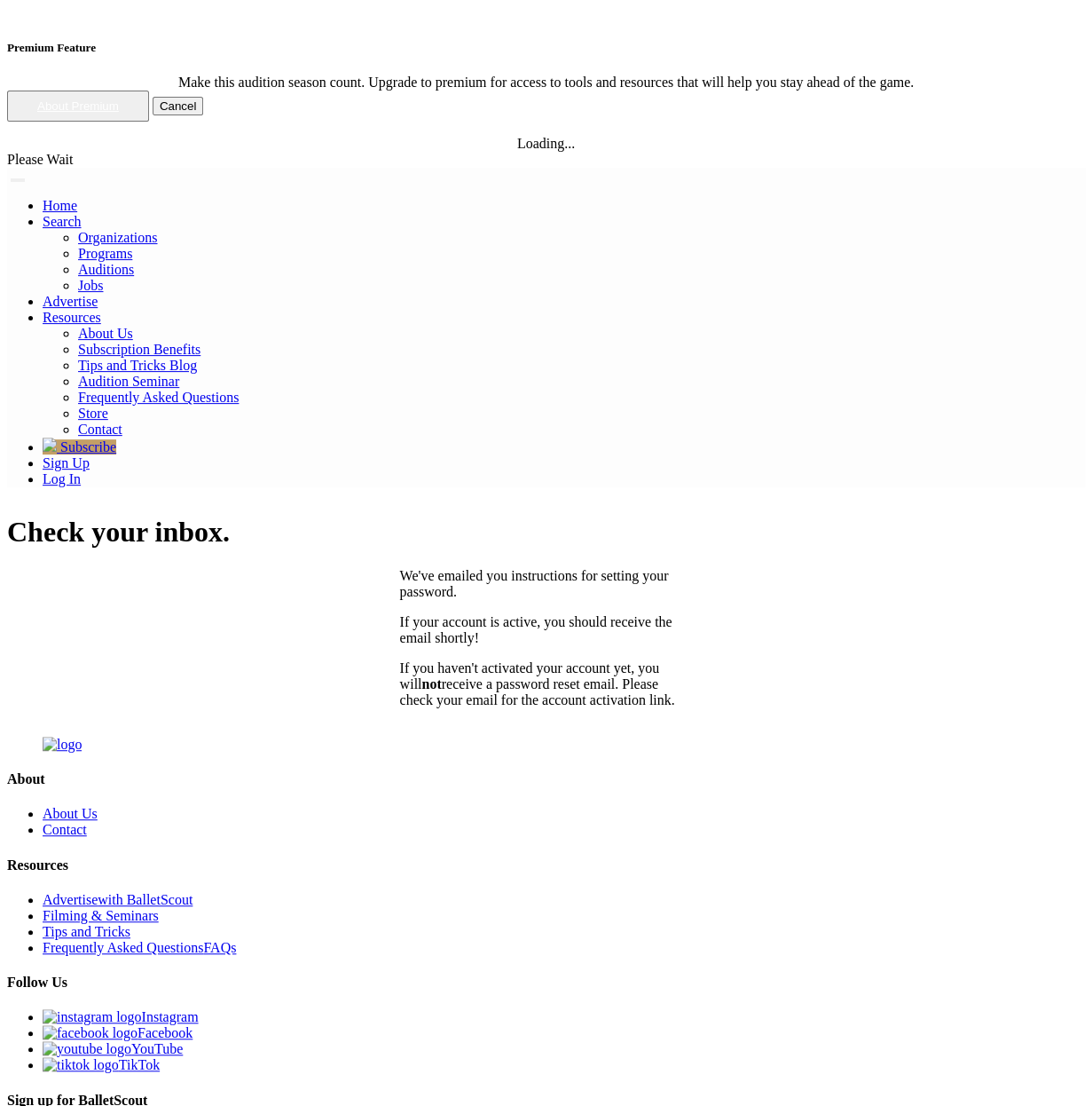
click at [504, 660] on p "If you haven't activated your account yet, you will not receive a password rese…" at bounding box center [546, 684] width 293 height 48
drag, startPoint x: 504, startPoint y: 253, endPoint x: 601, endPoint y: 325, distance: 120.8
click at [601, 660] on p "If you haven't activated your account yet, you will not receive a password rese…" at bounding box center [546, 684] width 293 height 48
click at [668, 660] on p "If you haven't activated your account yet, you will not receive a password rese…" at bounding box center [546, 684] width 293 height 48
drag, startPoint x: 668, startPoint y: 317, endPoint x: 481, endPoint y: 294, distance: 188.4
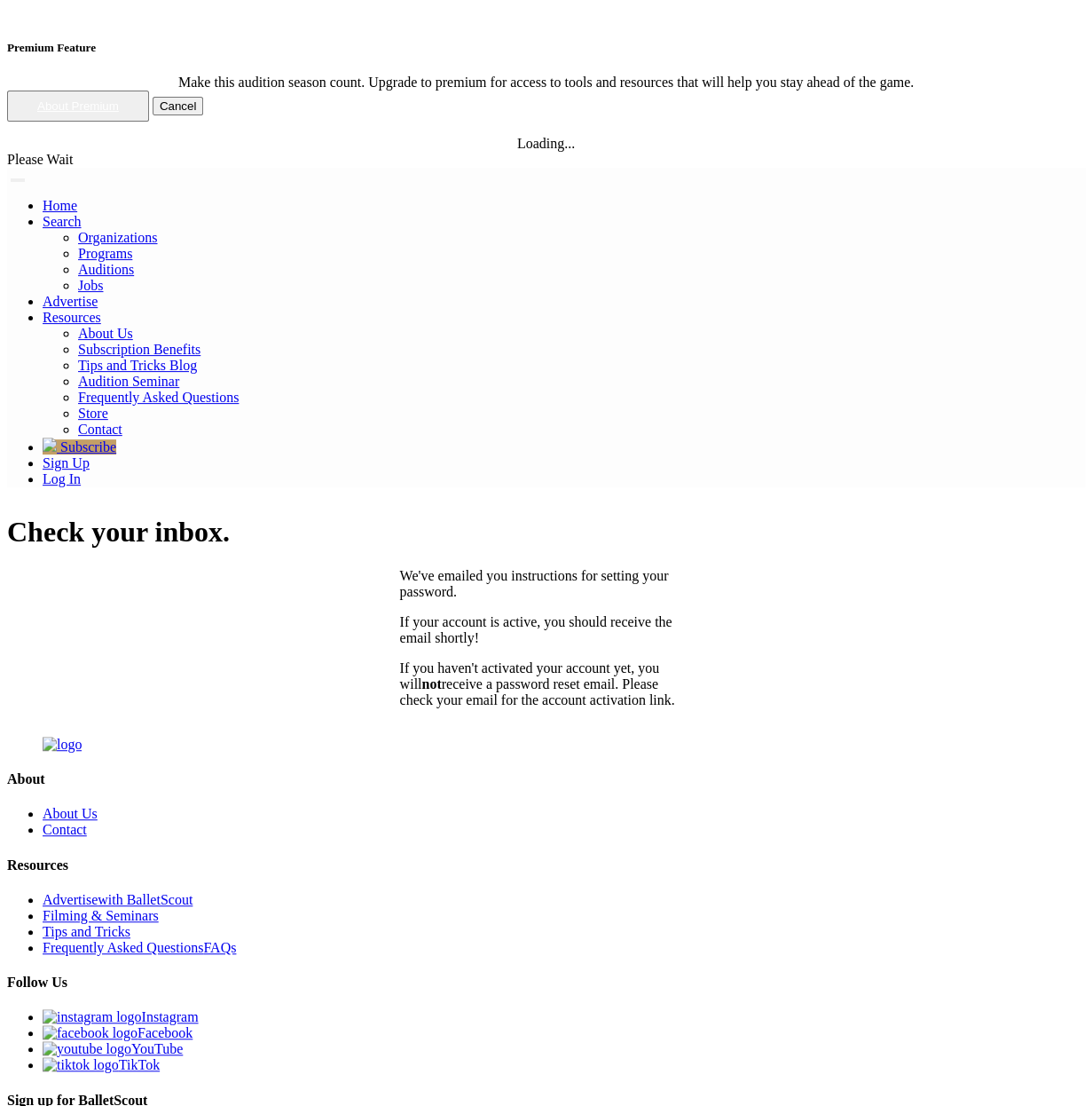
click at [481, 660] on p "If you haven't activated your account yet, you will not receive a password rese…" at bounding box center [546, 684] width 293 height 48
click at [614, 660] on p "If you haven't activated your account yet, you will not receive a password rese…" at bounding box center [546, 684] width 293 height 48
click at [647, 660] on p "If you haven't activated your account yet, you will not receive a password rese…" at bounding box center [546, 684] width 293 height 48
click at [666, 660] on p "If you haven't activated your account yet, you will not receive a password rese…" at bounding box center [546, 684] width 293 height 48
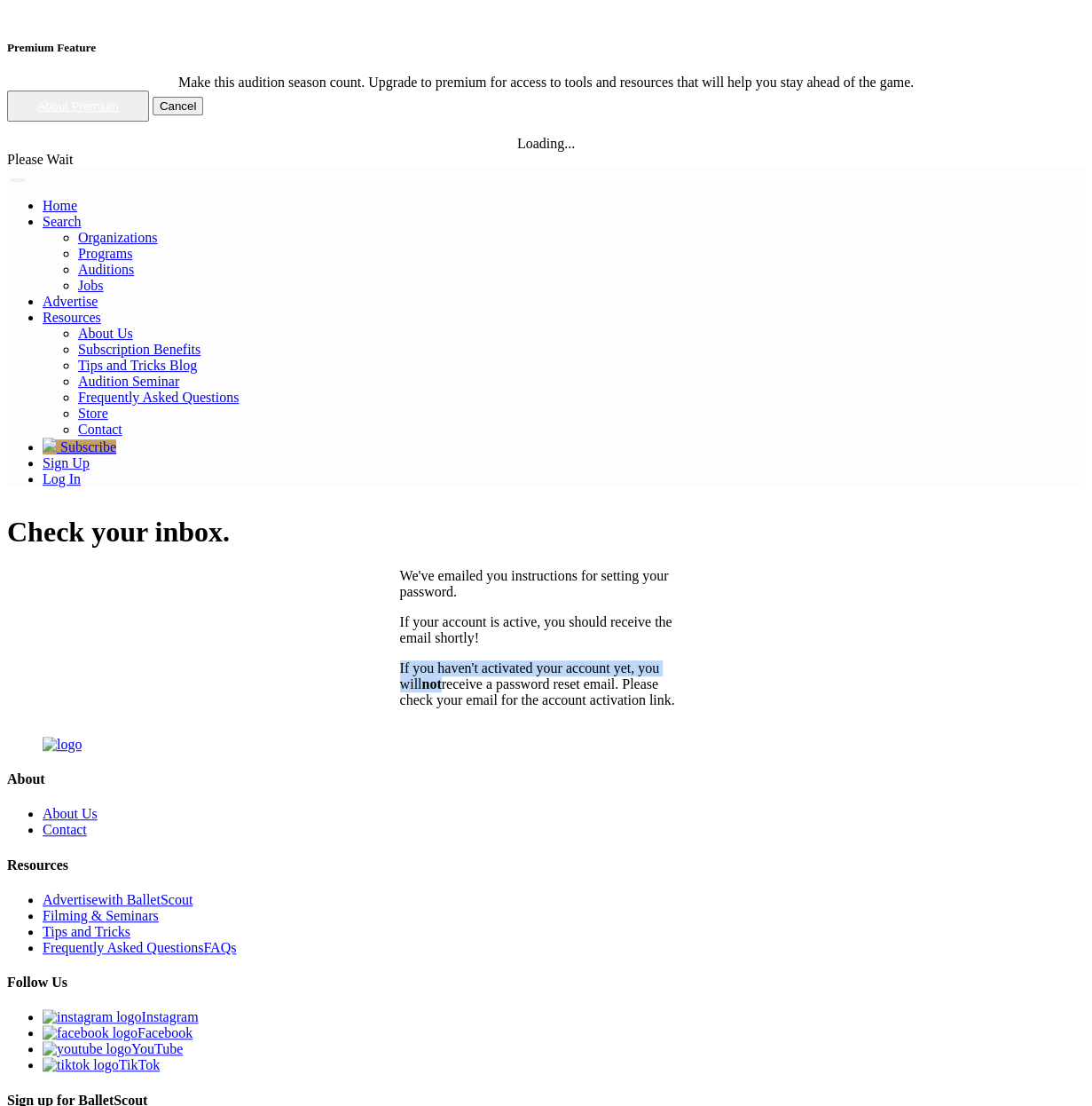
click at [666, 660] on p "If you haven't activated your account yet, you will not receive a password rese…" at bounding box center [546, 684] width 293 height 48
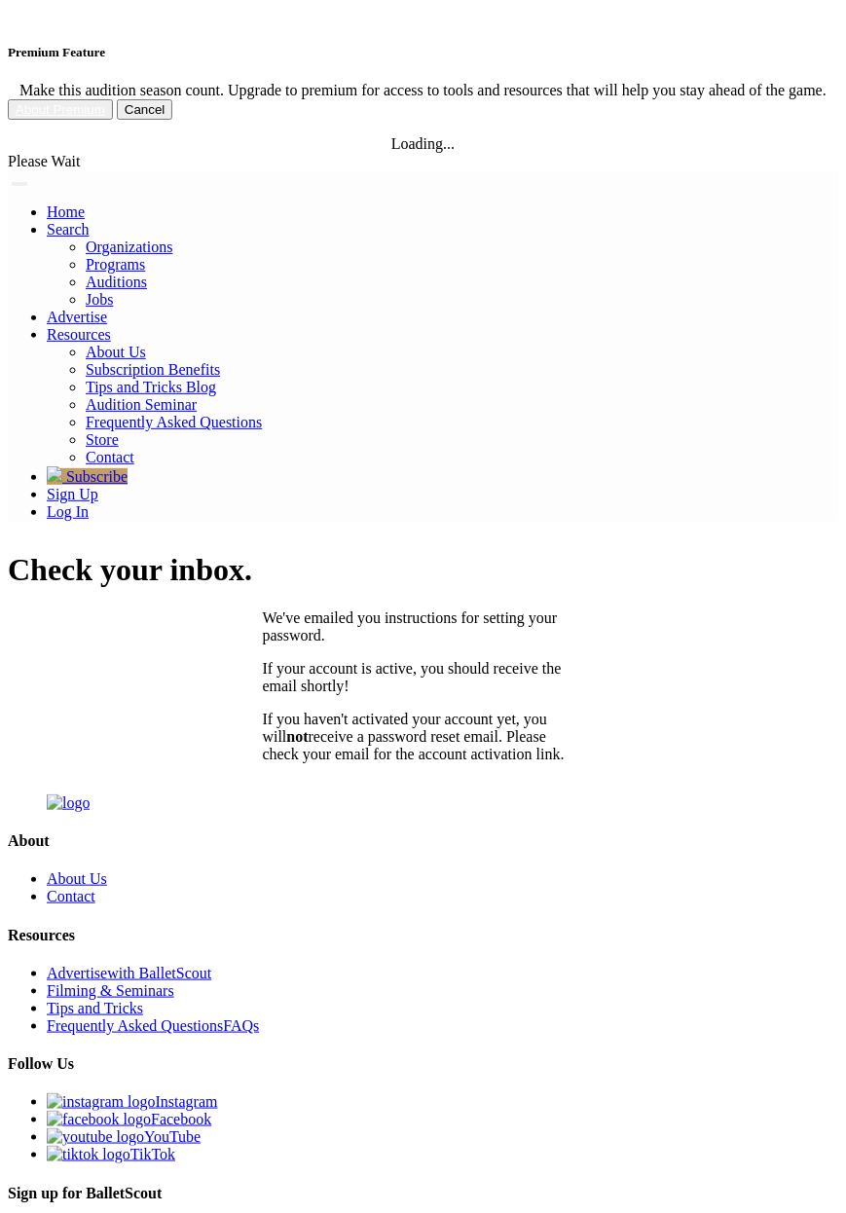
click at [692, 552] on div "Check your inbox. We've emailed you instructions for setting your password. If …" at bounding box center [423, 657] width 830 height 210
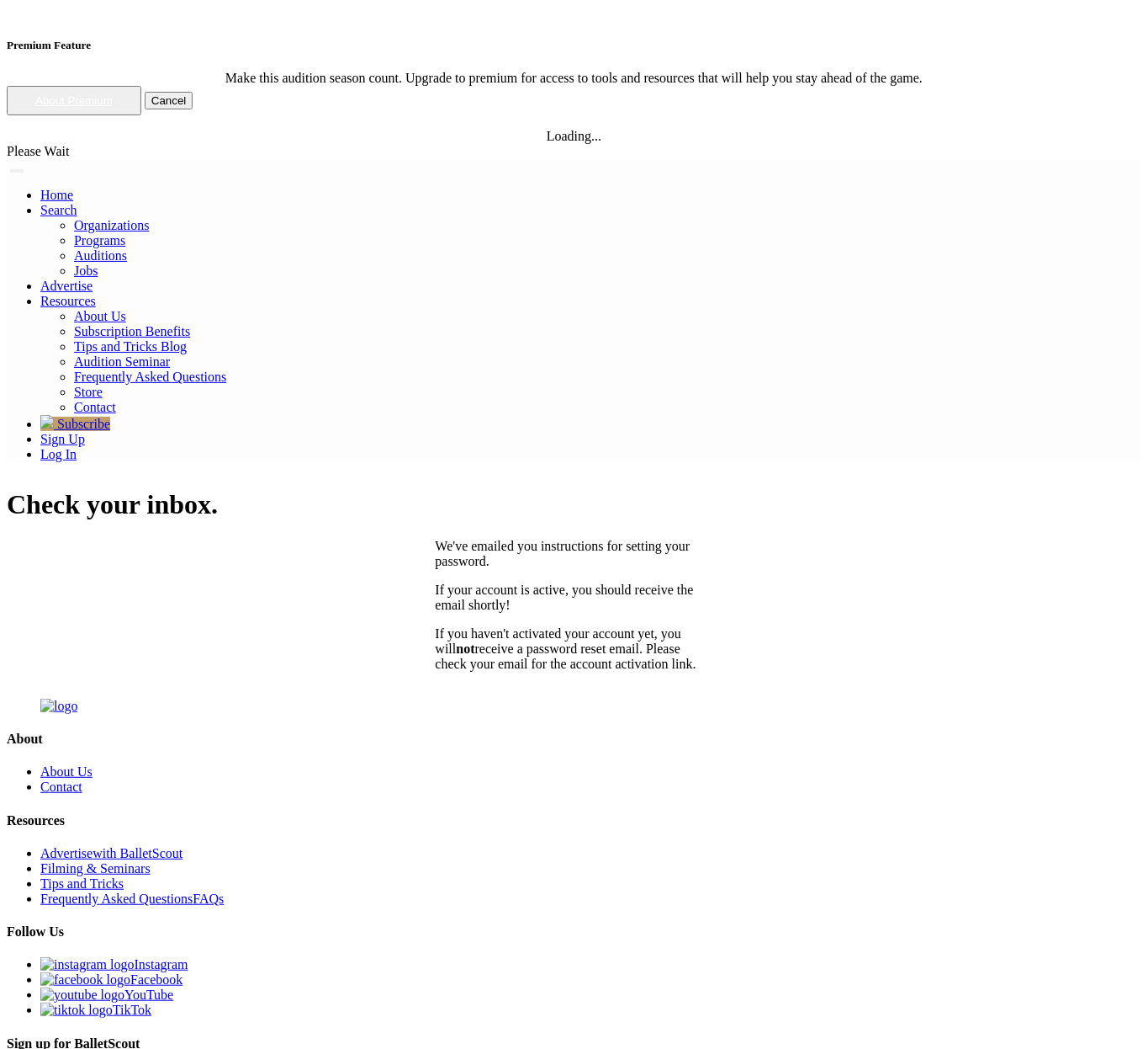
click at [559, 626] on p "If you haven't activated your account yet, you will not receive a password rese…" at bounding box center [574, 649] width 277 height 46
drag, startPoint x: 559, startPoint y: 307, endPoint x: 662, endPoint y: 273, distance: 108.5
click at [563, 626] on p "If you haven't activated your account yet, you will not receive a password rese…" at bounding box center [574, 649] width 277 height 46
click at [662, 626] on p "If you haven't activated your account yet, you will not receive a password rese…" at bounding box center [574, 649] width 277 height 46
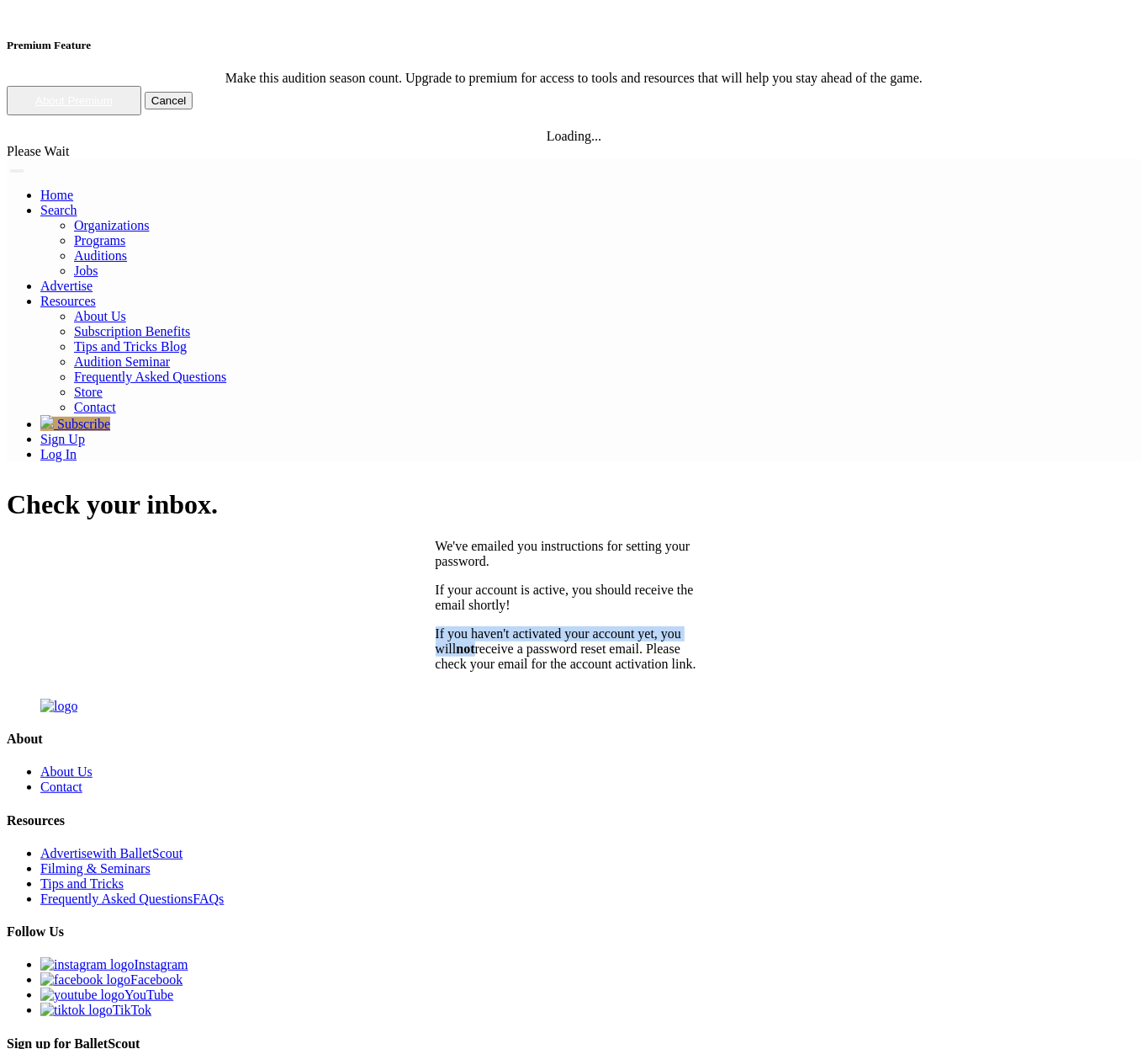
drag, startPoint x: 643, startPoint y: 302, endPoint x: 358, endPoint y: 222, distance: 296.0
click at [358, 489] on div "Check your inbox. We've emailed you instructions for setting your password. If …" at bounding box center [574, 579] width 1135 height 182
click at [385, 489] on div "Check your inbox. We've emailed you instructions for setting your password. If …" at bounding box center [574, 579] width 1135 height 182
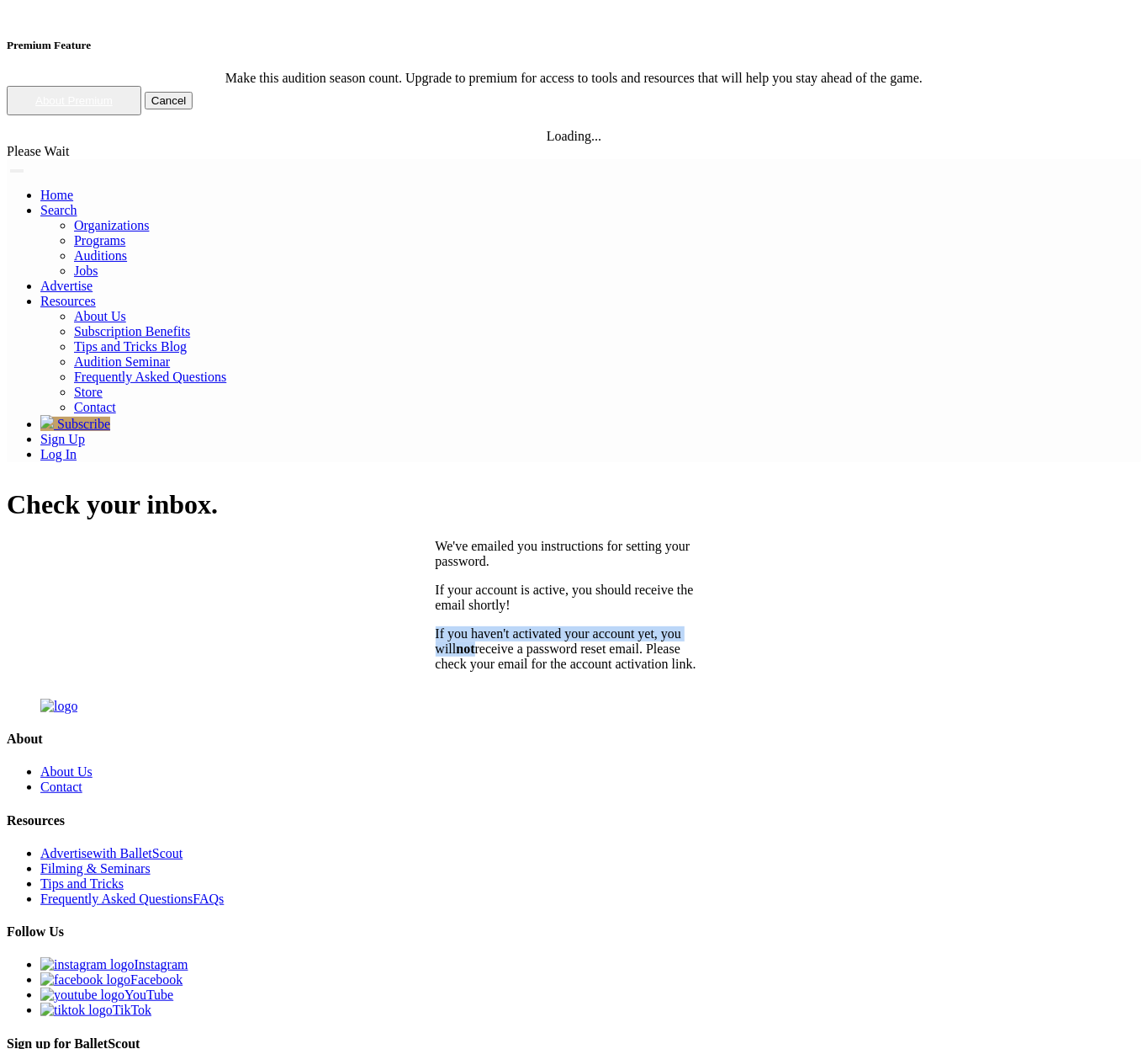
click at [590, 626] on p "If you haven't activated your account yet, you will not receive a password rese…" at bounding box center [574, 649] width 277 height 46
click at [644, 626] on p "If you haven't activated your account yet, you will not receive a password rese…" at bounding box center [574, 649] width 277 height 46
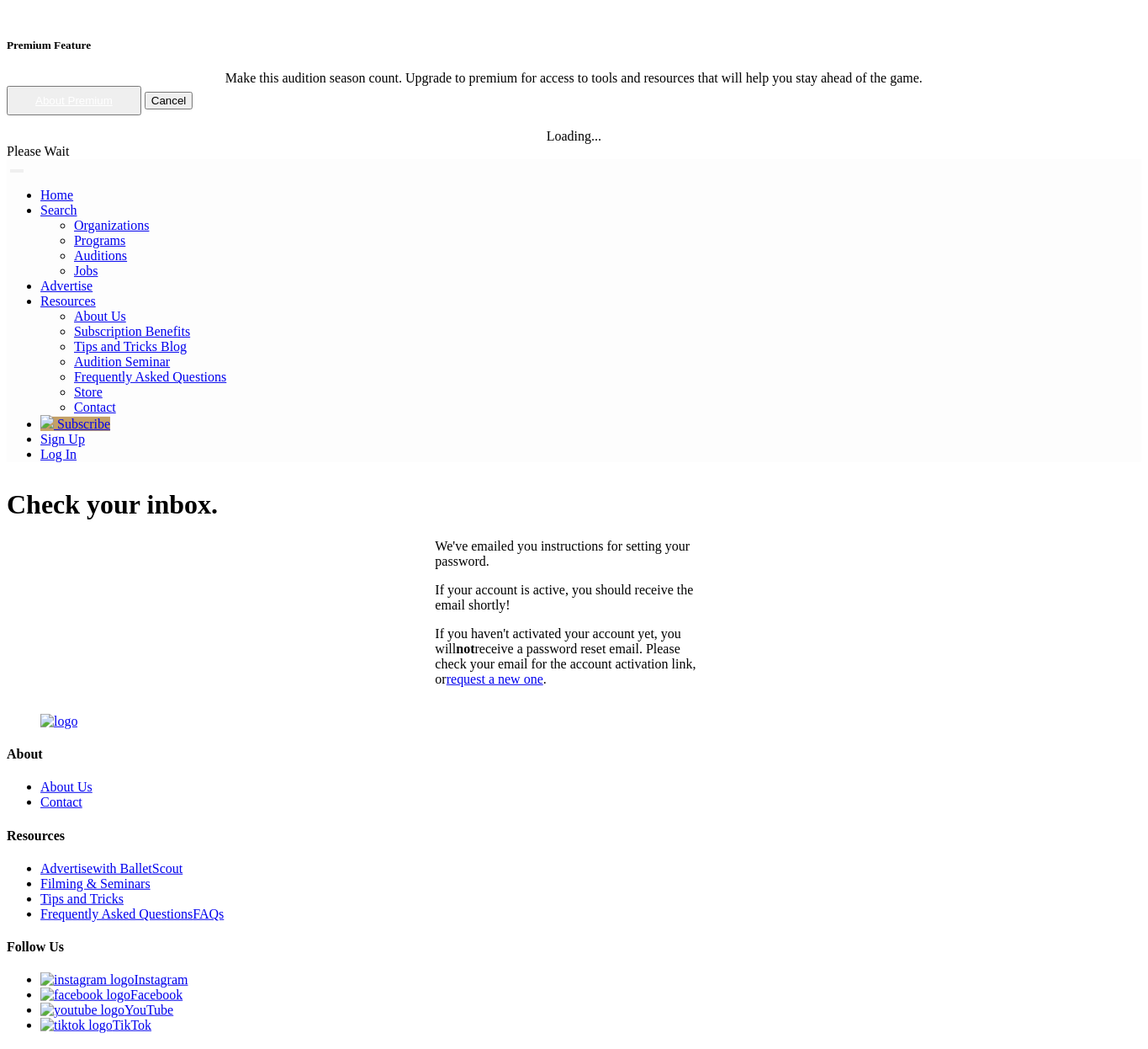
click at [322, 489] on div "Check your inbox. We've emailed you instructions for setting your password. If …" at bounding box center [574, 587] width 1135 height 197
click at [544, 672] on link "request a new one" at bounding box center [495, 679] width 97 height 15
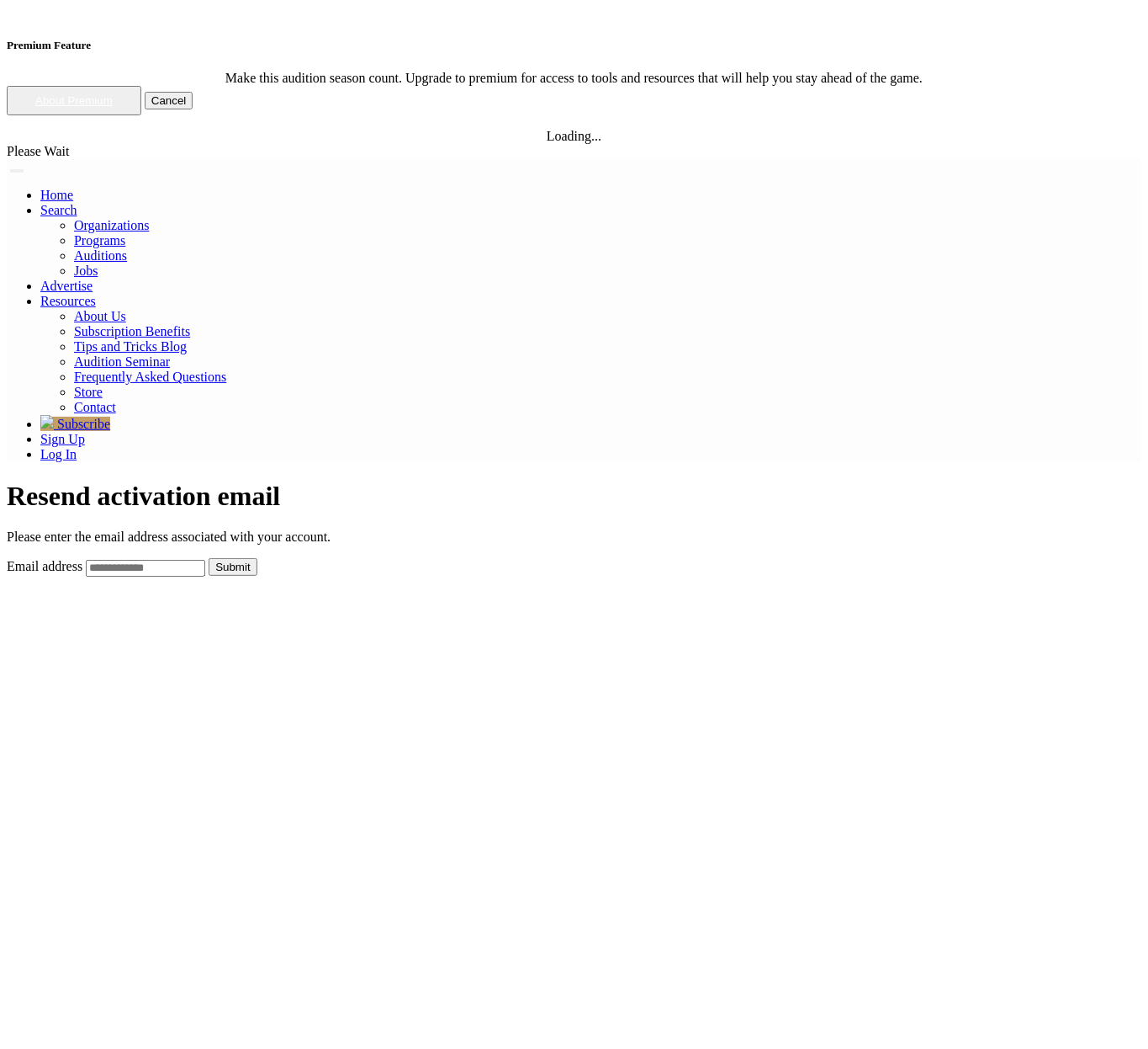
click at [205, 560] on input "email" at bounding box center [145, 567] width 119 height 16
type input "*"
type input "**********"
click at [257, 558] on button "Submit" at bounding box center [232, 566] width 48 height 17
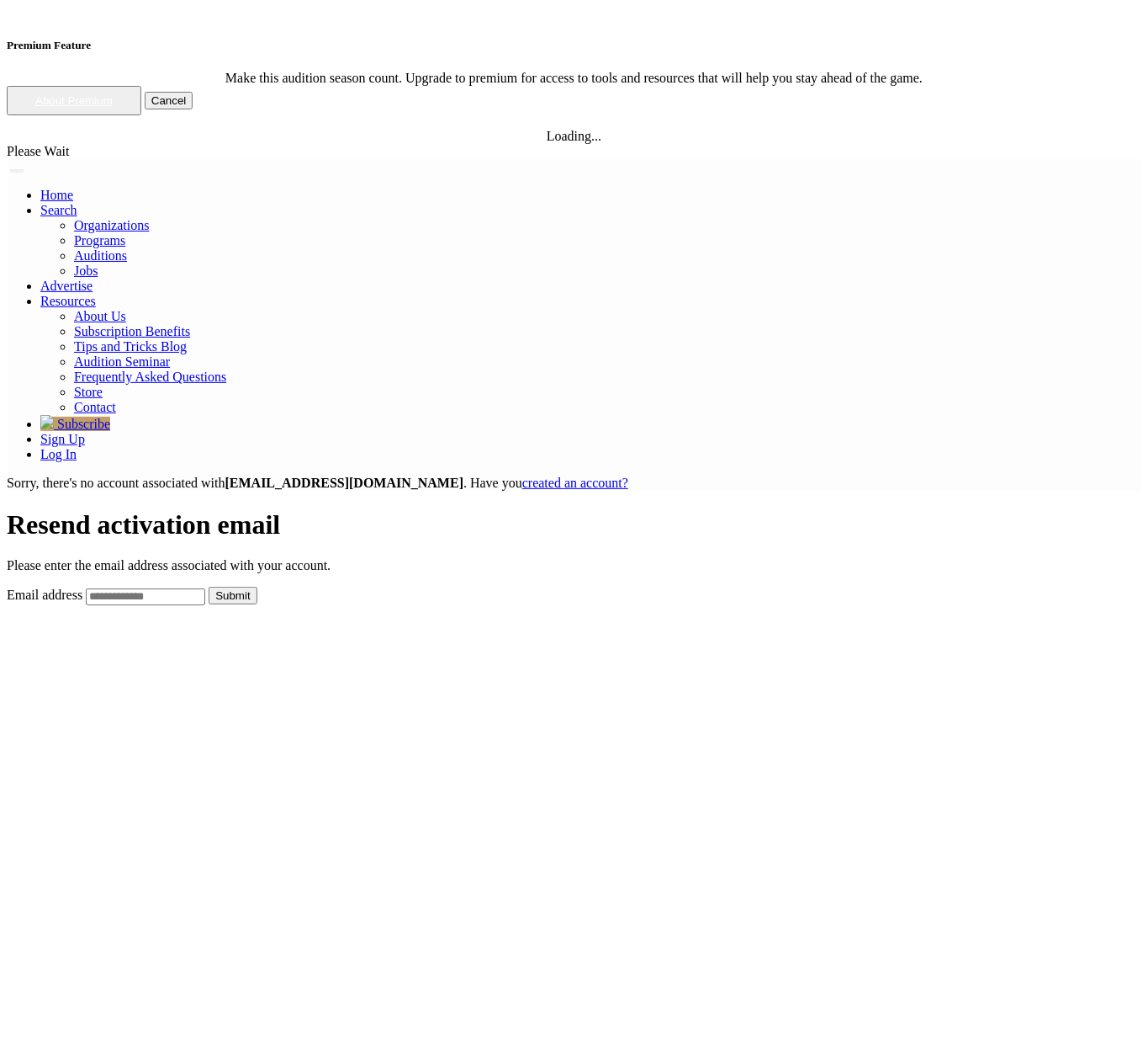
click at [474, 476] on div "Sorry, there's no account associated with whateverdude@balletscout.info . Have …" at bounding box center [574, 483] width 1135 height 16
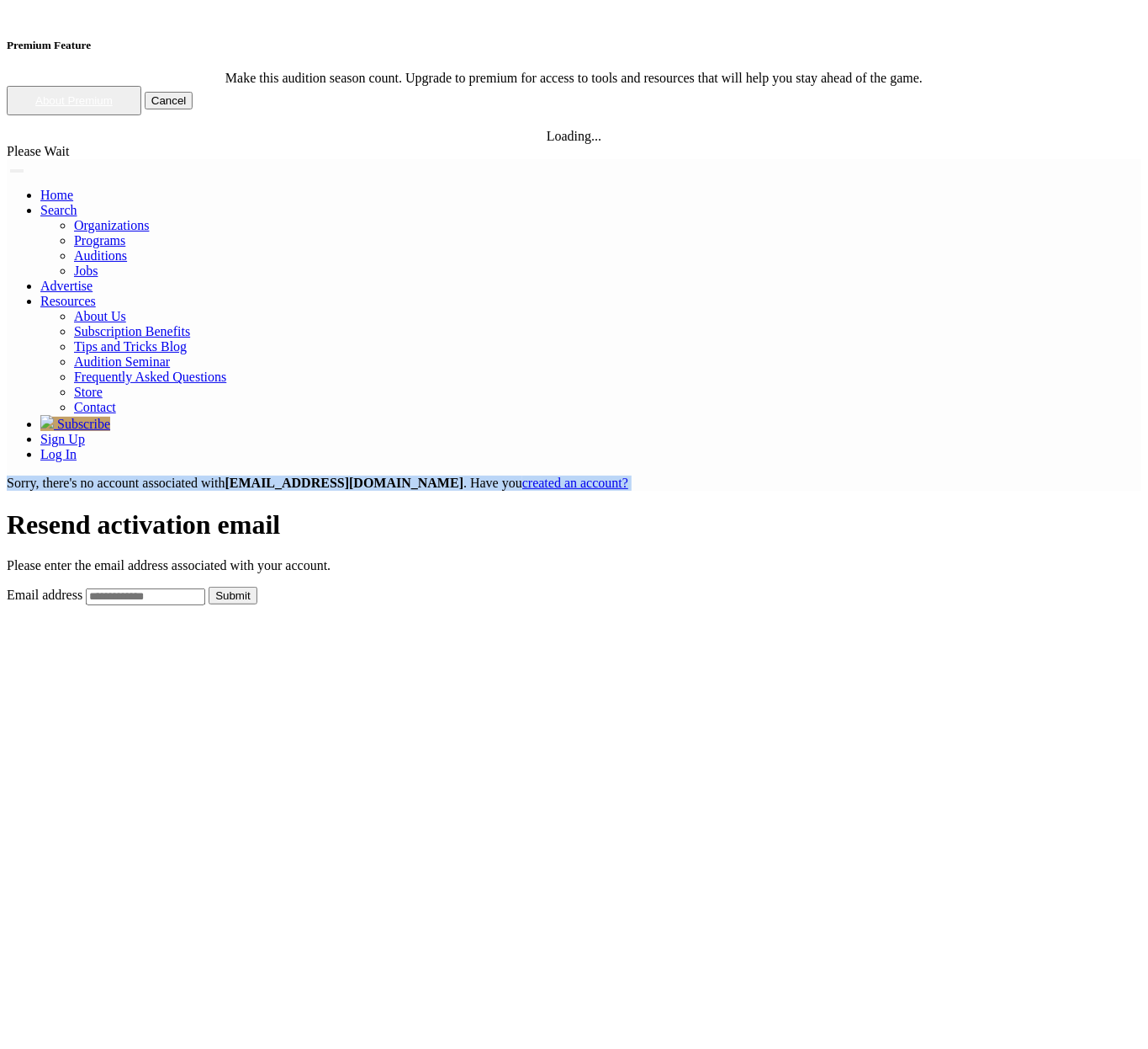
click at [474, 476] on div "Sorry, there's no account associated with whateverdude@balletscout.info . Have …" at bounding box center [574, 483] width 1135 height 16
click at [464, 476] on b "whateverdude@balletscout.info" at bounding box center [345, 483] width 239 height 15
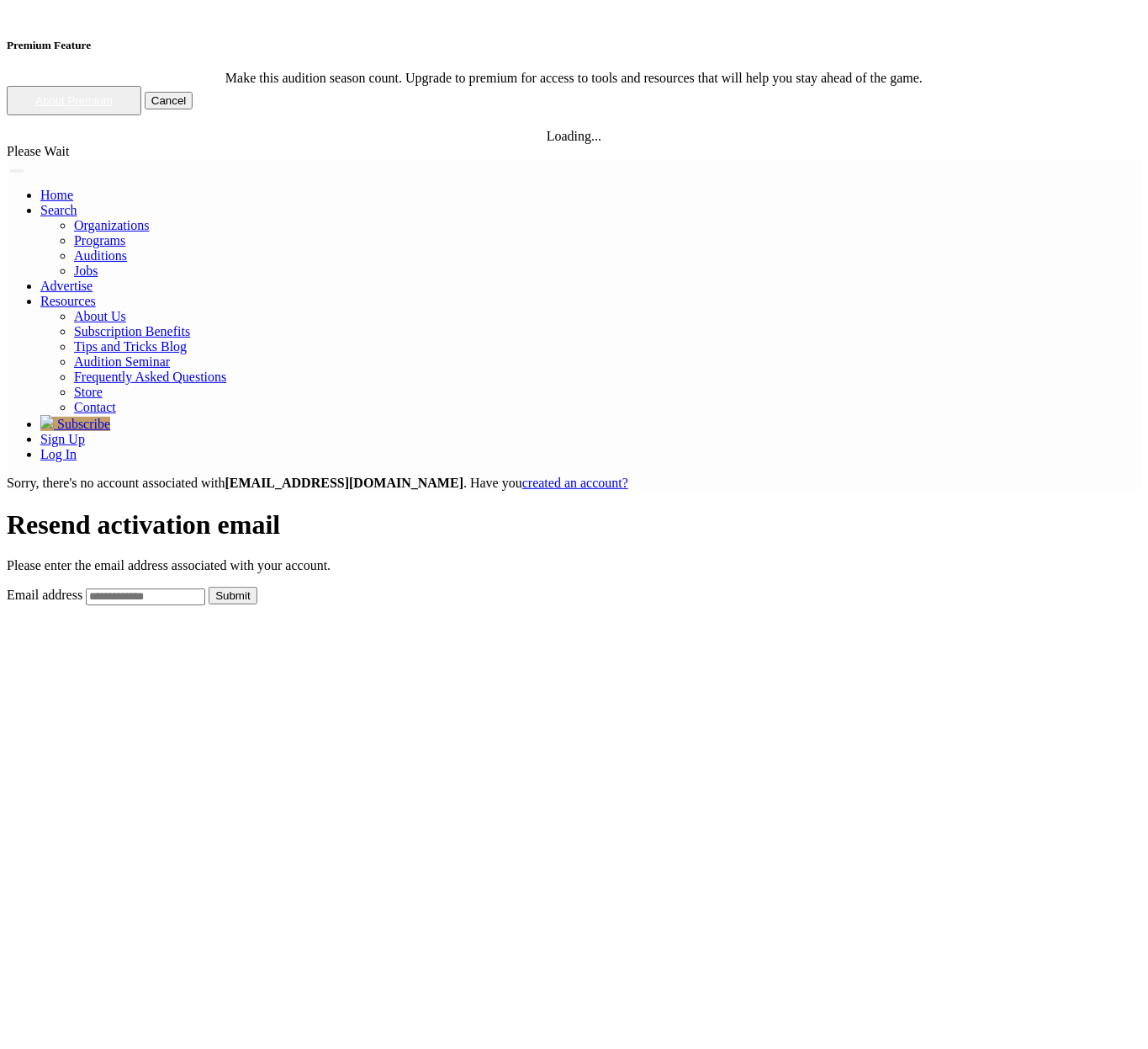
click at [387, 476] on div "Sorry, there's no account associated with whateverdude@balletscout.info . Have …" at bounding box center [574, 483] width 1135 height 16
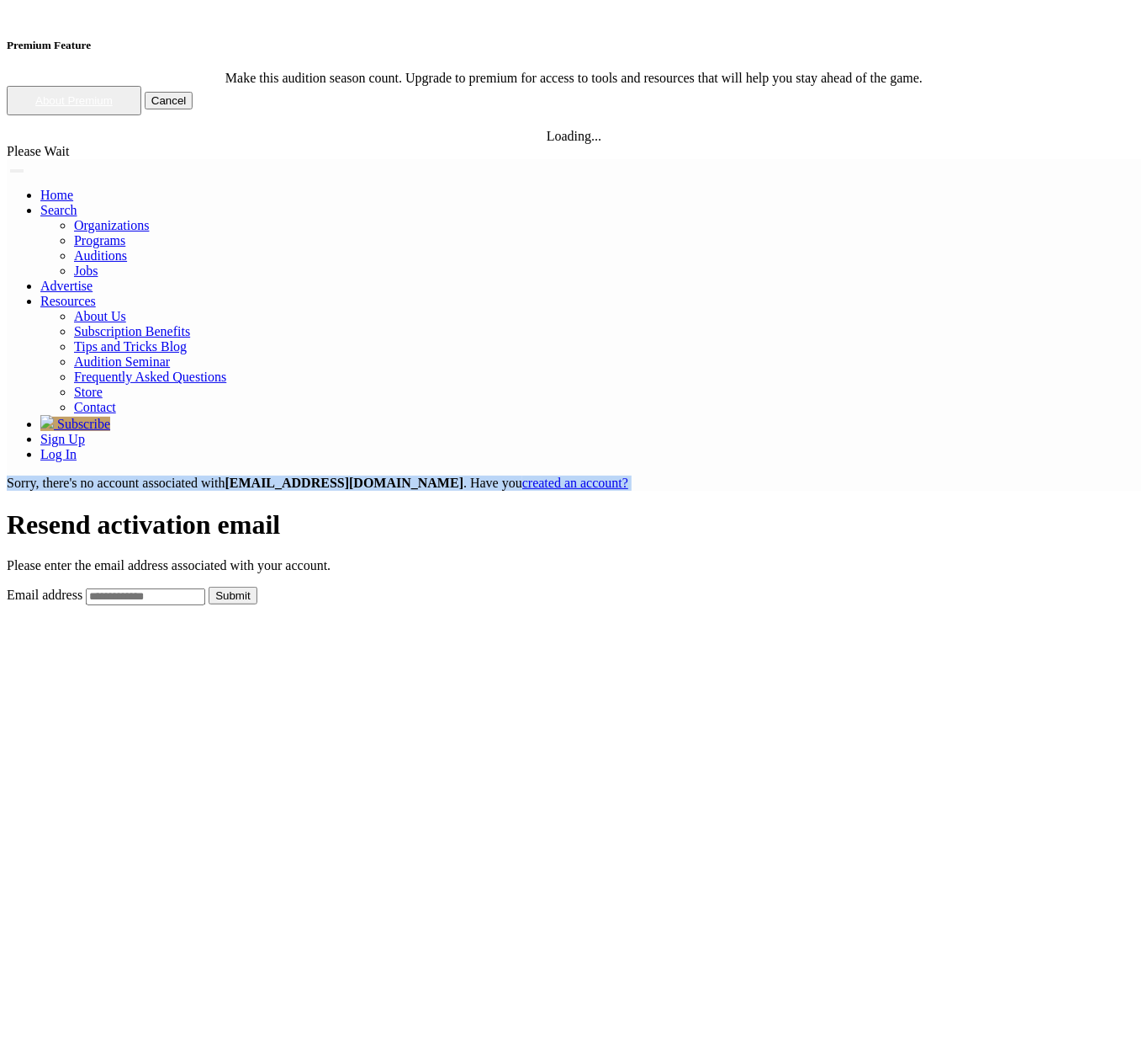
click at [387, 476] on div "Sorry, there's no account associated with whateverdude@balletscout.info . Have …" at bounding box center [574, 483] width 1135 height 16
click at [425, 476] on div "Sorry, there's no account associated with whateverdude@balletscout.info . Have …" at bounding box center [574, 483] width 1135 height 16
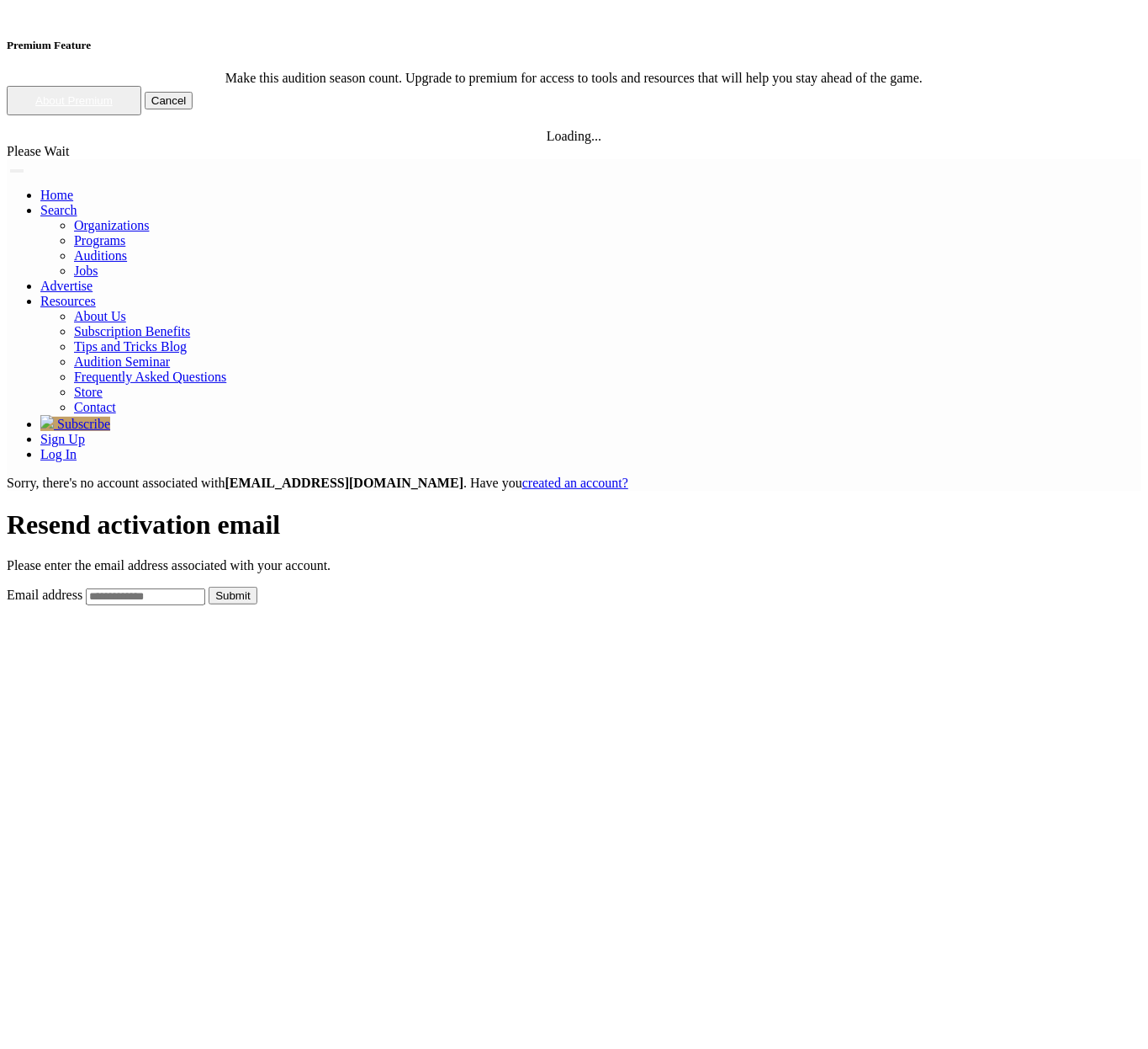
click at [425, 476] on div "Sorry, there's no account associated with whateverdude@balletscout.info . Have …" at bounding box center [574, 483] width 1135 height 16
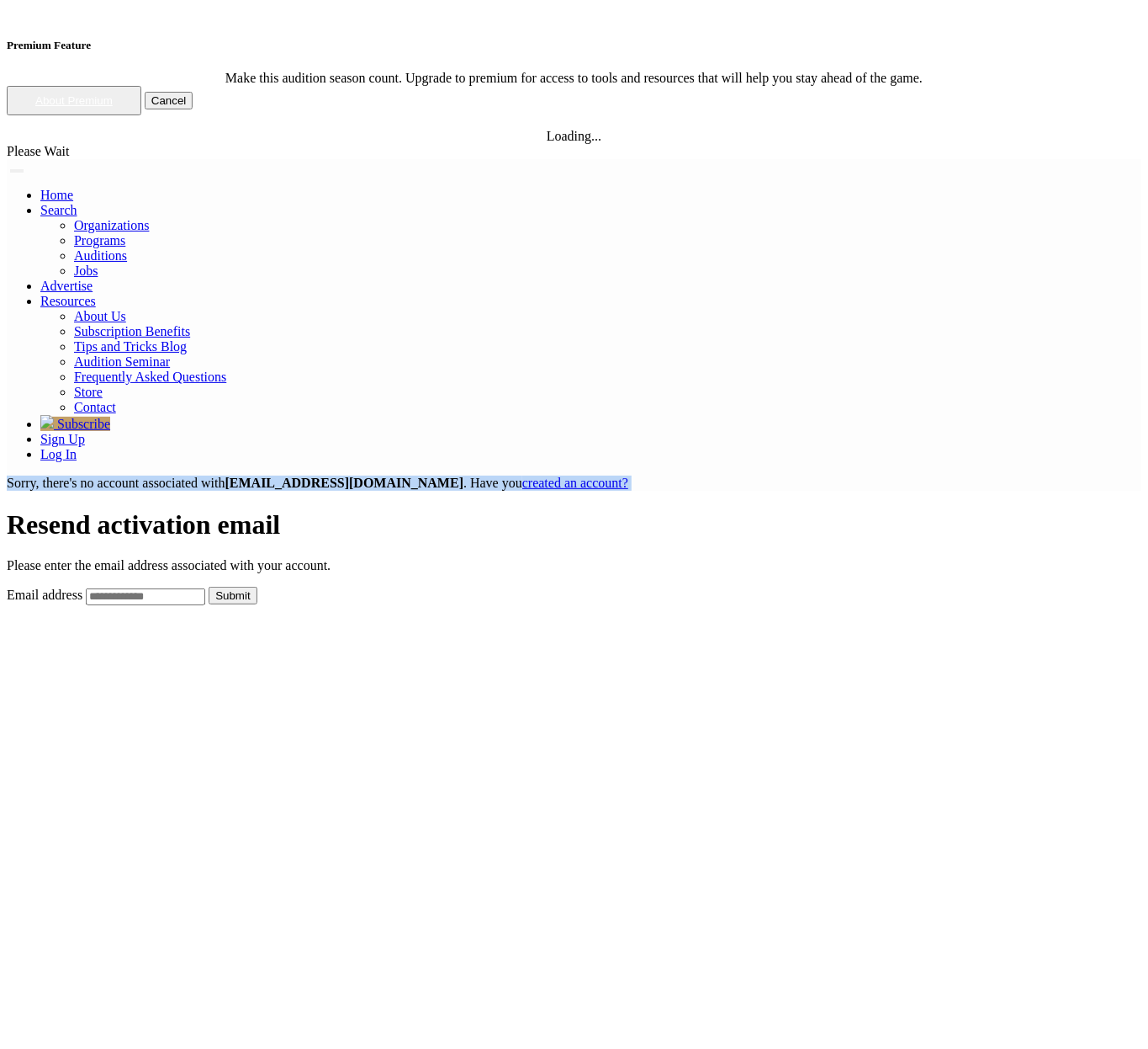
click at [425, 476] on div "Sorry, there's no account associated with whateverdude@balletscout.info . Have …" at bounding box center [574, 483] width 1135 height 16
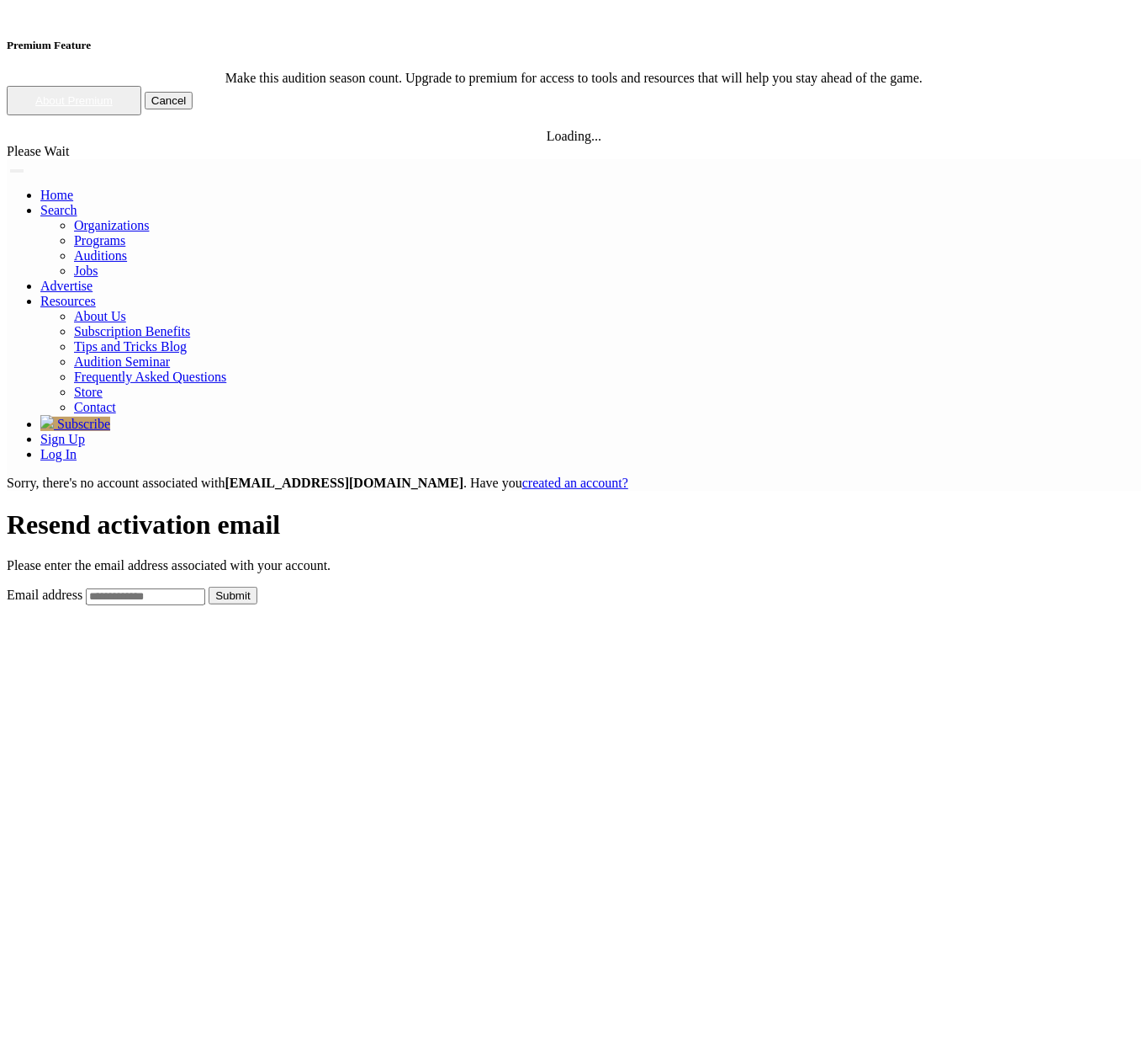
click at [255, 116] on body "Premium Feature Make this audition season count. Upgrade to premium for access …" at bounding box center [574, 1033] width 1135 height 2051
click at [464, 476] on b "[EMAIL_ADDRESS][DOMAIN_NAME]" at bounding box center [345, 483] width 239 height 15
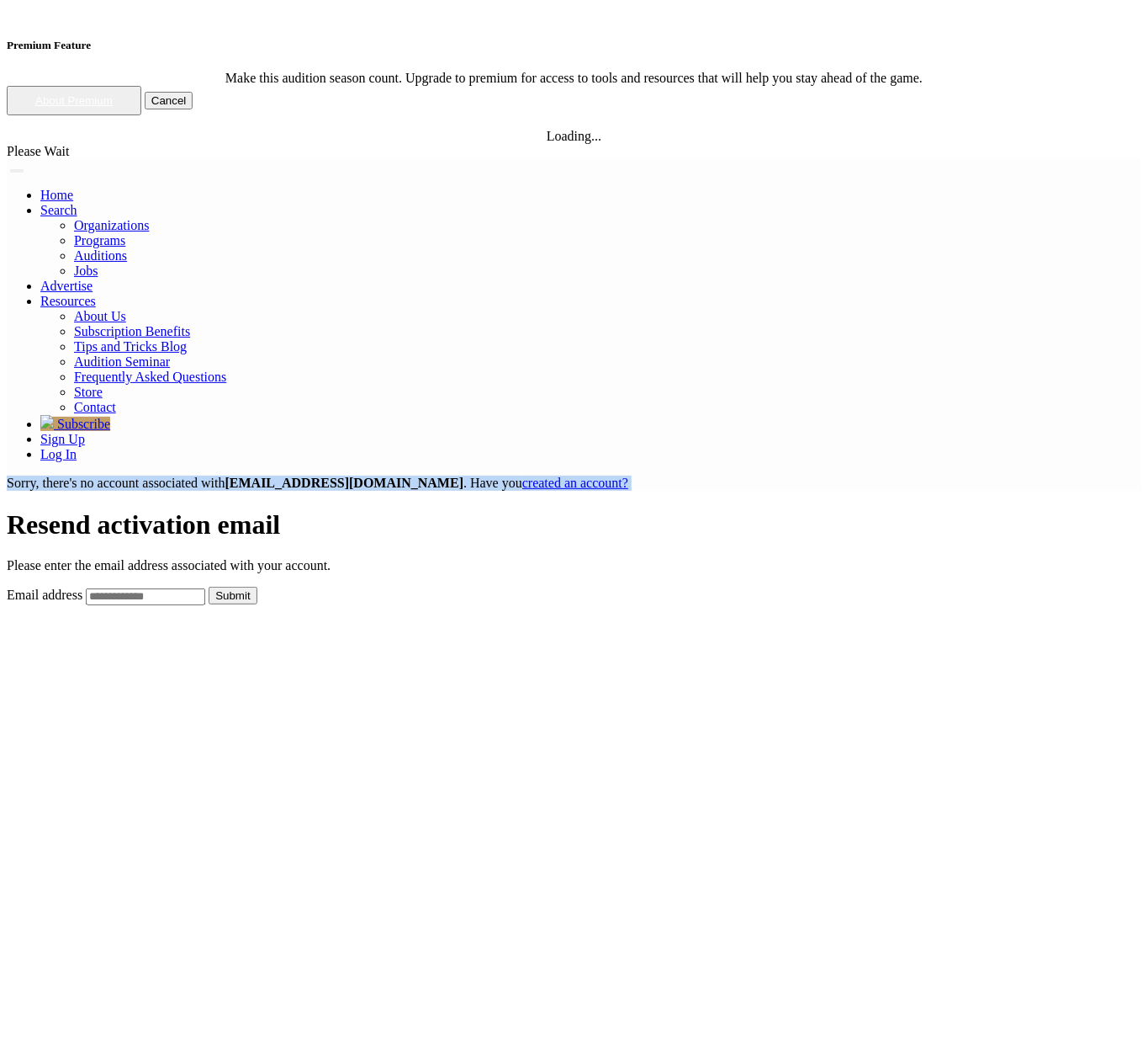
drag, startPoint x: 621, startPoint y: 80, endPoint x: 430, endPoint y: 77, distance: 191.0
click at [464, 476] on b "[EMAIL_ADDRESS][DOMAIN_NAME]" at bounding box center [345, 483] width 239 height 15
click at [430, 476] on div "Sorry, there's no account associated with whateverdude@balletscout.info . Have …" at bounding box center [574, 483] width 1135 height 16
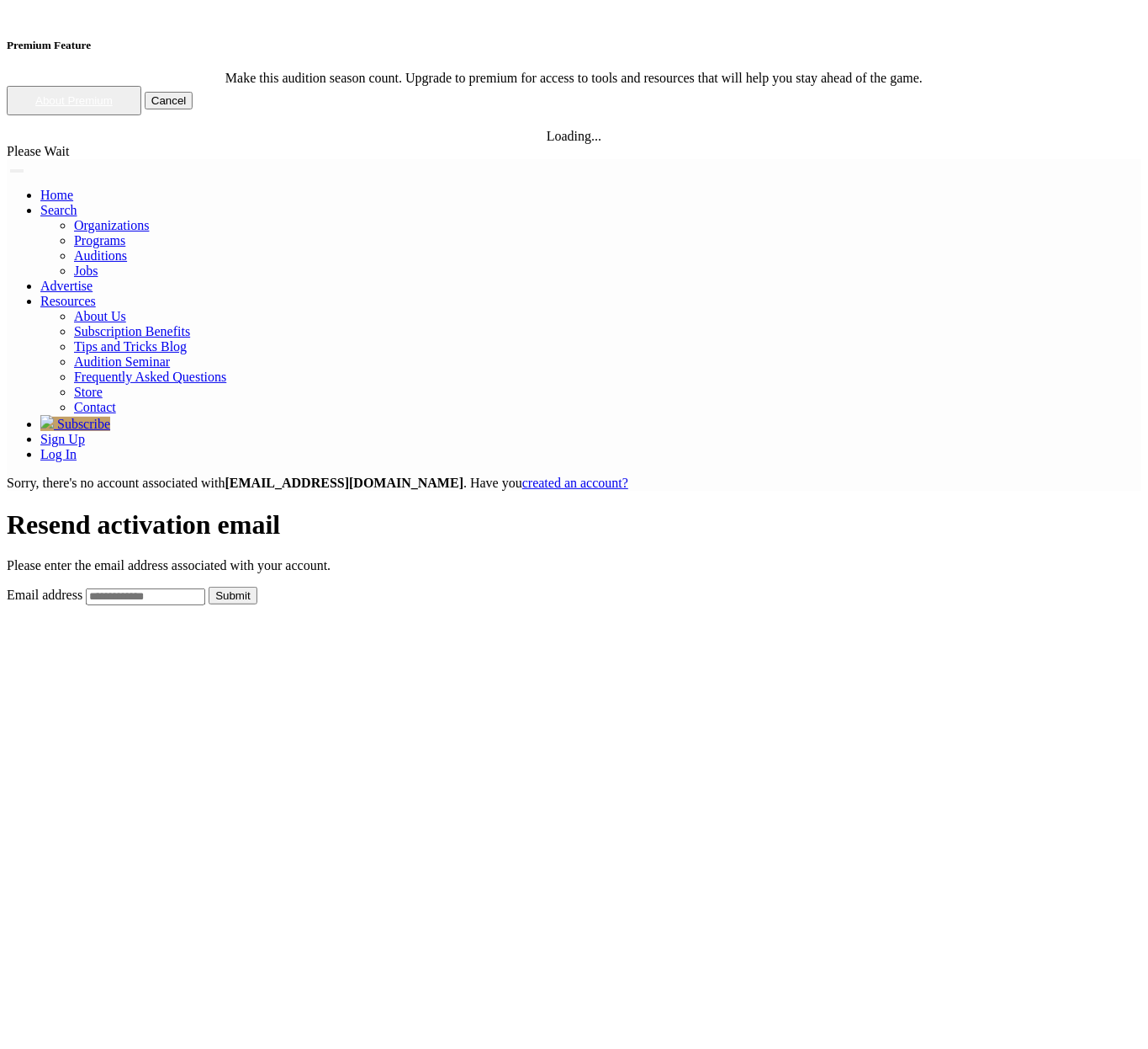
click at [628, 476] on link "created an account?" at bounding box center [575, 483] width 106 height 15
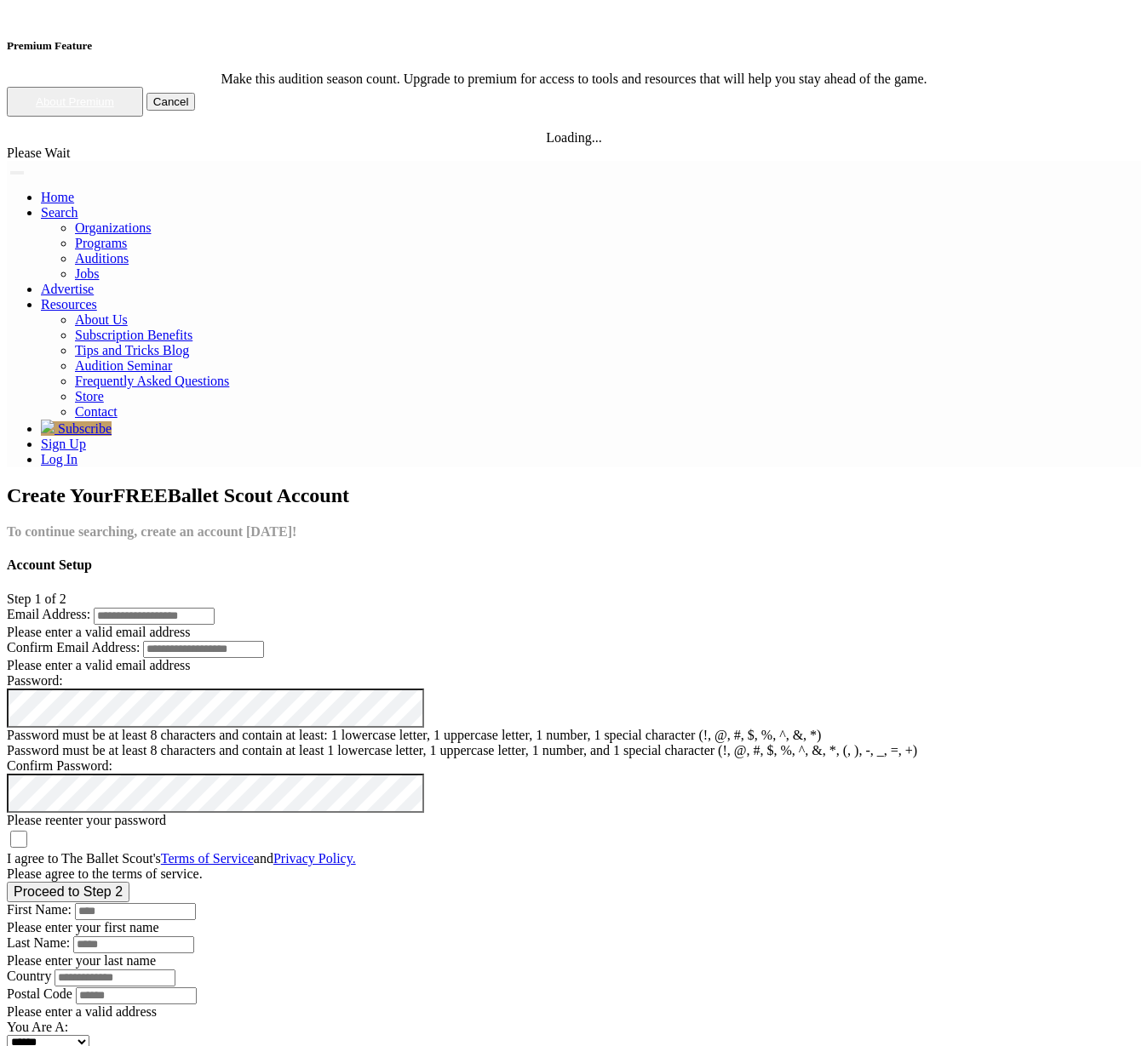
click at [269, 607] on div "Email Address: Please enter a valid email address Confirm Email Address: Please…" at bounding box center [574, 755] width 1134 height 296
click at [214, 608] on input "Email Address:" at bounding box center [154, 616] width 121 height 17
type input "*"
click at [214, 608] on input "**********" at bounding box center [154, 616] width 121 height 17
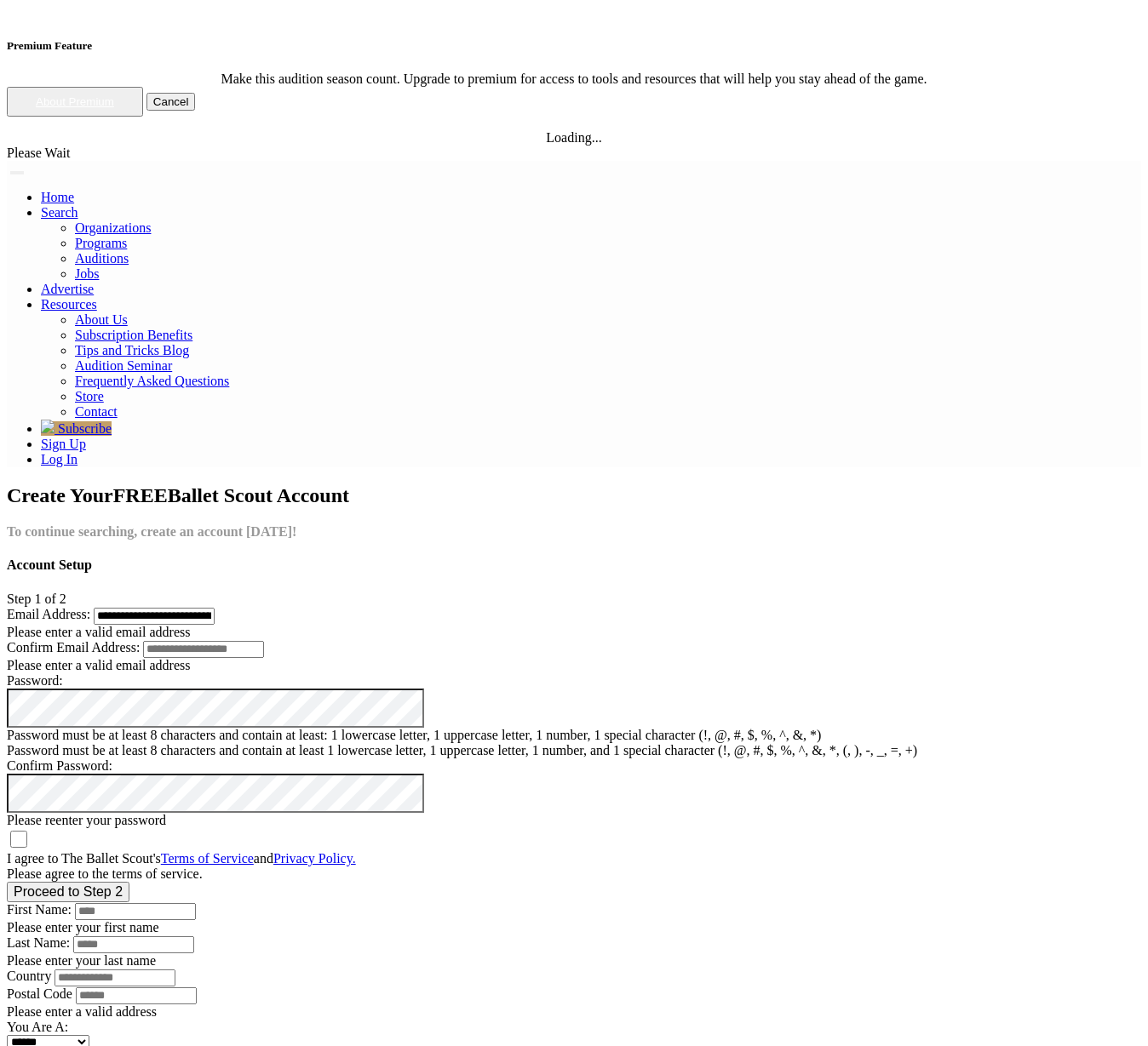
type input "**********"
click at [242, 641] on input "email" at bounding box center [203, 649] width 121 height 17
paste input "**********"
type input "**********"
click at [237, 743] on div "Password must be at least 8 characters and contain at least 1 lowercase letter,…" at bounding box center [574, 751] width 1134 height 16
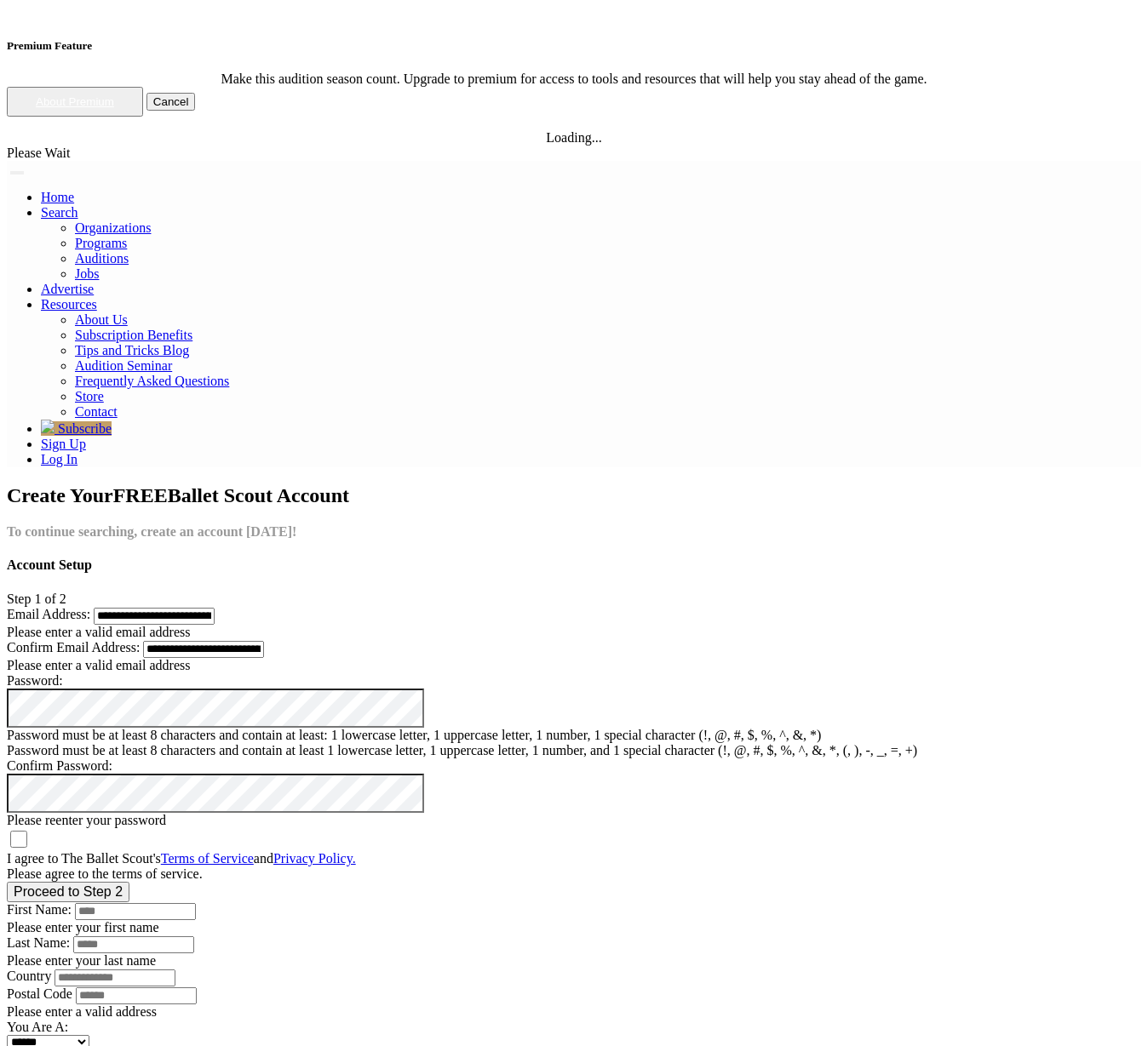
click at [428, 712] on img at bounding box center [428, 712] width 0 height 0
click at [428, 797] on img at bounding box center [428, 797] width 0 height 0
click at [190, 851] on label "I agree to The Ballet Scout's Terms of Service and Privacy Policy." at bounding box center [181, 858] width 349 height 15
click at [130, 882] on button "Proceed to Step 2" at bounding box center [68, 891] width 122 height 20
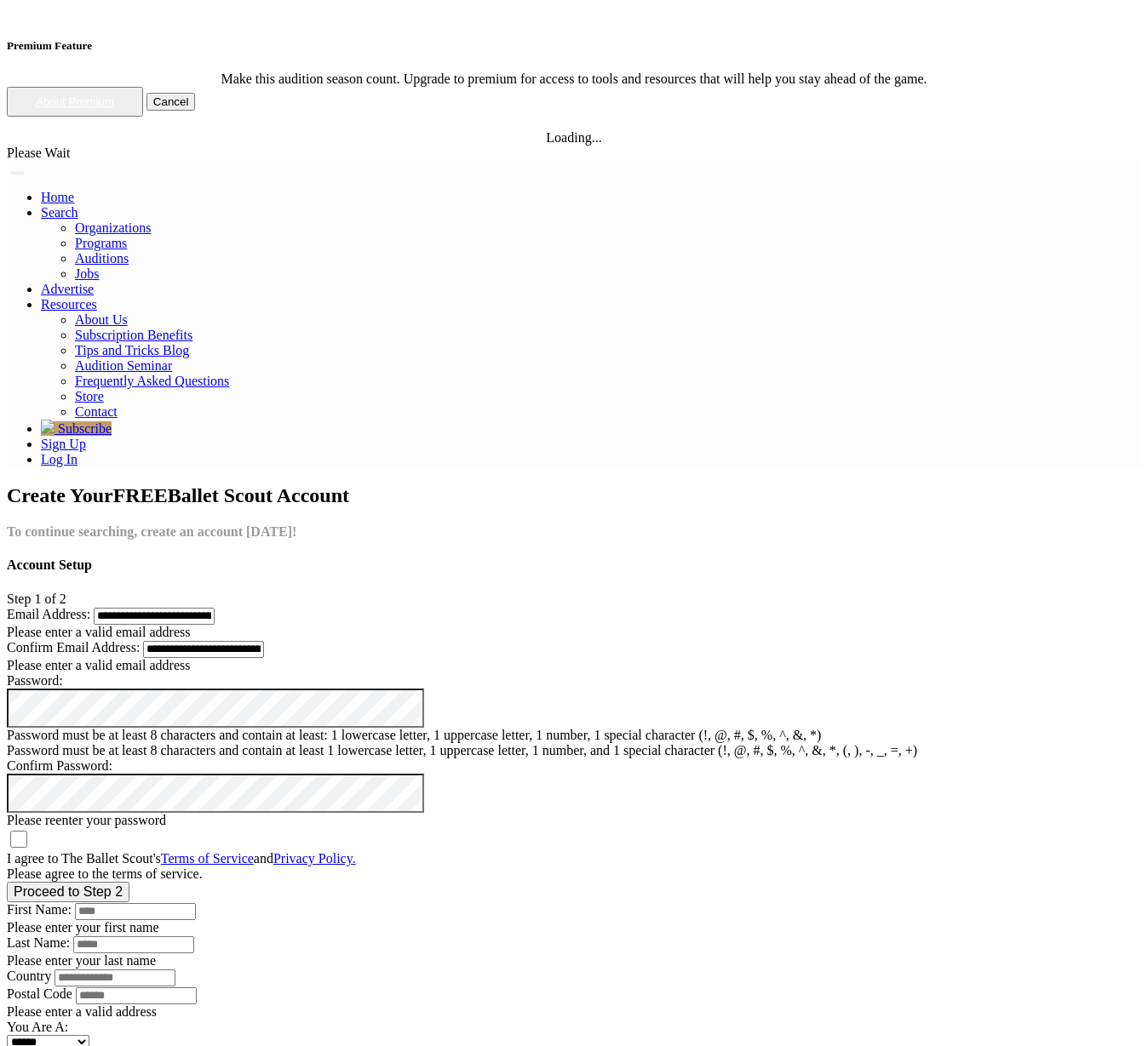
click at [130, 882] on button "Proceed to Step 2" at bounding box center [68, 891] width 122 height 20
drag, startPoint x: 551, startPoint y: 600, endPoint x: 537, endPoint y: 496, distance: 104.9
click at [428, 797] on img at bounding box center [428, 797] width 0 height 0
click at [428, 712] on img at bounding box center [428, 712] width 0 height 0
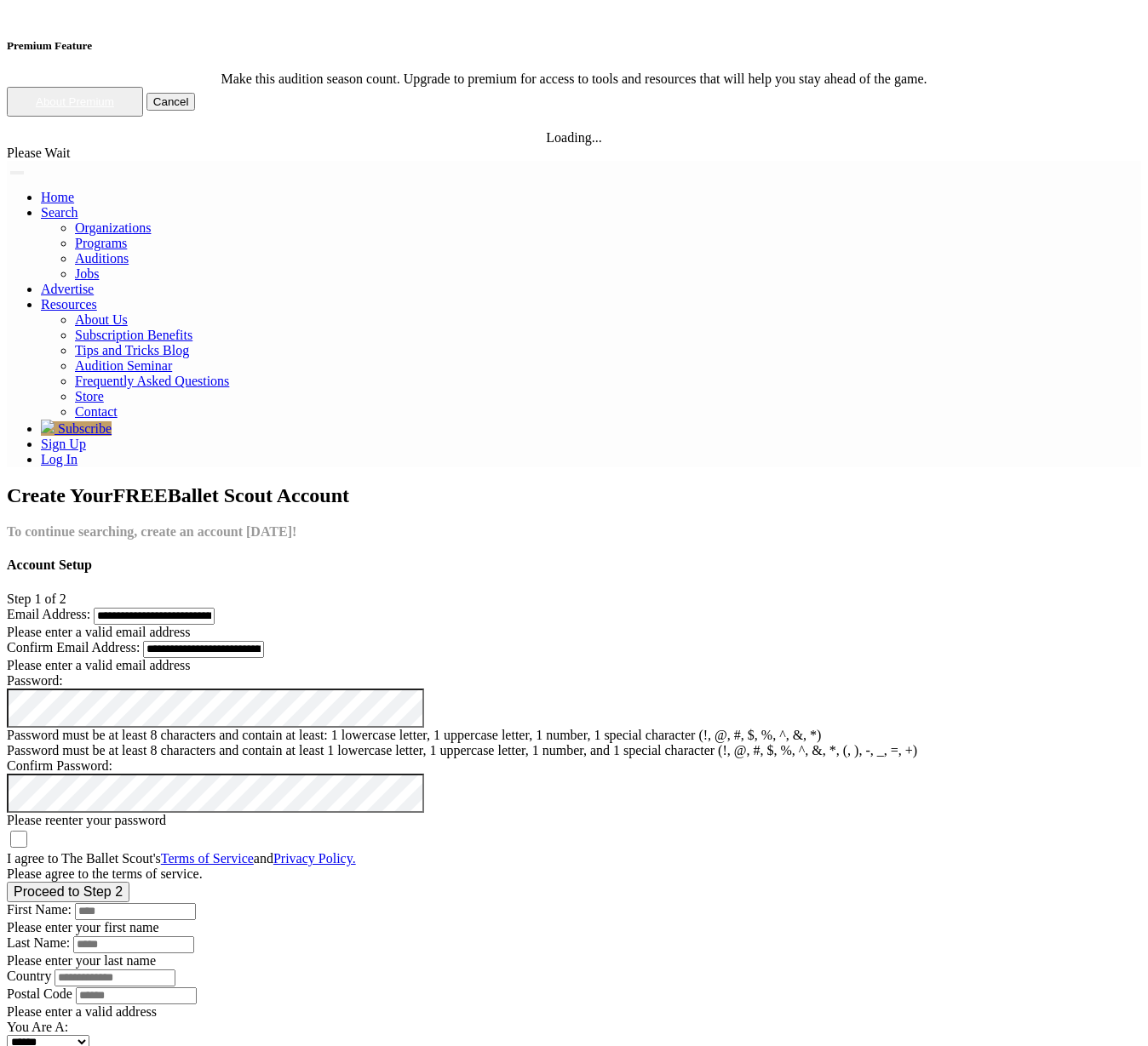
click at [130, 882] on button "Proceed to Step 2" at bounding box center [68, 891] width 122 height 20
click at [132, 851] on label "I agree to The Ballet Scout's Terms of Service and Privacy Policy." at bounding box center [181, 858] width 349 height 15
click at [130, 882] on button "Proceed to Step 2" at bounding box center [68, 891] width 122 height 20
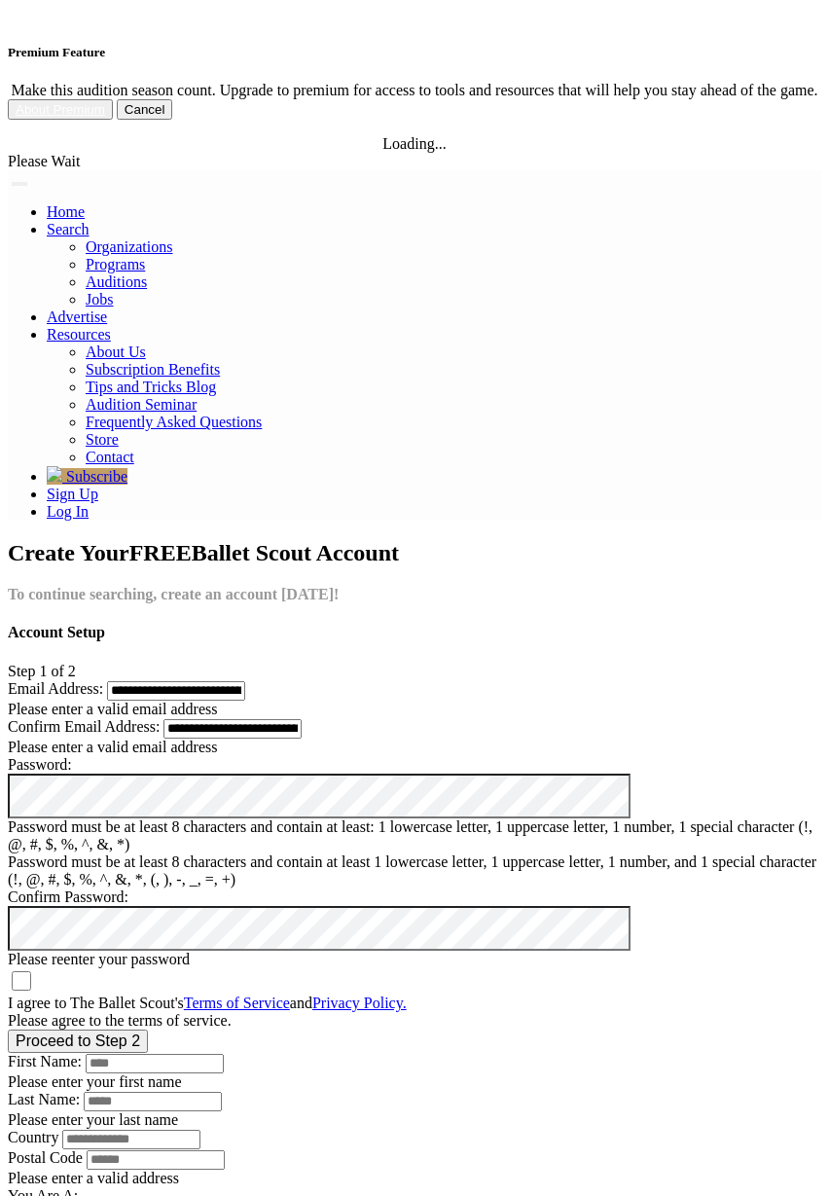
click at [669, 1030] on div "Proceed to Step 2" at bounding box center [415, 1041] width 814 height 23
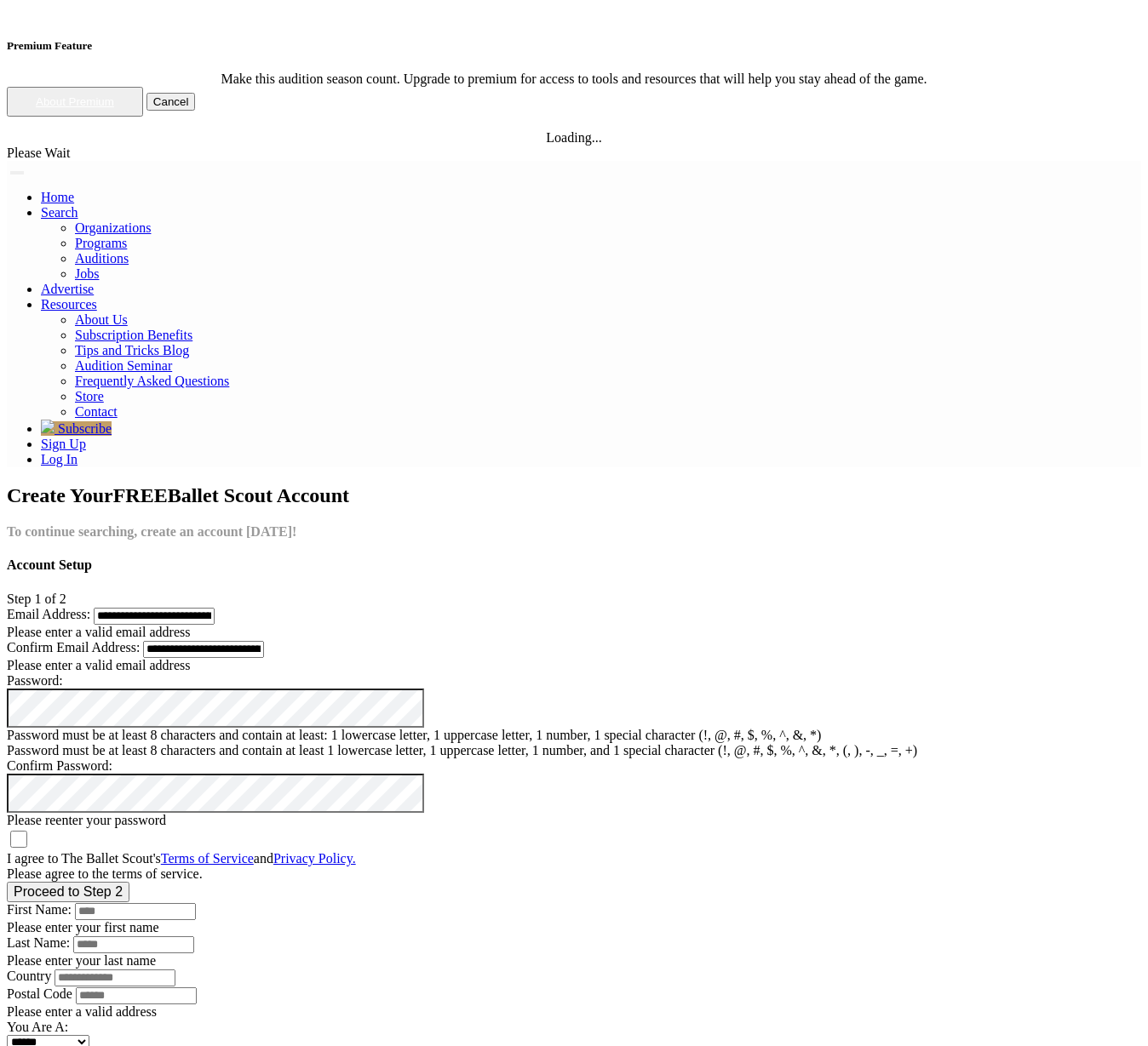
click at [273, 557] on div "Account Setup Step 1 of 2" at bounding box center [574, 581] width 1134 height 48
click at [253, 673] on div "Password: Password must be at least 8 characters and contain at least: 1 lowerc…" at bounding box center [574, 715] width 1134 height 85
click at [260, 758] on div "Confirm Password: Please reenter your password" at bounding box center [574, 793] width 1134 height 70
click at [428, 712] on img at bounding box center [428, 712] width 0 height 0
click at [428, 797] on img at bounding box center [428, 797] width 0 height 0
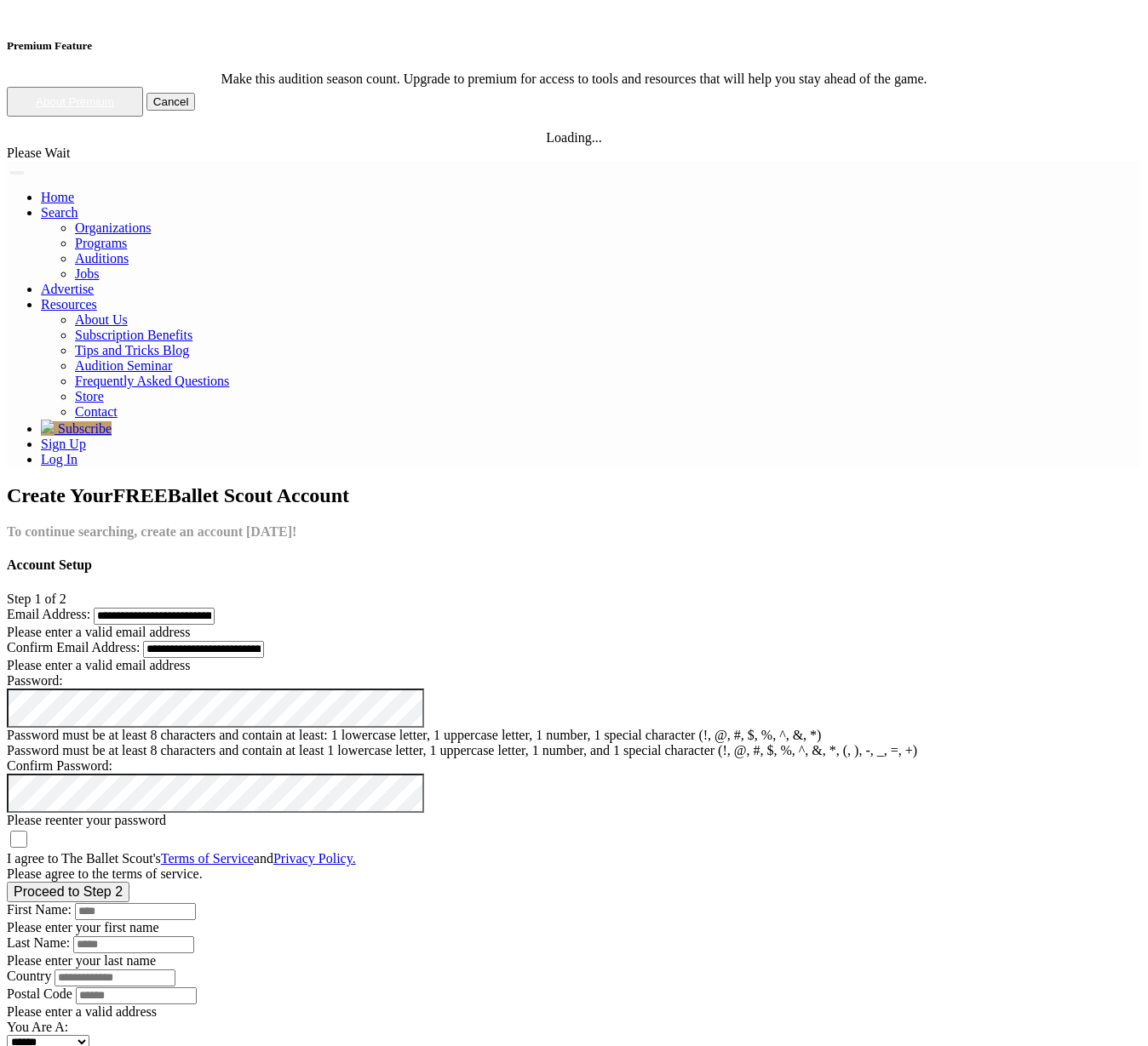
click at [428, 797] on img at bounding box center [428, 797] width 0 height 0
click at [130, 882] on button "Proceed to Step 2" at bounding box center [68, 891] width 122 height 20
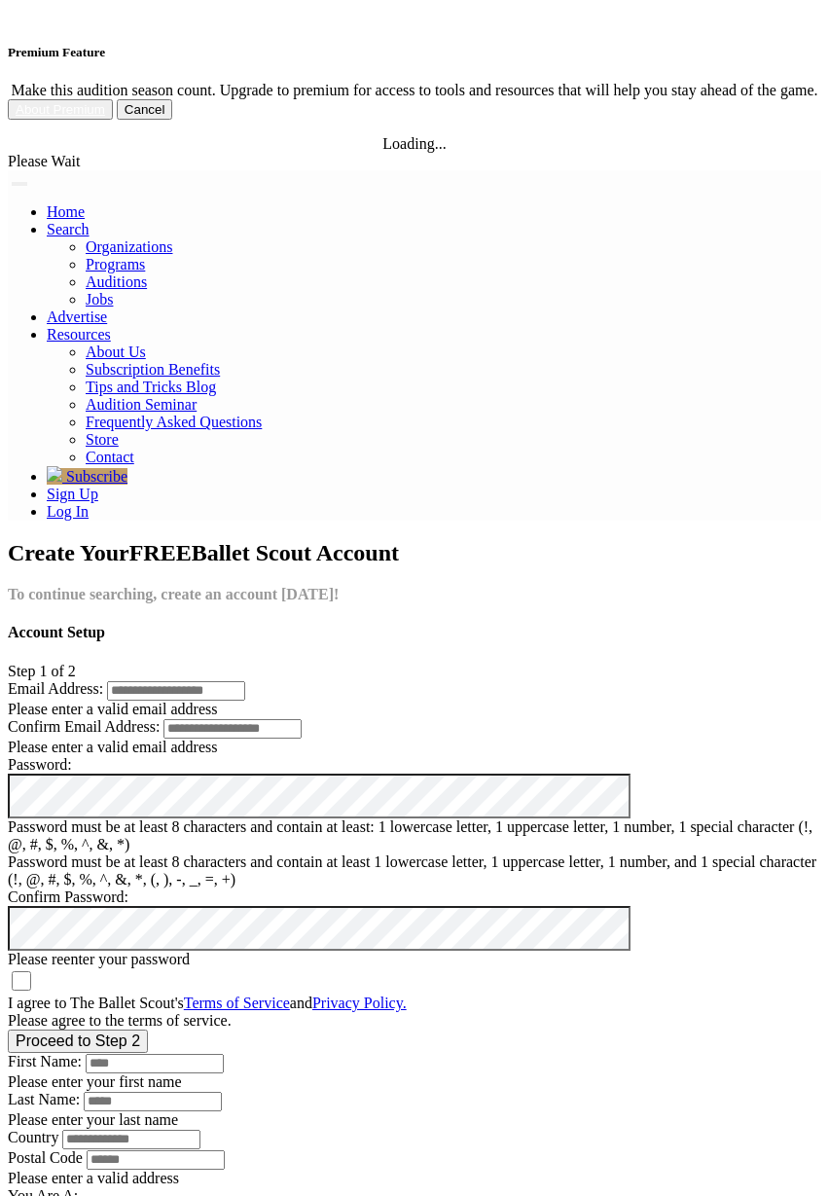
click at [245, 681] on input "Email Address:" at bounding box center [176, 690] width 138 height 19
type input "**********"
click at [182, 719] on input "email" at bounding box center [232, 728] width 138 height 19
paste input "**********"
type input "**********"
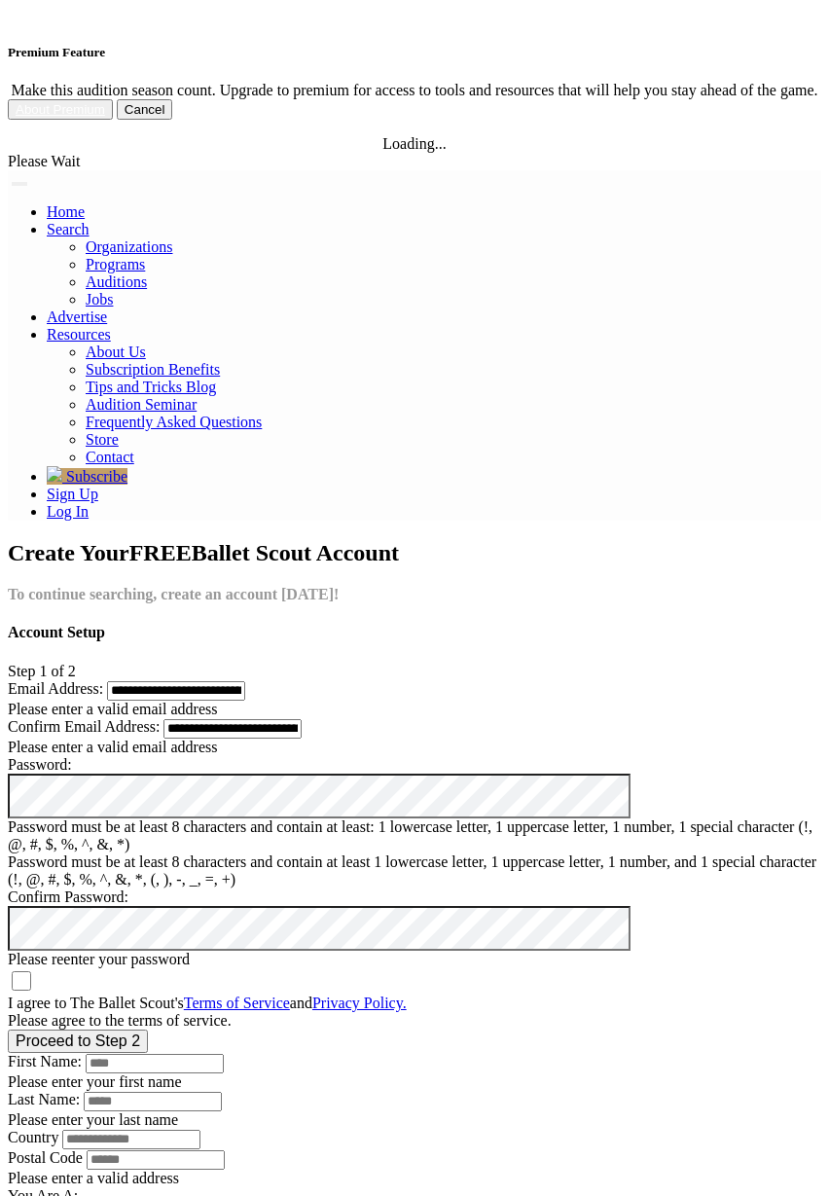
click at [634, 800] on img at bounding box center [634, 800] width 0 height 0
click at [634, 932] on img at bounding box center [634, 932] width 0 height 0
click at [150, 995] on label "I agree to The Ballet Scout's Terms of Service and Privacy Policy." at bounding box center [207, 1003] width 399 height 17
click at [148, 1030] on button "Proceed to Step 2" at bounding box center [78, 1041] width 140 height 23
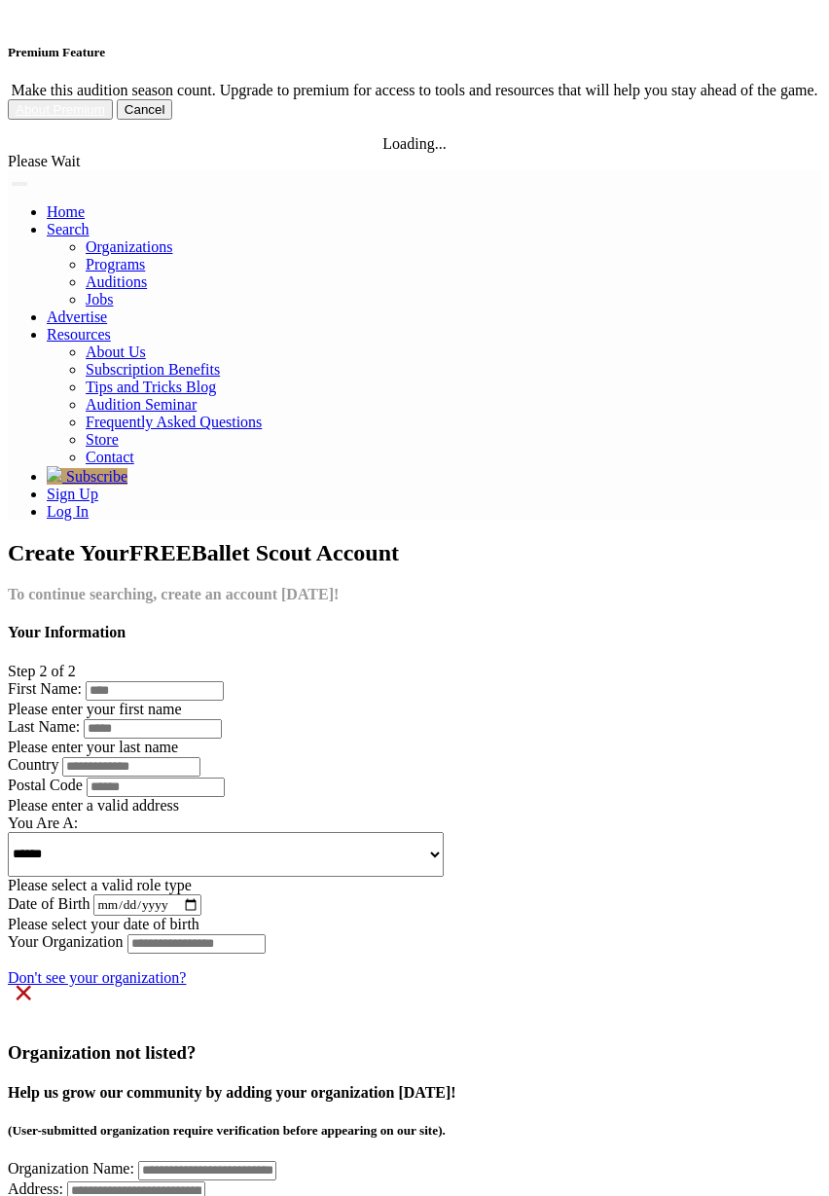
click at [233, 680] on div "First Name: Please enter your first name Last Name: Please enter your last name" at bounding box center [415, 718] width 814 height 76
click at [224, 681] on input "First Name:" at bounding box center [155, 690] width 138 height 19
type input "*"
type input "********"
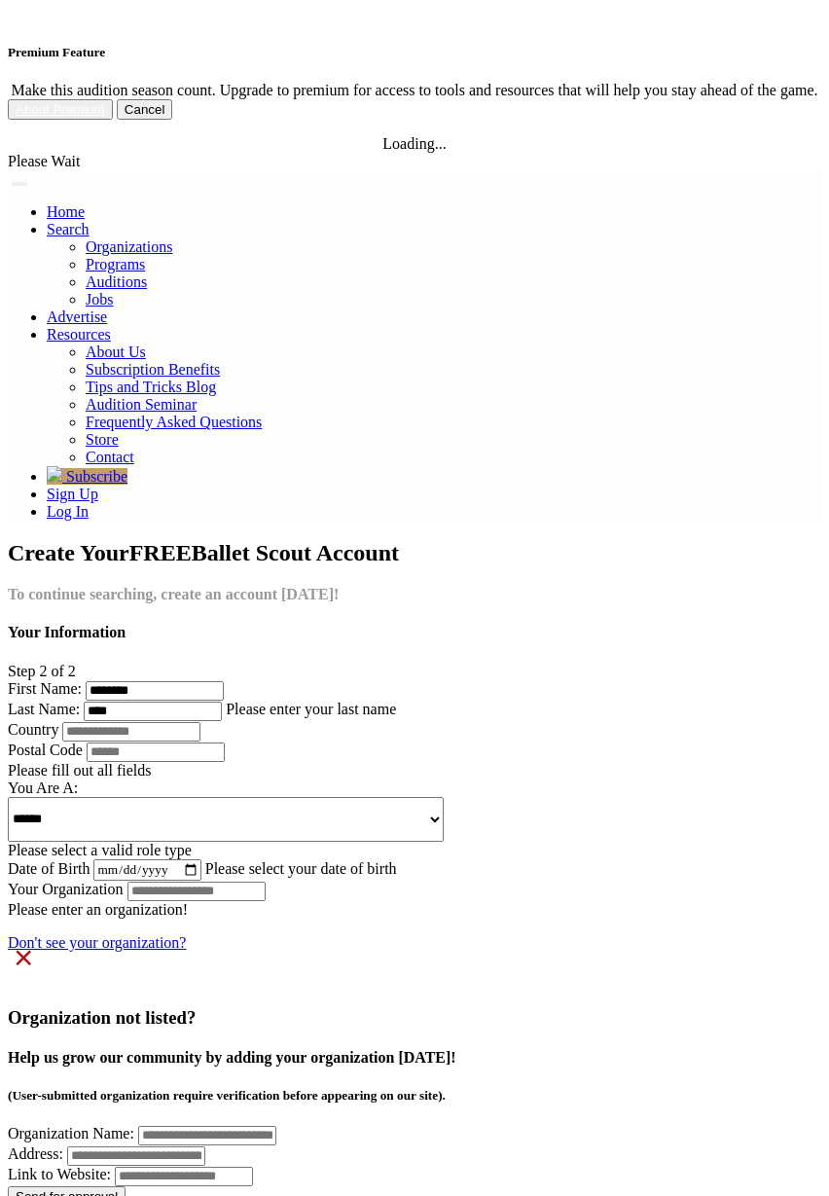
type input "****"
type input "***"
type input "*****"
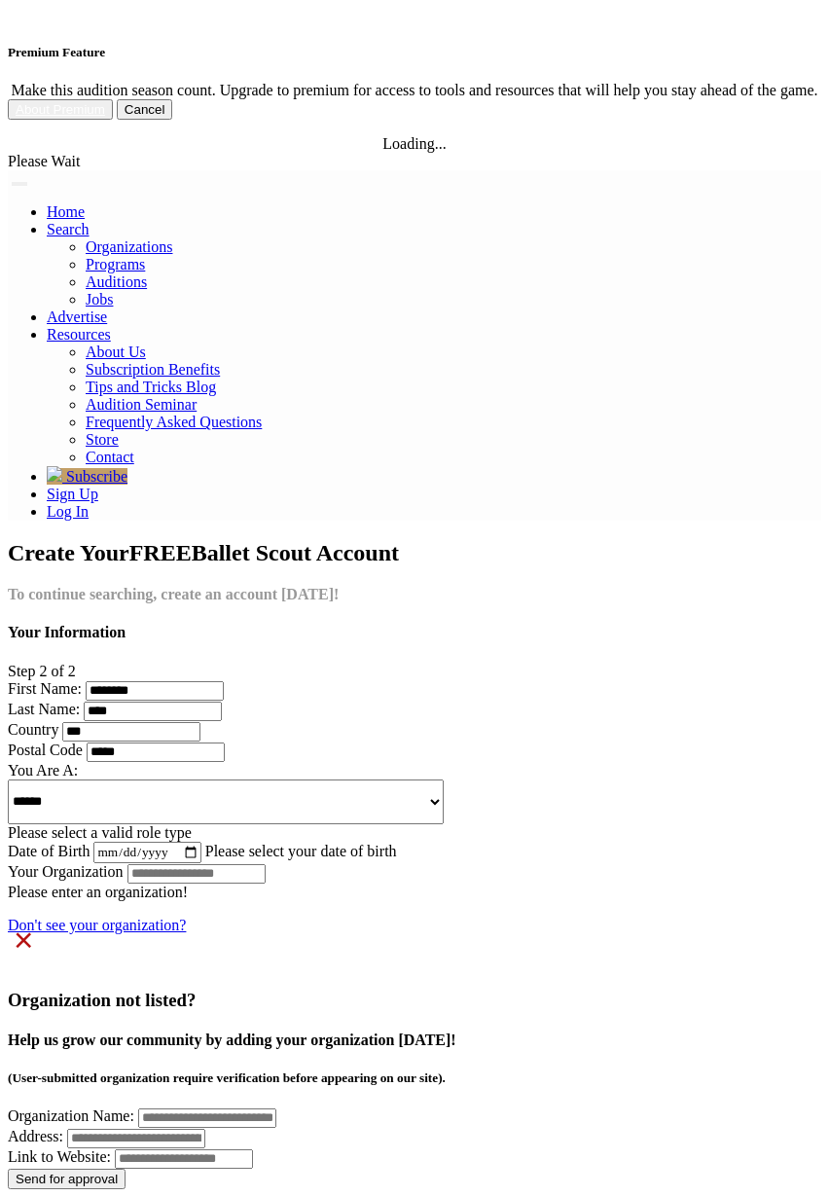
click at [238, 762] on div "**********" at bounding box center [415, 802] width 814 height 80
click at [8, 779] on select "**********" at bounding box center [226, 801] width 436 height 45
click at [244, 779] on select "**********" at bounding box center [226, 801] width 436 height 45
click at [8, 779] on select "**********" at bounding box center [226, 801] width 436 height 45
select select "*"
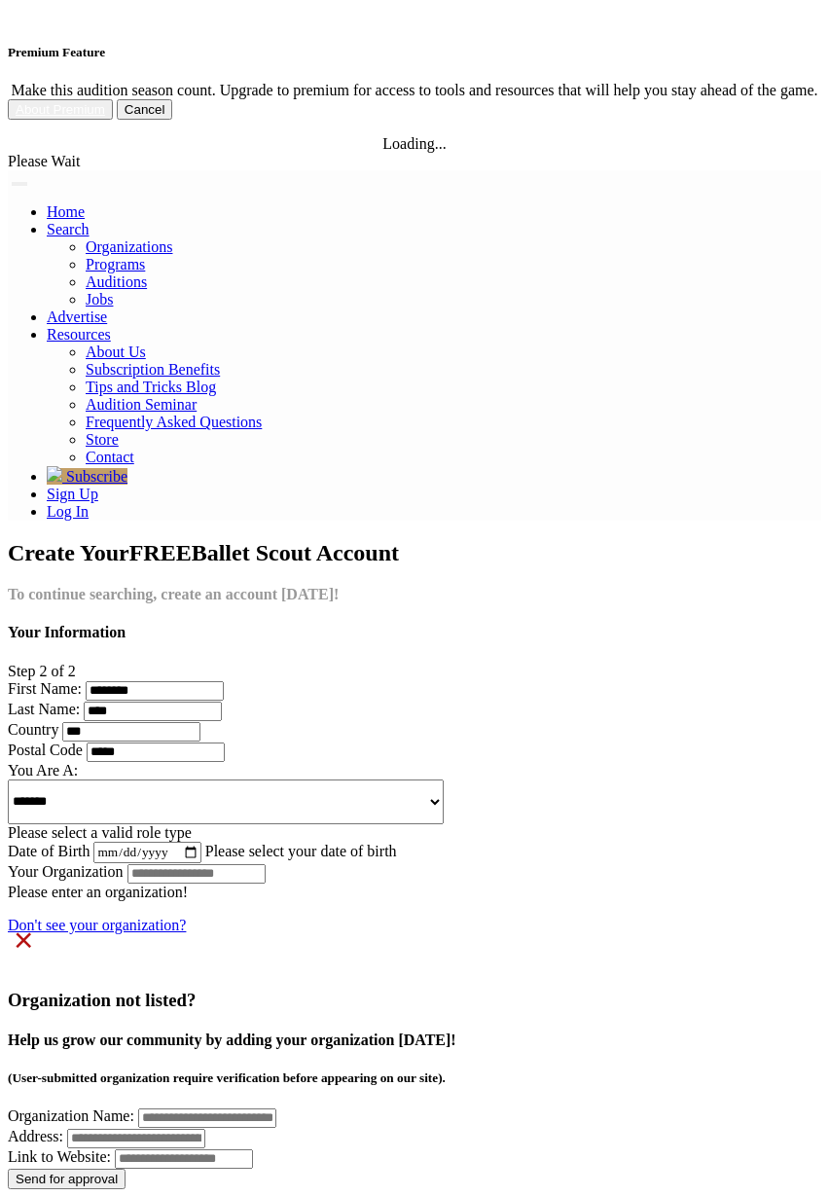
click option "*******" at bounding box center [0, 0] width 0 height 0
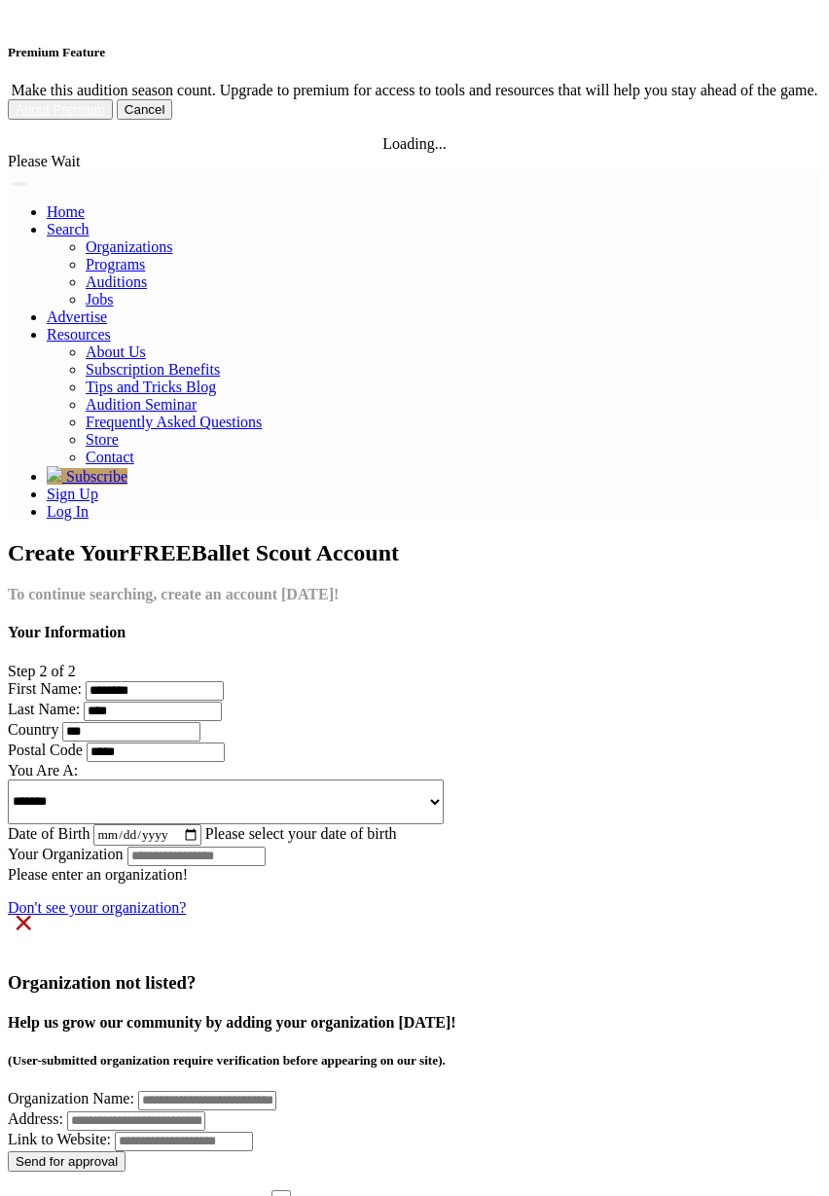
click at [200, 824] on input "Date of Birth" at bounding box center [146, 834] width 107 height 21
type input "**********"
click at [266, 847] on input "Your Organization" at bounding box center [196, 856] width 138 height 19
click at [264, 1195] on label "I am not associated with an organization" at bounding box center [138, 1204] width 251 height 17
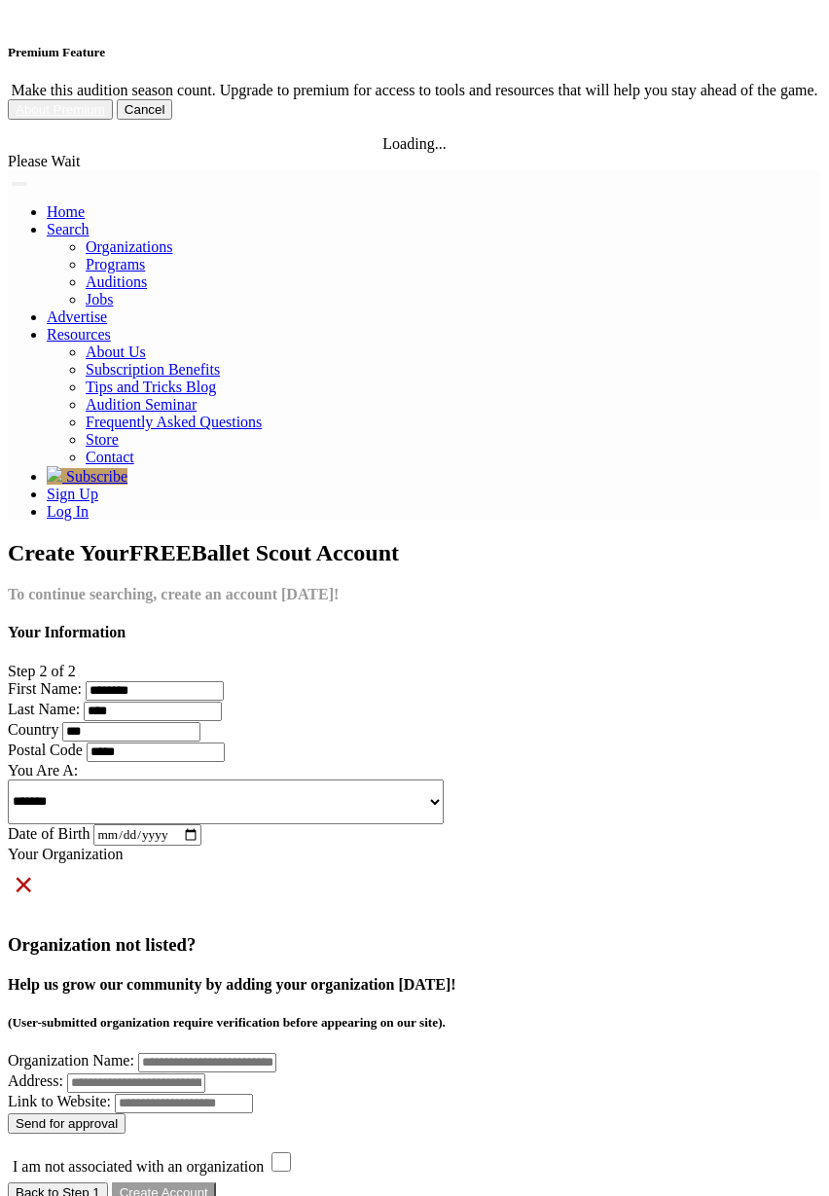
click at [286, 846] on div "Your Organization Please enter an organization! Don't see your organization? × …" at bounding box center [415, 1014] width 814 height 337
click at [264, 1158] on label "I am not associated with an organization" at bounding box center [138, 1166] width 251 height 17
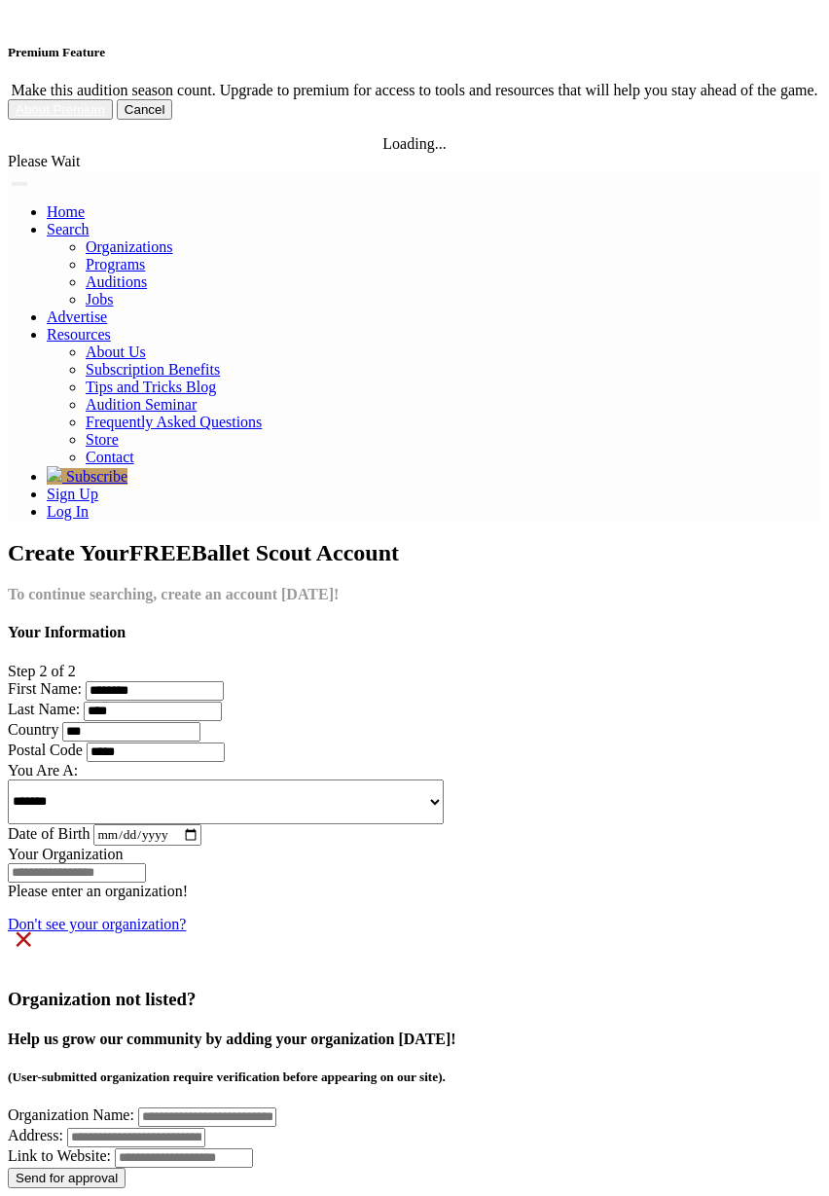
click at [146, 863] on input "Your Organization" at bounding box center [77, 872] width 138 height 19
click at [8, 184] on img at bounding box center [8, 184] width 0 height 0
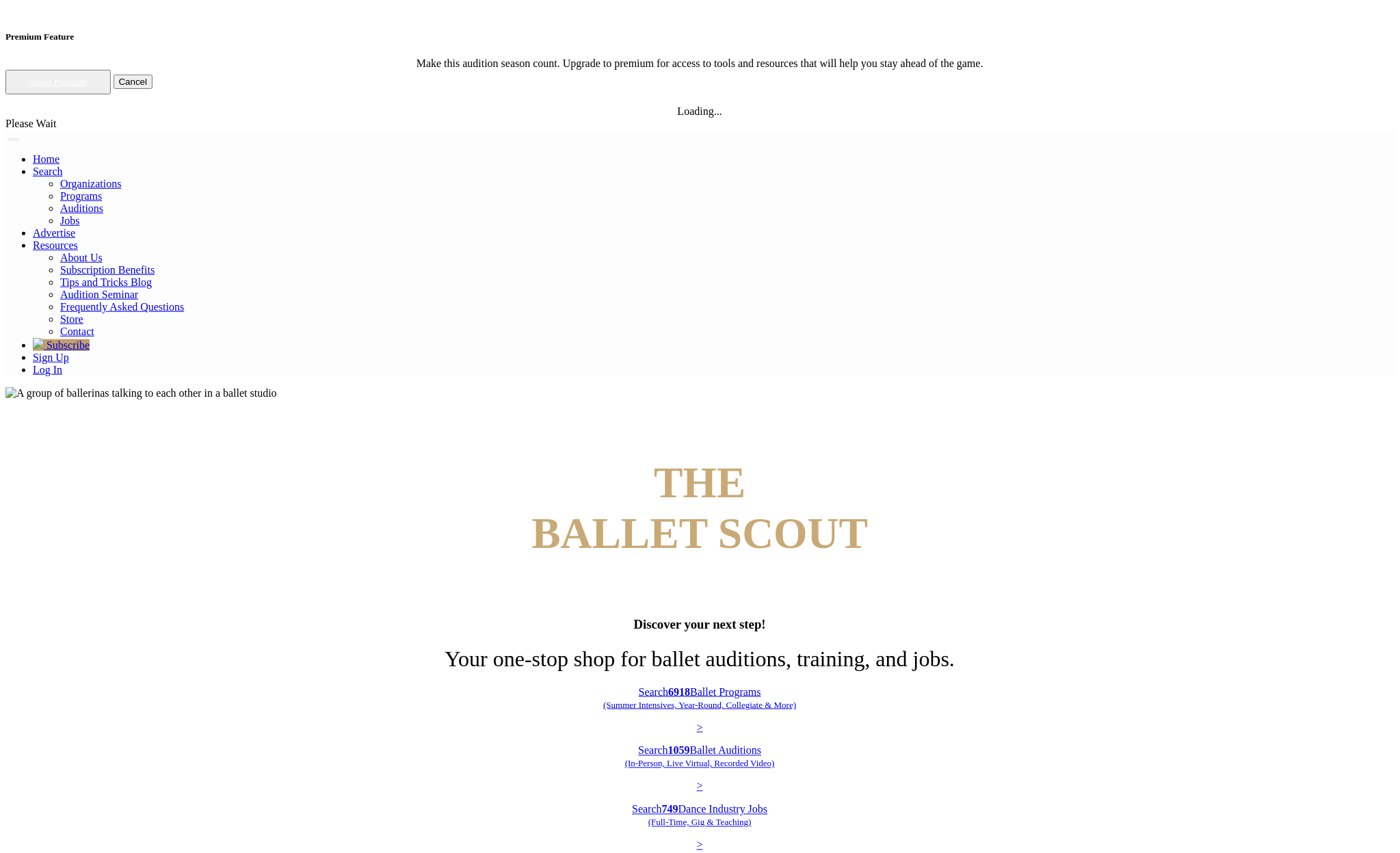
click at [69, 352] on link "Sign Up" at bounding box center [51, 357] width 37 height 12
type input "**********"
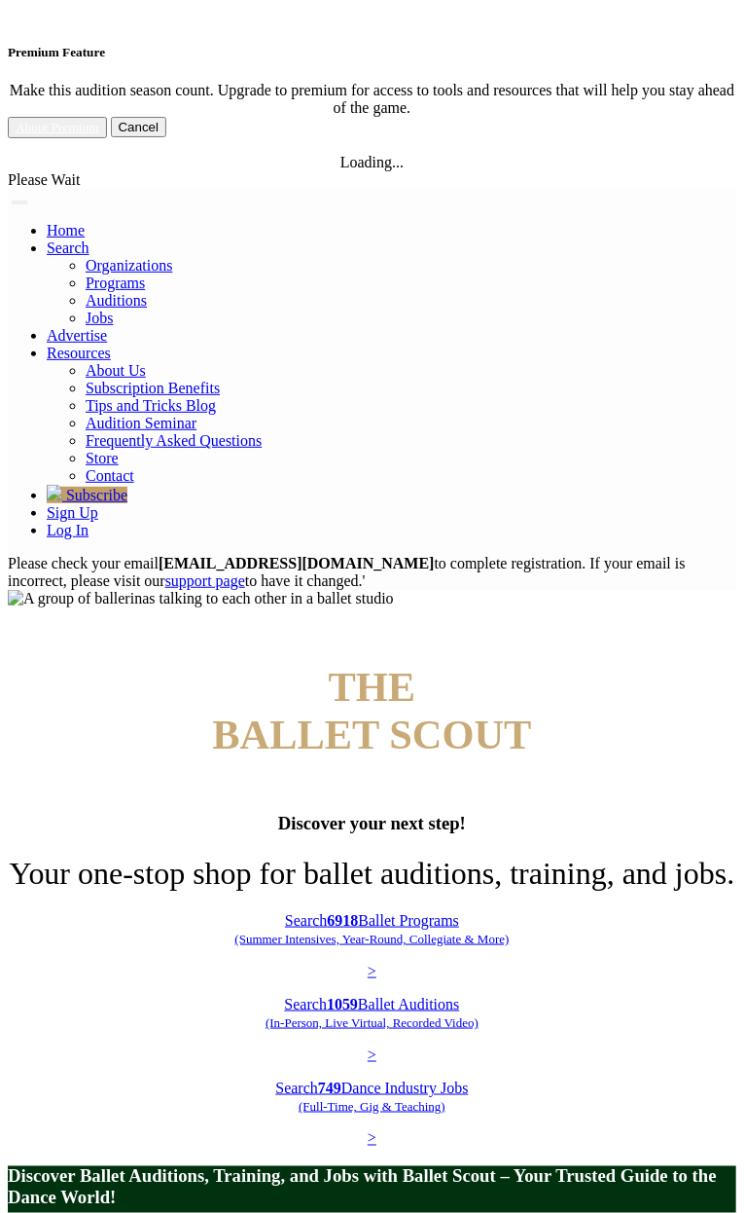
click at [394, 590] on img at bounding box center [201, 599] width 386 height 18
click at [27, 200] on button "Toggle navigation" at bounding box center [20, 202] width 16 height 4
click at [89, 522] on link "Log In" at bounding box center [68, 530] width 42 height 17
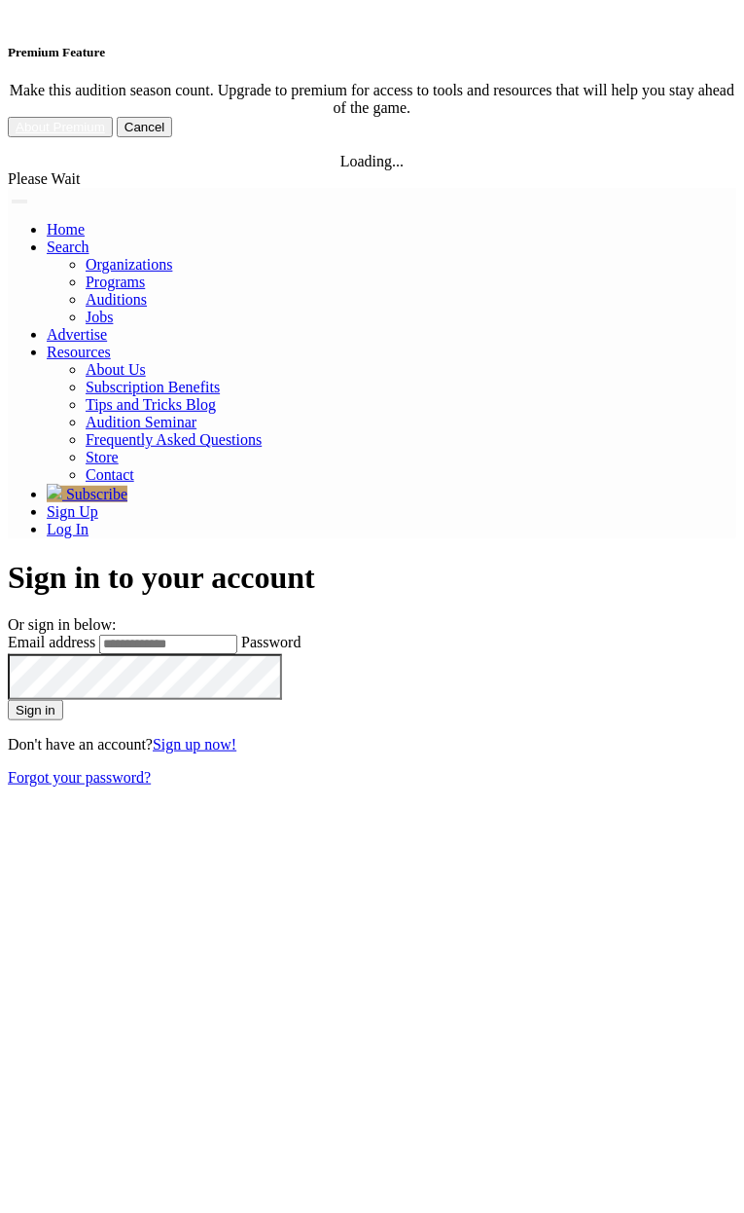
click at [8, 201] on img at bounding box center [8, 201] width 0 height 0
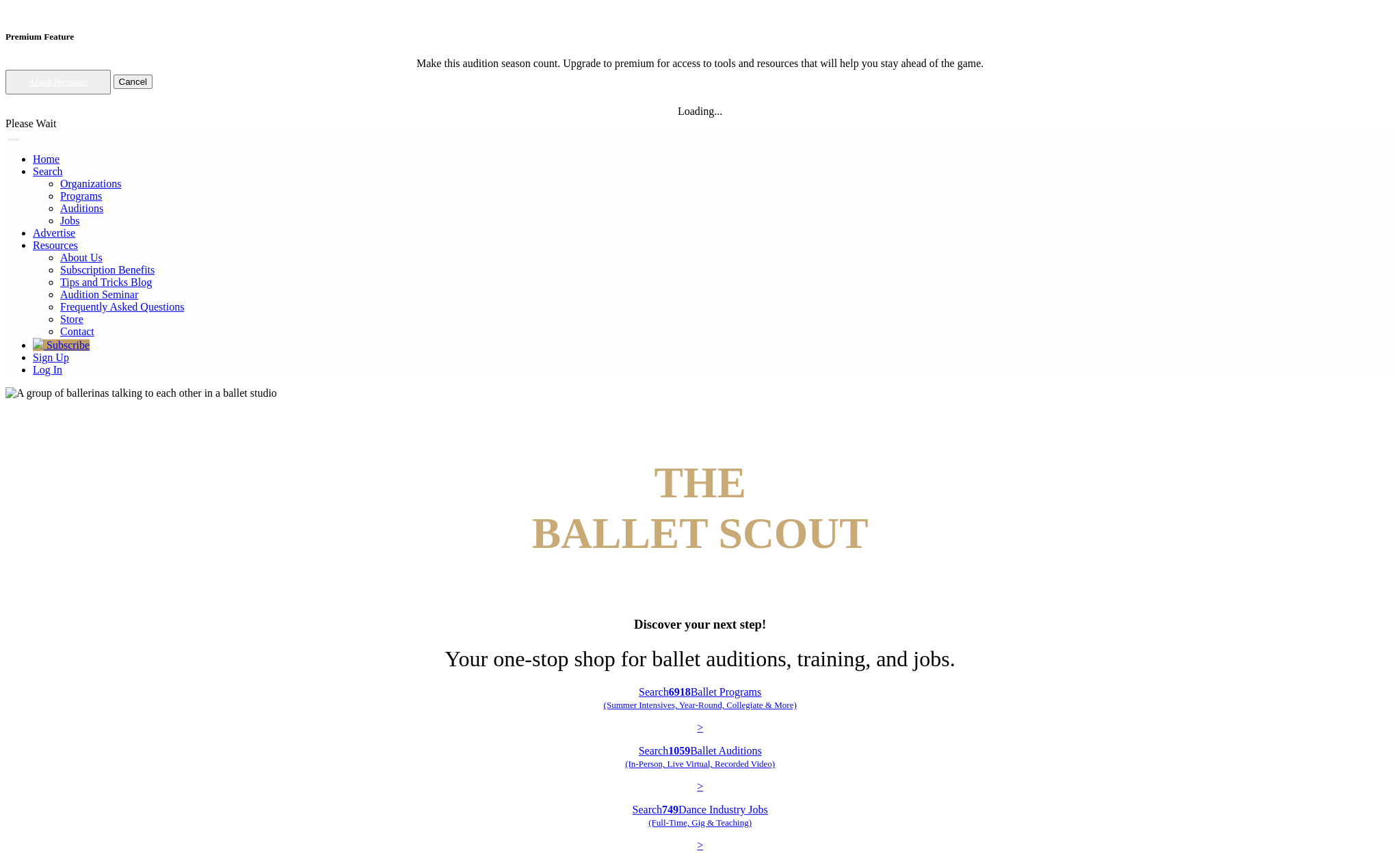
click at [63, 364] on link "Log In" at bounding box center [48, 370] width 30 height 12
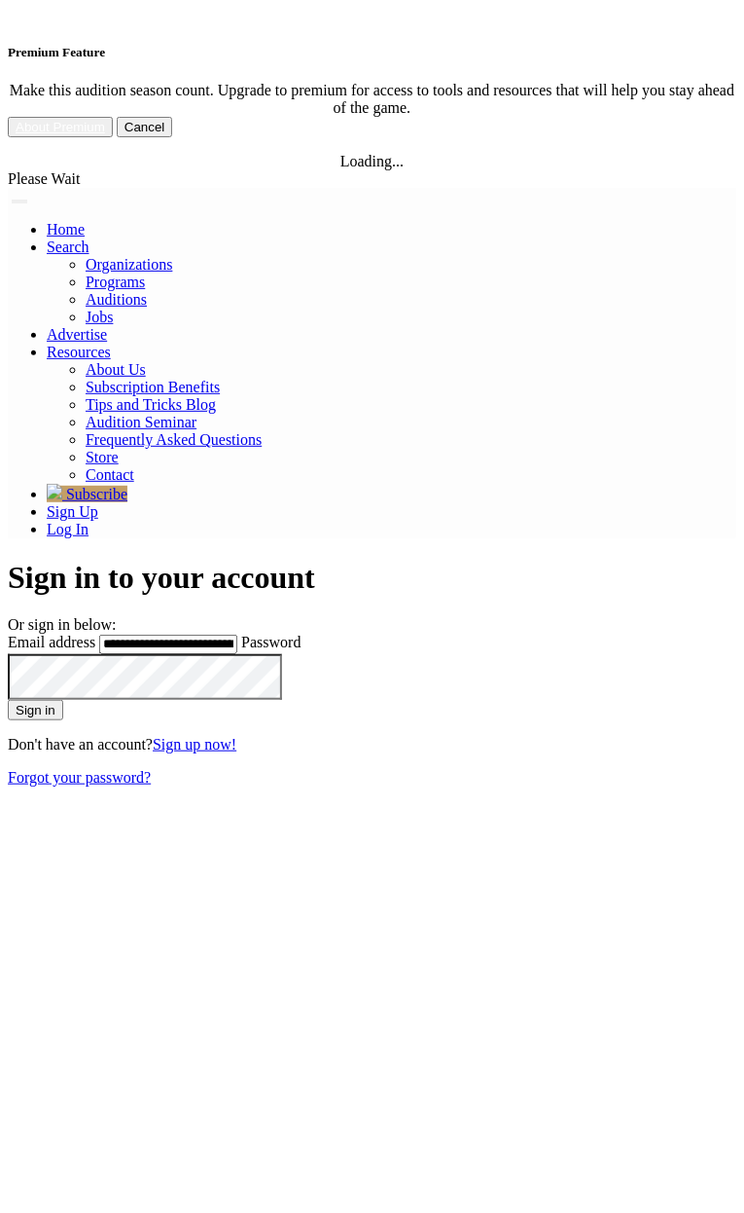
type input "**********"
click at [286, 681] on img at bounding box center [286, 681] width 0 height 0
click at [63, 700] on button "Sign in" at bounding box center [35, 710] width 55 height 20
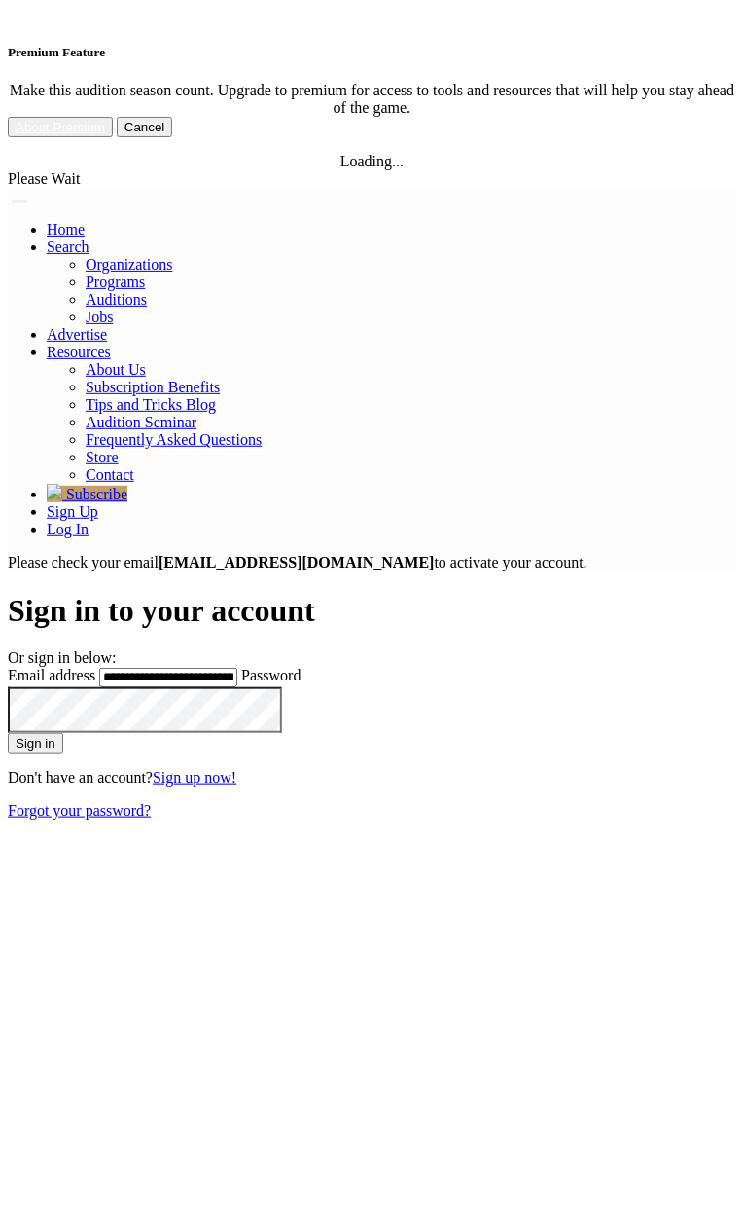
click at [151, 802] on link "Forgot your password?" at bounding box center [79, 810] width 143 height 17
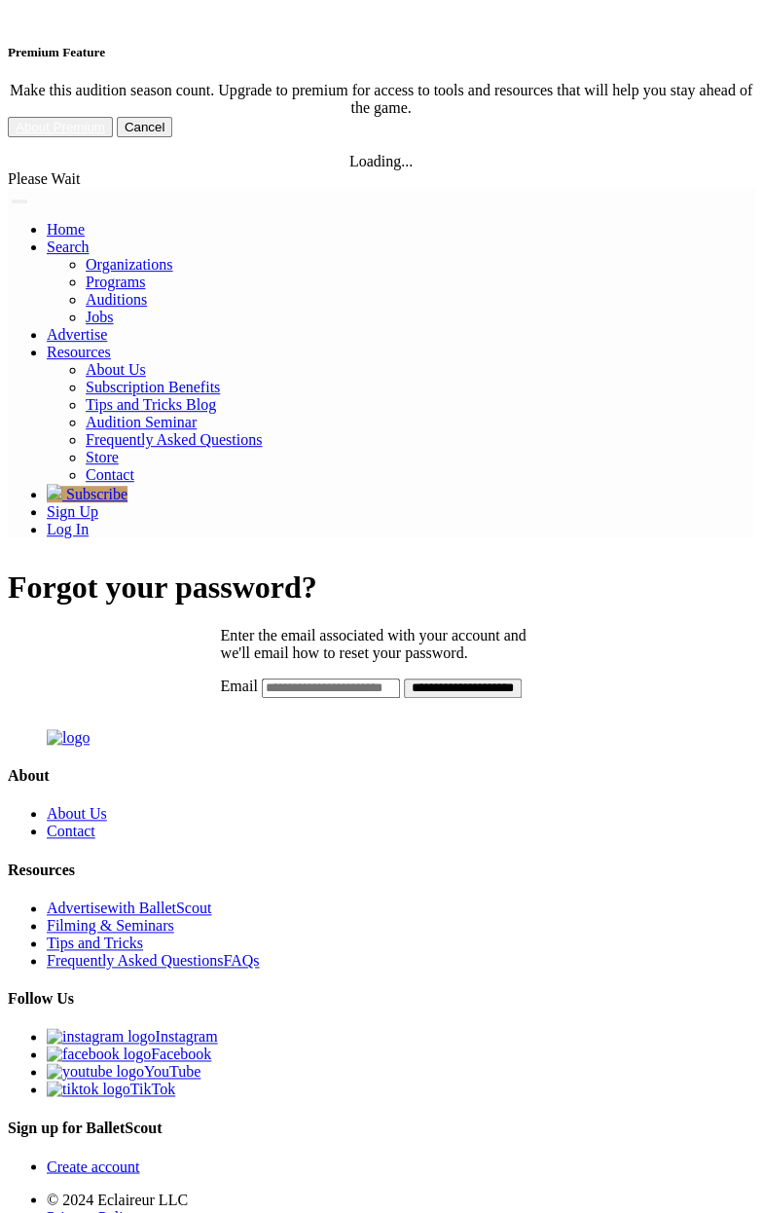
click at [362, 678] on input "Email" at bounding box center [331, 687] width 138 height 19
type input "**********"
click at [404, 678] on input "**********" at bounding box center [463, 687] width 118 height 19
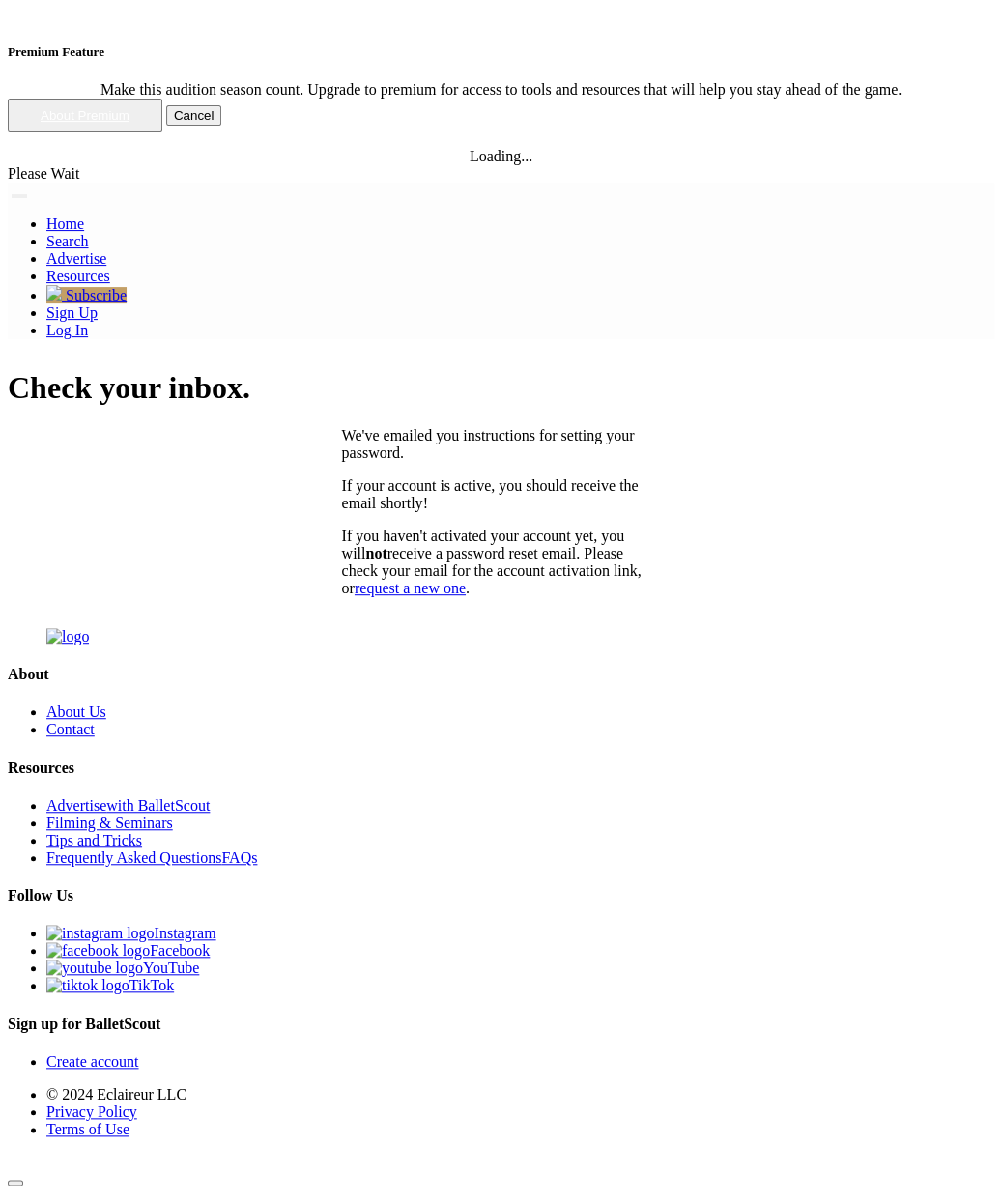
click at [544, 527] on p "If you haven't activated your account yet, you will not receive a password rese…" at bounding box center [501, 562] width 319 height 69
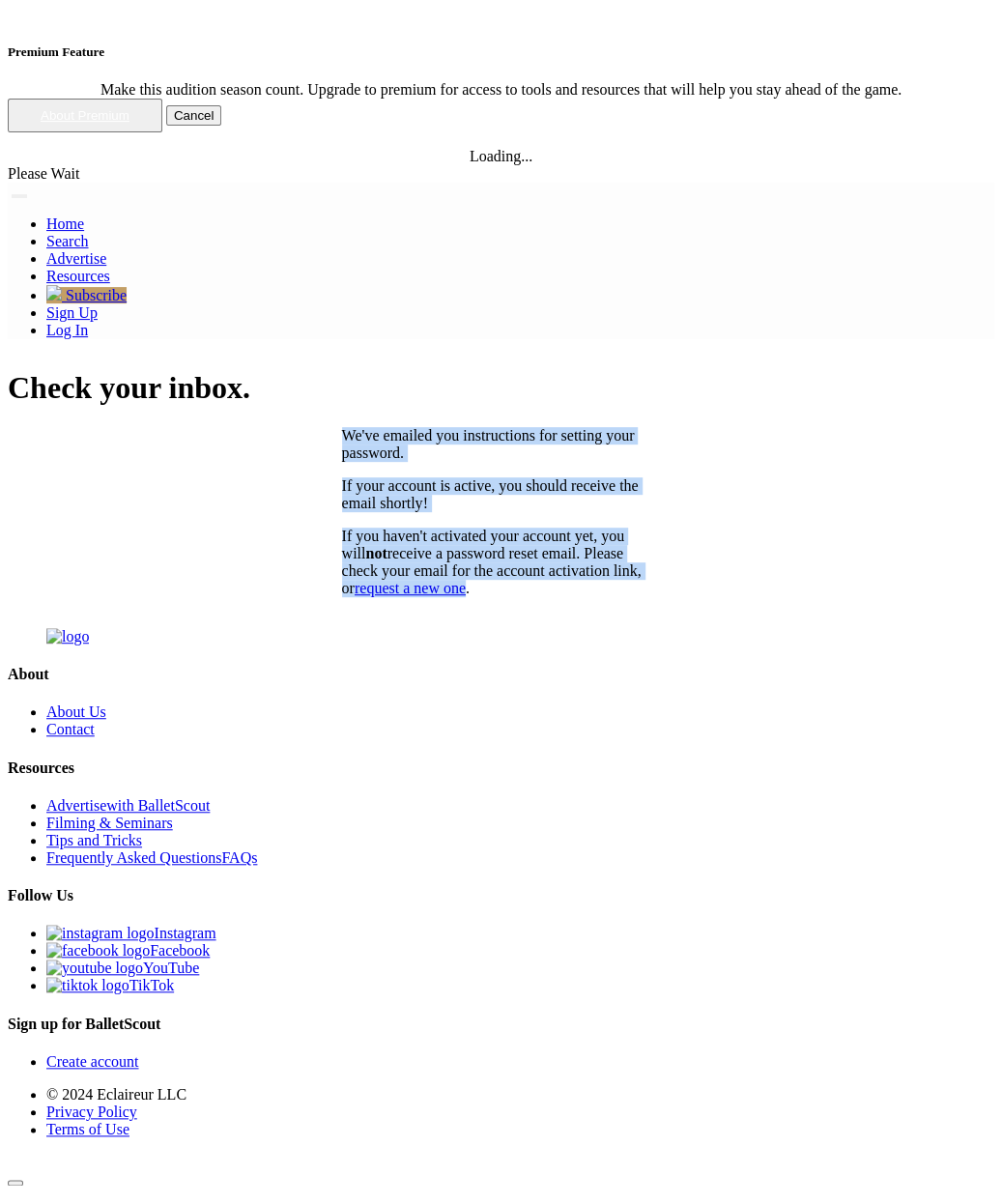
drag, startPoint x: 544, startPoint y: 280, endPoint x: 516, endPoint y: 159, distance: 124.2
click at [516, 427] on div "We've emailed you instructions for setting your password. If your account is ac…" at bounding box center [501, 511] width 319 height 170
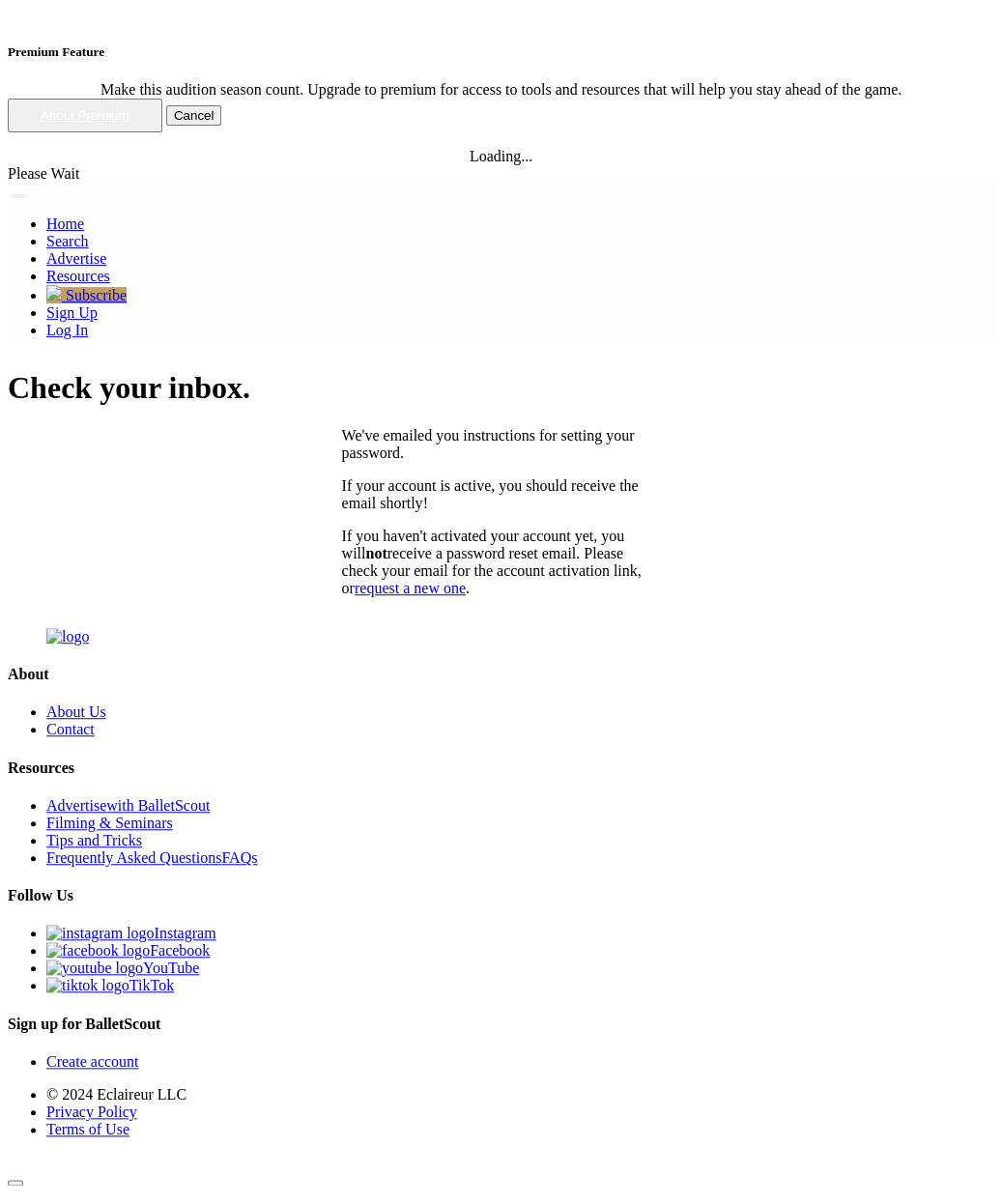
click at [720, 370] on div "Check your inbox. We've emailed you instructions for setting your password. If …" at bounding box center [501, 483] width 987 height 226
click at [652, 427] on p "We've emailed you instructions for setting your password." at bounding box center [501, 444] width 319 height 35
drag, startPoint x: 652, startPoint y: 153, endPoint x: 830, endPoint y: 160, distance: 178.1
click at [653, 427] on p "We've emailed you instructions for setting your password." at bounding box center [501, 444] width 319 height 35
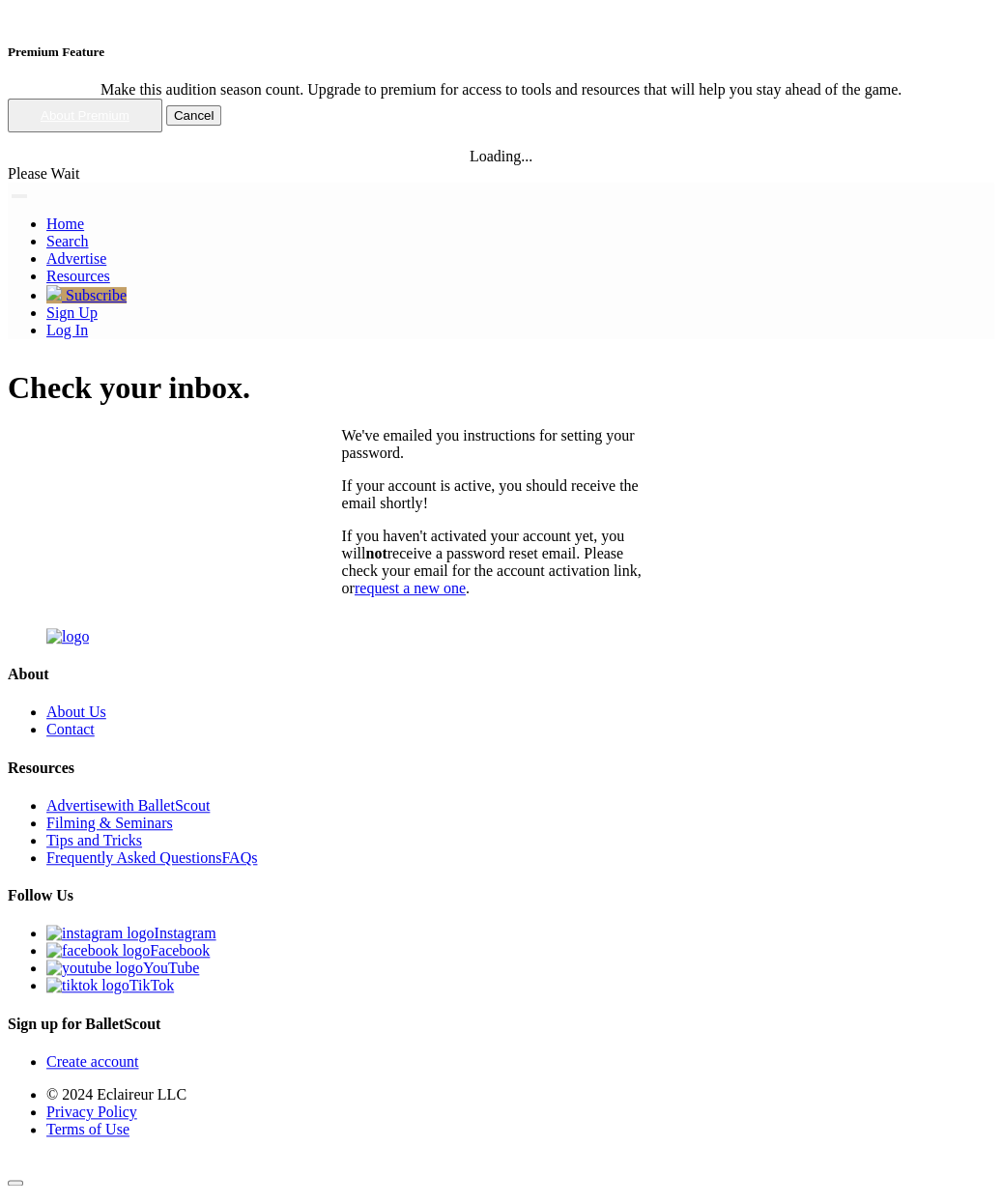
click at [830, 370] on div "Check your inbox. We've emailed you instructions for setting your password. If …" at bounding box center [501, 483] width 987 height 226
click at [571, 370] on h1 "Check your inbox." at bounding box center [501, 388] width 987 height 36
click at [714, 370] on div "Check your inbox. We've emailed you instructions for setting your password. If …" at bounding box center [501, 483] width 987 height 226
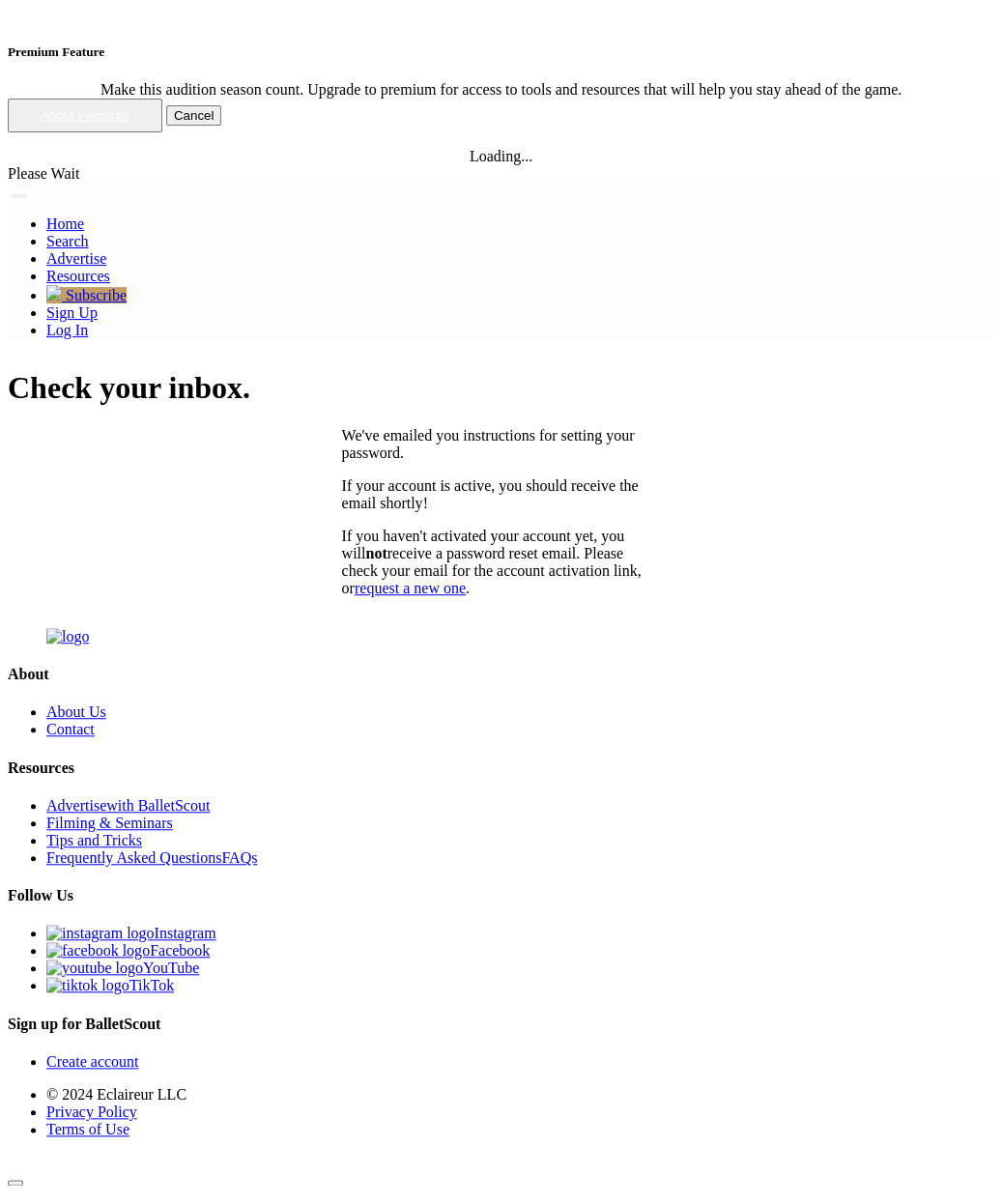
click at [210, 370] on div "Check your inbox. We've emailed you instructions for setting your password. If …" at bounding box center [501, 483] width 987 height 226
click at [153, 183] on nav "Home Search Organizations Programs Auditions Jobs" at bounding box center [501, 261] width 987 height 157
click at [8, 197] on img at bounding box center [8, 197] width 0 height 0
